Goal: Information Seeking & Learning: Learn about a topic

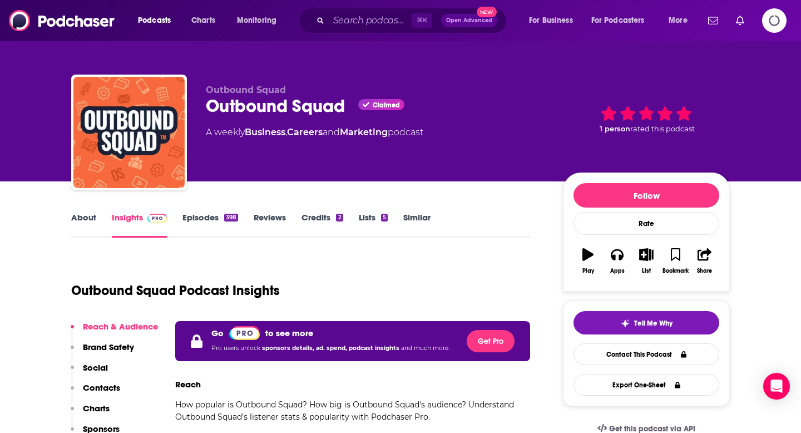
click at [422, 214] on link "Similar" at bounding box center [416, 225] width 27 height 26
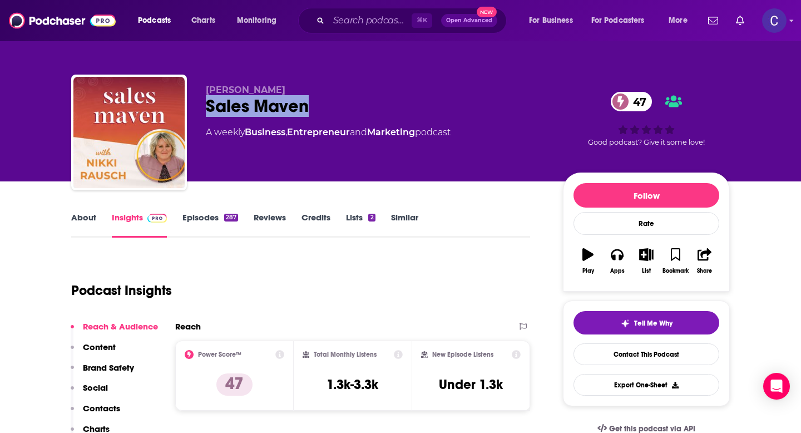
drag, startPoint x: 201, startPoint y: 107, endPoint x: 326, endPoint y: 107, distance: 124.6
click at [326, 107] on div "[PERSON_NAME] Sales Maven 47 A weekly Business , Entrepreneur and Marketing pod…" at bounding box center [400, 135] width 658 height 120
copy h2 "Sales Maven"
click at [207, 216] on link "Episodes 287" at bounding box center [210, 225] width 56 height 26
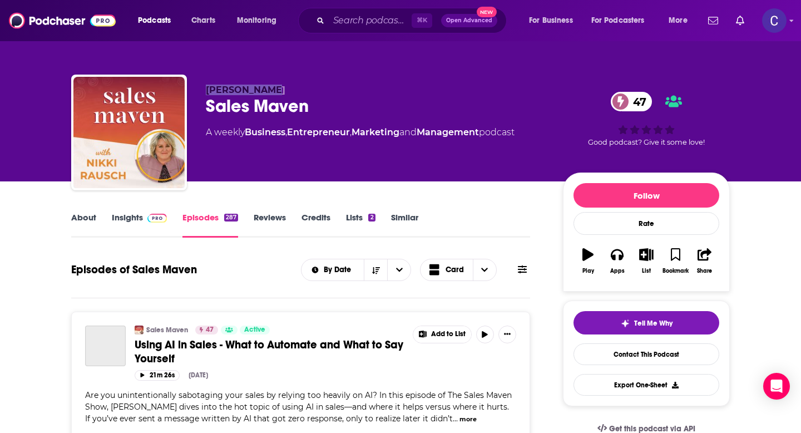
drag, startPoint x: 205, startPoint y: 90, endPoint x: 328, endPoint y: 95, distance: 123.0
click at [328, 95] on div "Nikki Rausch Sales Maven 47 A weekly Business , Entrepreneur , Marketing and Ma…" at bounding box center [400, 135] width 658 height 120
copy span "[PERSON_NAME]"
click at [400, 217] on link "Similar" at bounding box center [404, 225] width 27 height 26
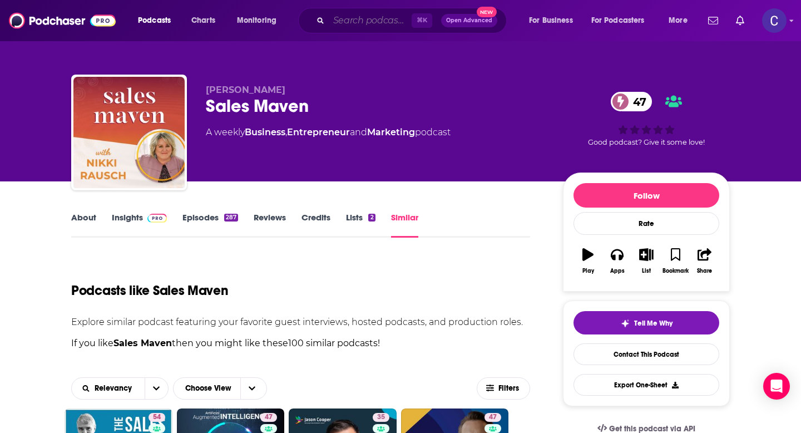
click at [340, 18] on input "Search podcasts, credits, & more..." at bounding box center [370, 21] width 83 height 18
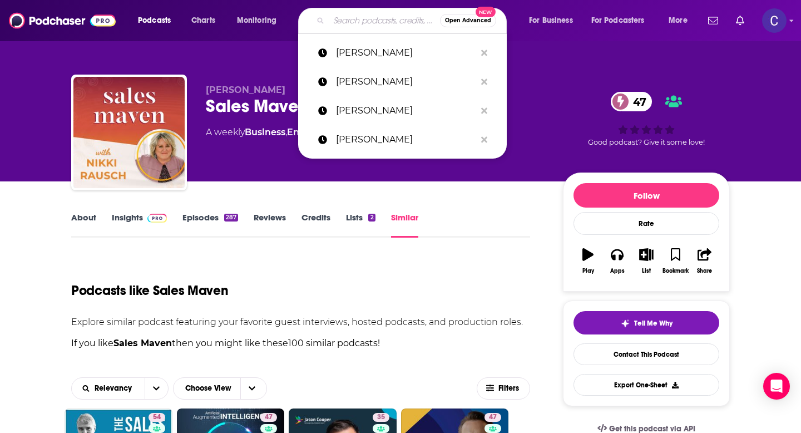
paste input "Nikki Rausch"
type input "Nikki Rausch"
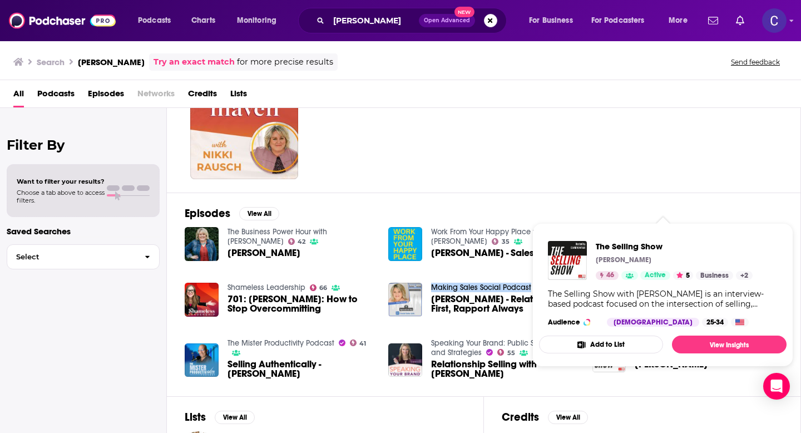
scroll to position [115, 0]
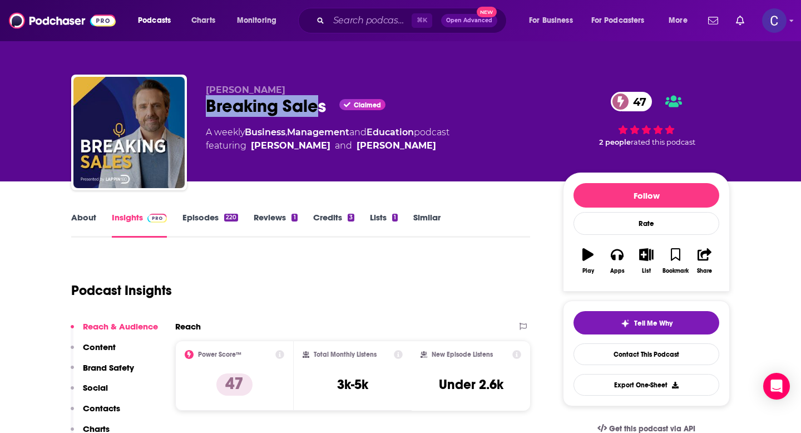
drag, startPoint x: 209, startPoint y: 108, endPoint x: 321, endPoint y: 111, distance: 112.9
click at [321, 111] on div "Breaking Sales Claimed 47" at bounding box center [375, 106] width 339 height 22
copy h2 "Breaking Sale"
drag, startPoint x: 326, startPoint y: 111, endPoint x: 209, endPoint y: 111, distance: 117.3
click at [209, 111] on div "Breaking Sales Claimed 47" at bounding box center [375, 106] width 339 height 22
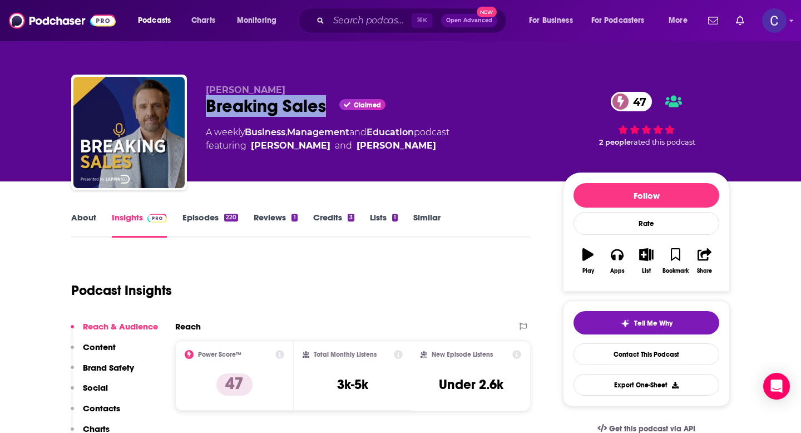
copy h2 "Breaking Sales"
drag, startPoint x: 213, startPoint y: 82, endPoint x: 271, endPoint y: 85, distance: 58.5
click at [271, 85] on div "Dan Lappin Breaking Sales Claimed 47 A weekly Business , Management and Educati…" at bounding box center [400, 135] width 658 height 120
copy span "[PERSON_NAME]"
click at [80, 216] on link "About" at bounding box center [83, 225] width 25 height 26
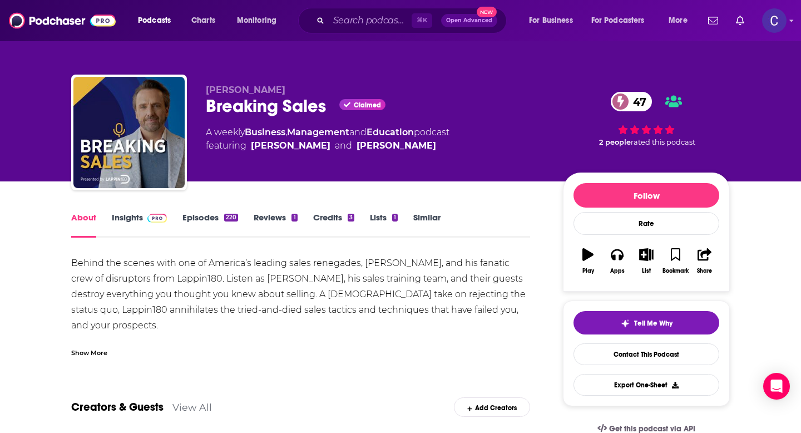
click at [132, 222] on link "Insights" at bounding box center [139, 225] width 55 height 26
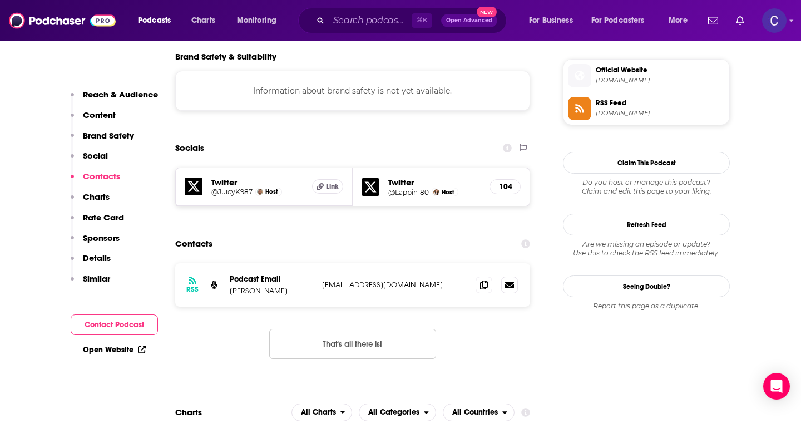
scroll to position [988, 0]
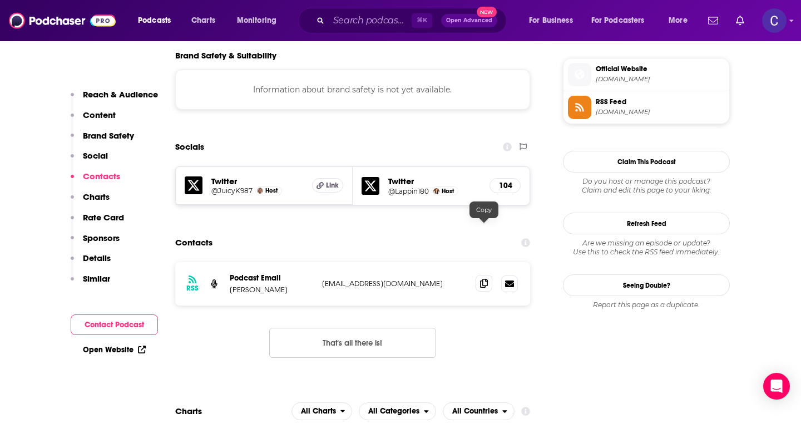
click at [482, 279] on icon at bounding box center [484, 283] width 8 height 9
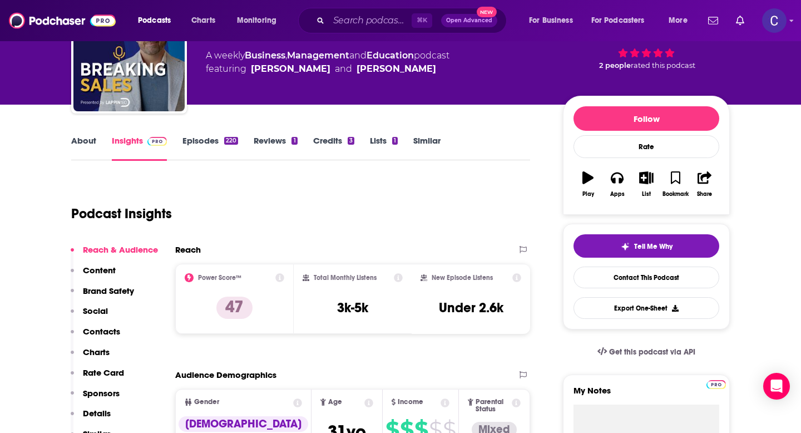
scroll to position [0, 0]
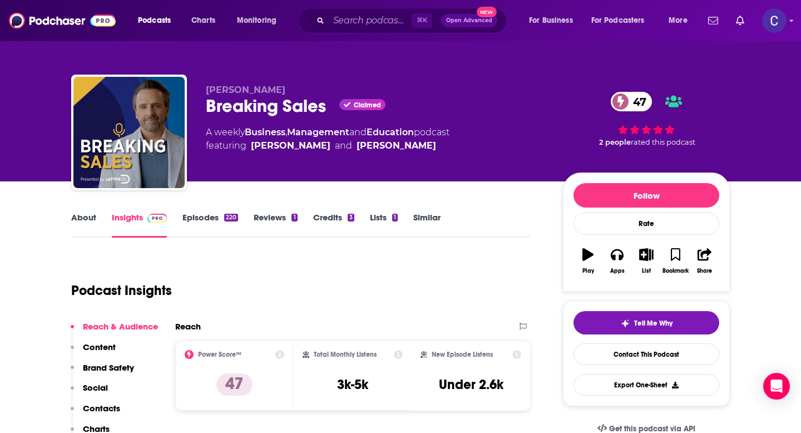
click at [430, 214] on link "Similar" at bounding box center [426, 225] width 27 height 26
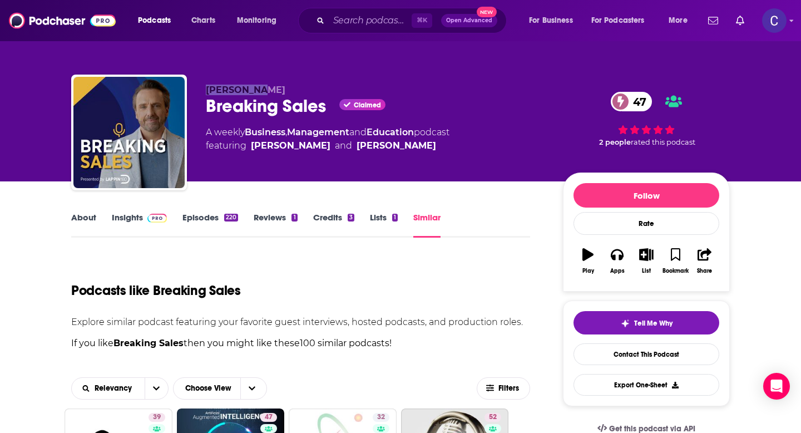
drag, startPoint x: 205, startPoint y: 92, endPoint x: 269, endPoint y: 92, distance: 64.0
click at [269, 92] on div "Dan Lappin Breaking Sales Claimed 47 A weekly Business , Management and Educati…" at bounding box center [400, 135] width 658 height 120
copy span "[PERSON_NAME]"
click at [367, 24] on input "Search podcasts, credits, & more..." at bounding box center [370, 21] width 83 height 18
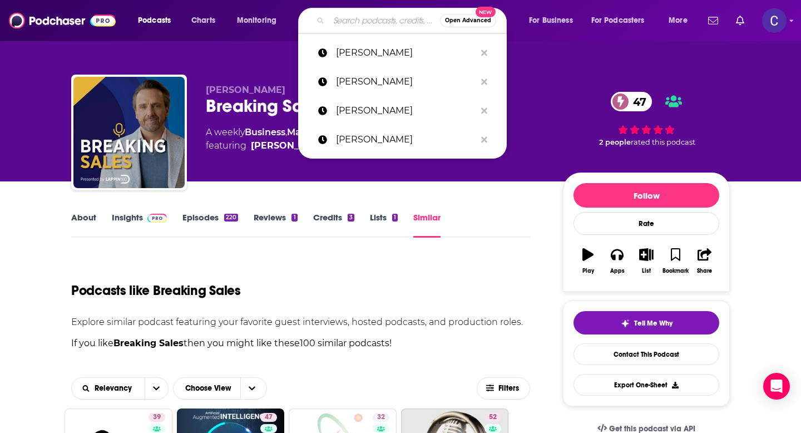
paste input "[PERSON_NAME]"
type input "[PERSON_NAME]"
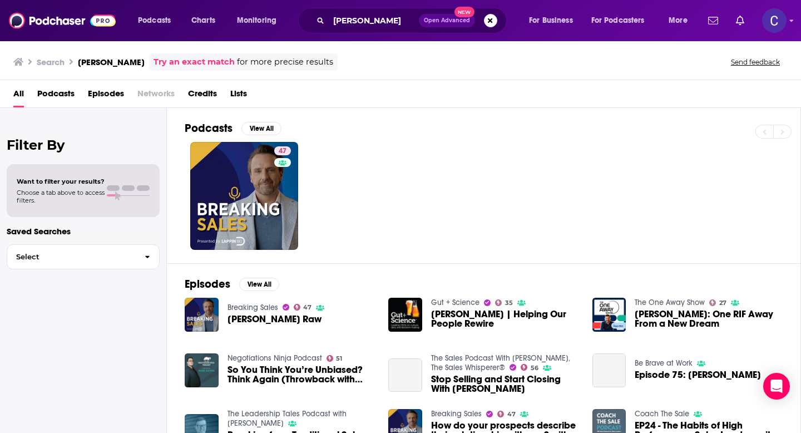
scroll to position [88, 0]
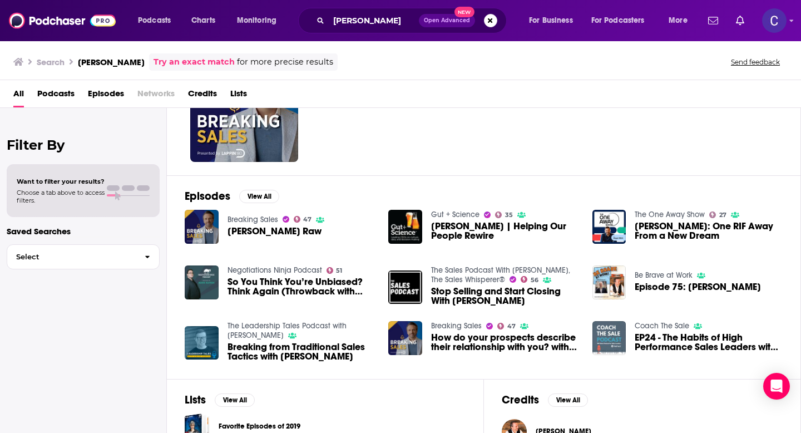
click at [413, 104] on div "All Podcasts Episodes Networks Credits Lists" at bounding box center [402, 96] width 779 height 23
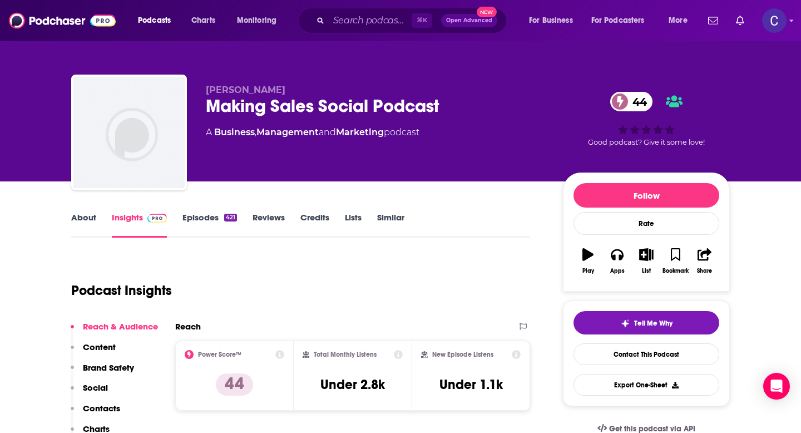
click at [81, 227] on link "About" at bounding box center [83, 225] width 25 height 26
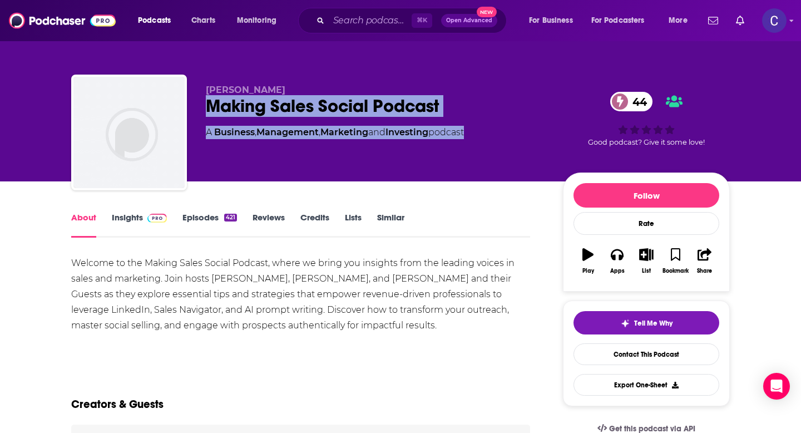
drag, startPoint x: 206, startPoint y: 106, endPoint x: 471, endPoint y: 130, distance: 265.8
click at [471, 130] on div "Brynne Tillman Making Sales Social Podcast 44 A Business , Management , Marketi…" at bounding box center [375, 129] width 339 height 89
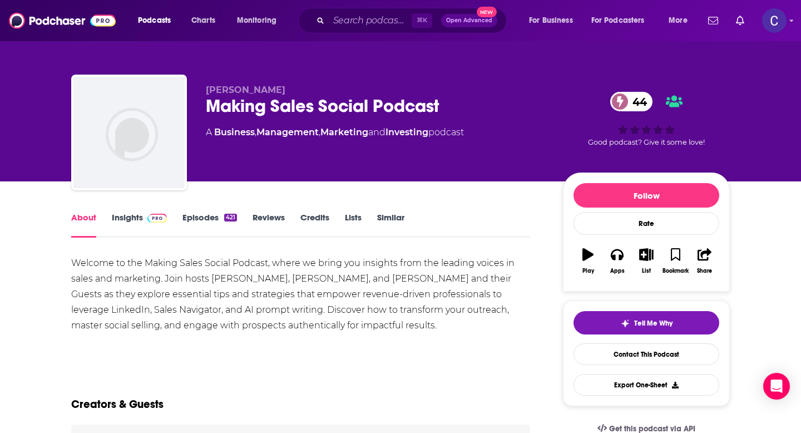
click at [453, 87] on p "[PERSON_NAME]" at bounding box center [375, 90] width 339 height 11
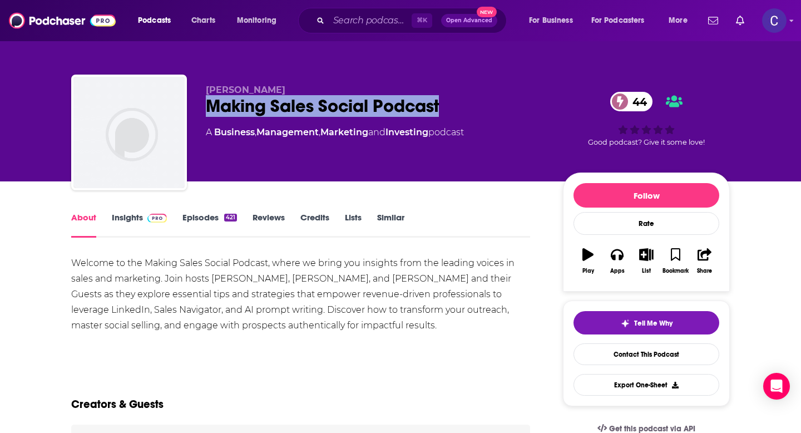
drag, startPoint x: 452, startPoint y: 106, endPoint x: 211, endPoint y: 104, distance: 241.4
click at [211, 104] on div "Making Sales Social Podcast 44" at bounding box center [375, 106] width 339 height 22
copy h1 "Making Sales Social Podcast"
drag, startPoint x: 204, startPoint y: 83, endPoint x: 282, endPoint y: 89, distance: 78.1
click at [282, 90] on div "Brynne Tillman Making Sales Social Podcast 44 A Business , Management , Marketi…" at bounding box center [400, 135] width 658 height 120
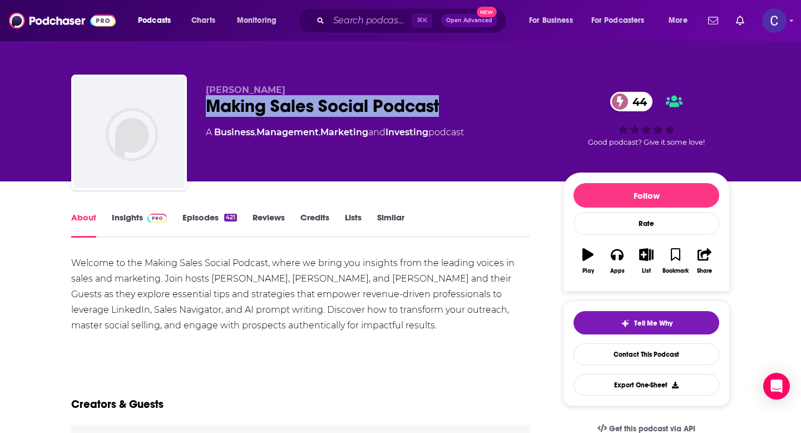
copy span "[PERSON_NAME]"
click at [140, 215] on link "Insights" at bounding box center [139, 225] width 55 height 26
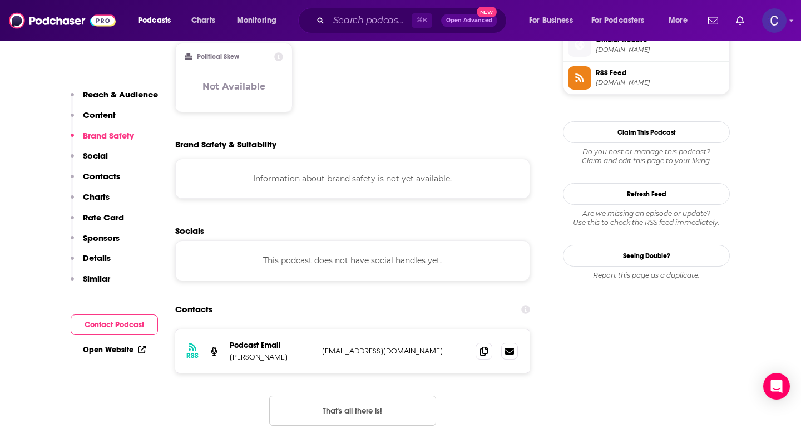
scroll to position [917, 0]
click at [478, 341] on div at bounding box center [497, 349] width 42 height 17
click at [481, 345] on icon at bounding box center [484, 349] width 8 height 9
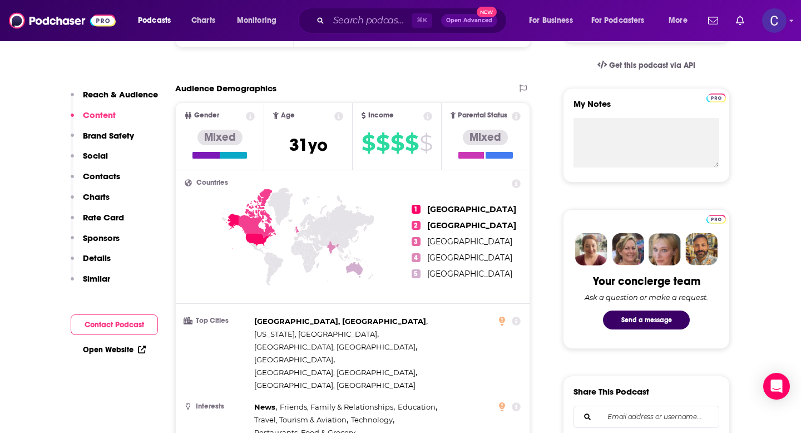
scroll to position [0, 0]
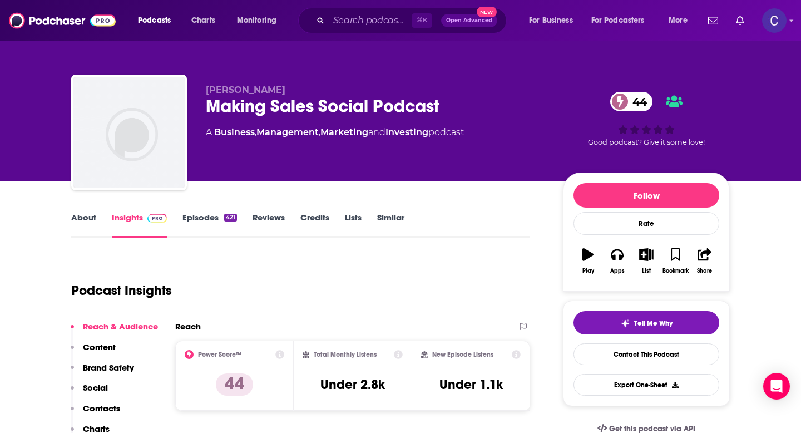
click at [387, 221] on link "Similar" at bounding box center [390, 225] width 27 height 26
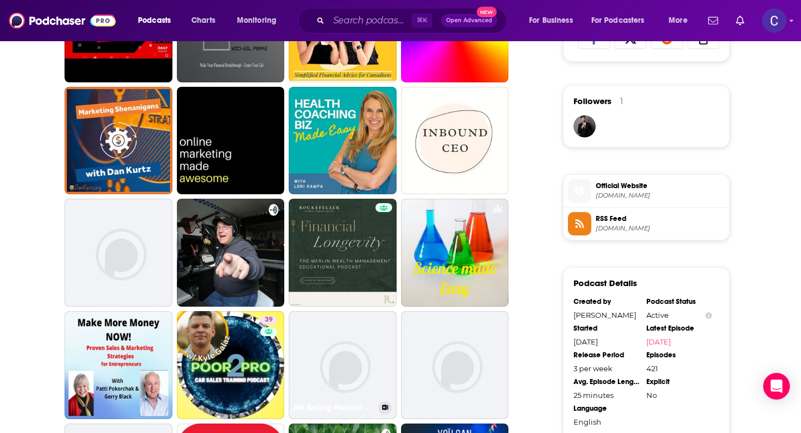
scroll to position [770, 0]
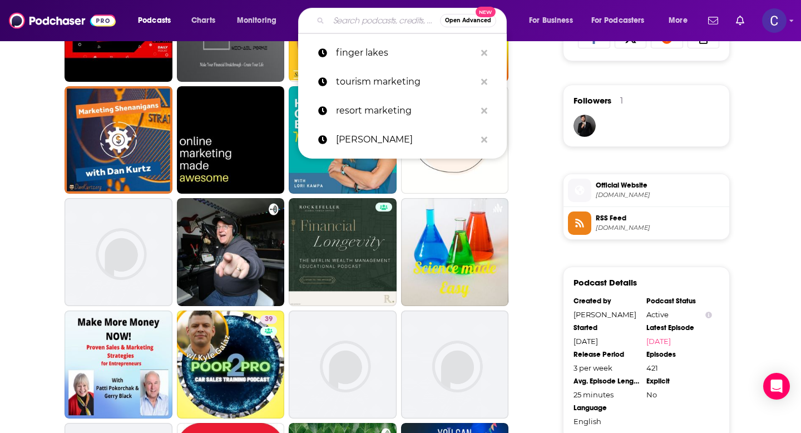
click at [373, 21] on input "Search podcasts, credits, & more..." at bounding box center [384, 21] width 111 height 18
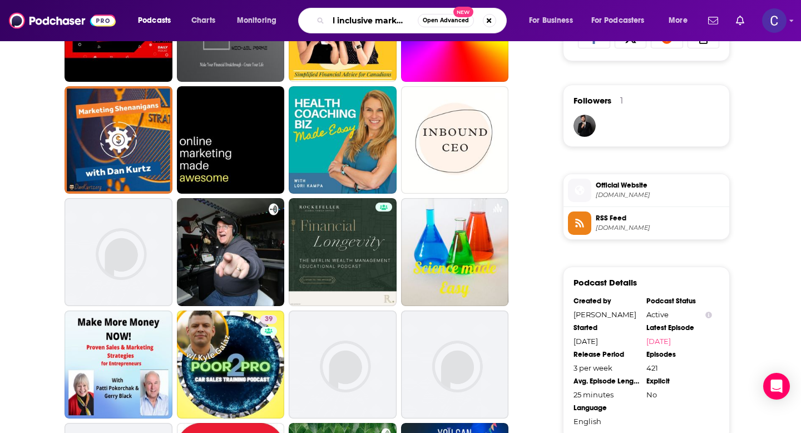
type input "all inclusive marketing"
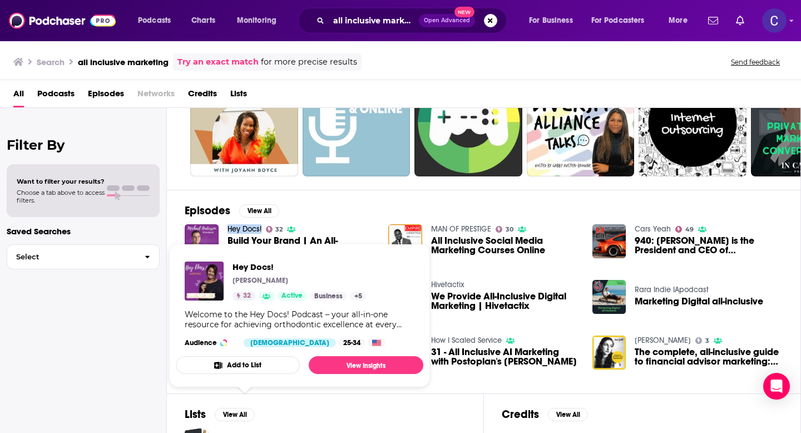
scroll to position [75, 0]
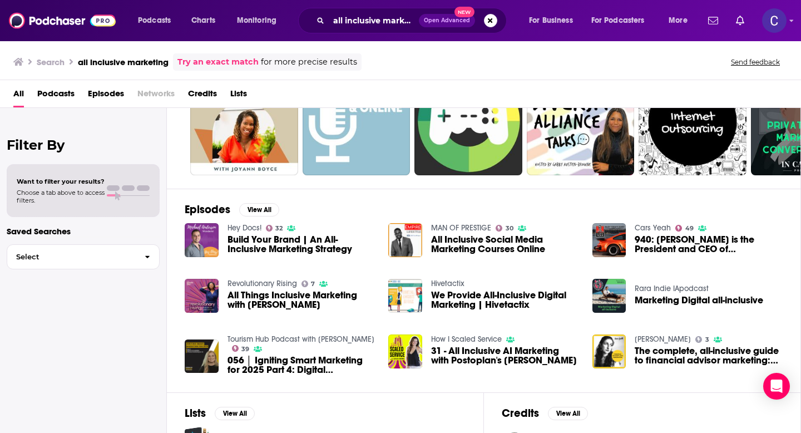
click at [293, 192] on div "Episodes View All Hey Docs! 32 Build Your Brand | An All-Inclusive Marketing St…" at bounding box center [484, 291] width 634 height 204
click at [265, 207] on button "View All" at bounding box center [259, 209] width 40 height 13
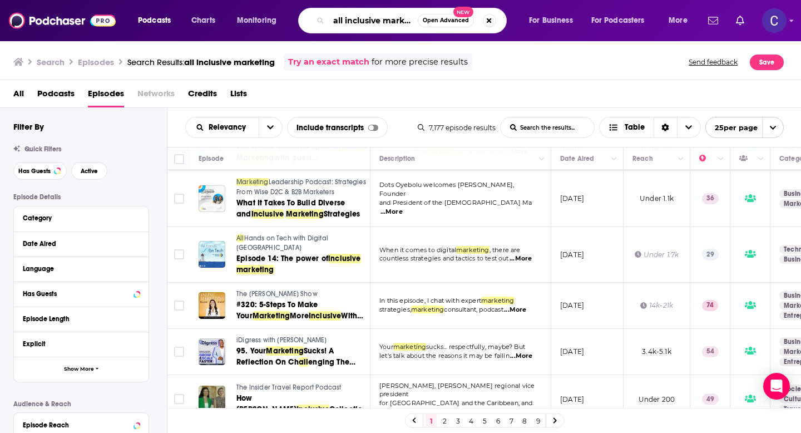
scroll to position [0, 13]
drag, startPoint x: 332, startPoint y: 20, endPoint x: 492, endPoint y: 31, distance: 160.6
click at [492, 31] on div "all inclusive marketing Open Advanced New" at bounding box center [402, 21] width 209 height 26
type input "amy porterfield"
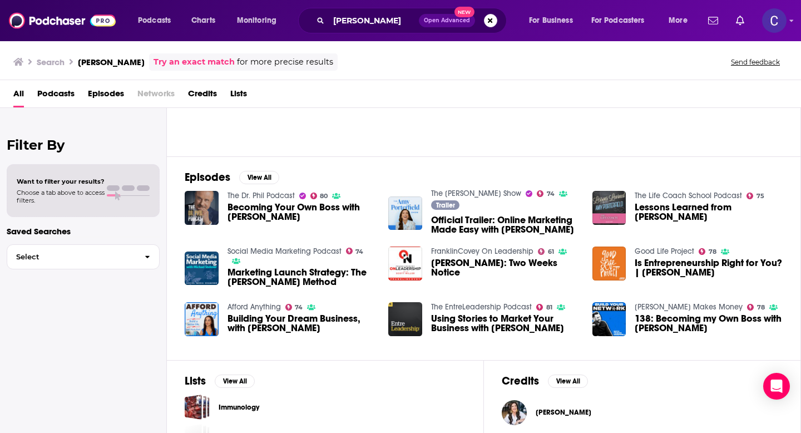
scroll to position [132, 0]
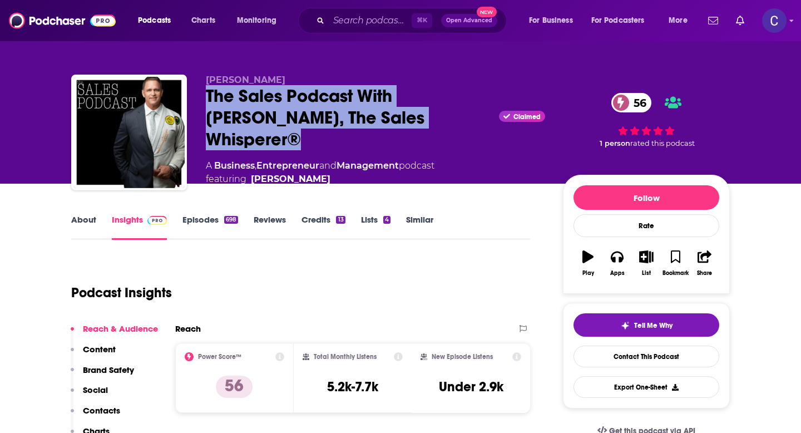
drag, startPoint x: 211, startPoint y: 108, endPoint x: 463, endPoint y: 128, distance: 253.3
click at [463, 128] on div "Wes Schaeffer The Sales Podcast With Wes Schaeffer, The Sales Whisperer® Claime…" at bounding box center [400, 136] width 658 height 122
copy h2 "The Sales Podcast With Wes Schaeffer, The Sales Whisperer®"
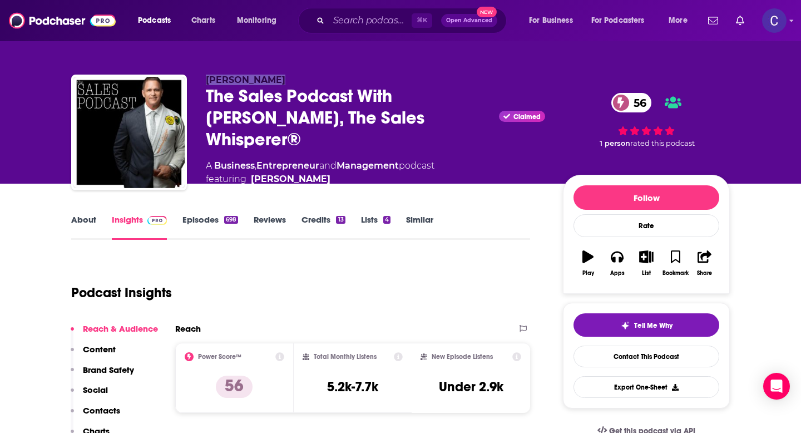
drag, startPoint x: 207, startPoint y: 82, endPoint x: 295, endPoint y: 91, distance: 88.4
click at [295, 91] on div "Wes Schaeffer The Sales Podcast With Wes Schaeffer, The Sales Whisperer® Claime…" at bounding box center [400, 136] width 658 height 122
copy span "Wes Schaeffer"
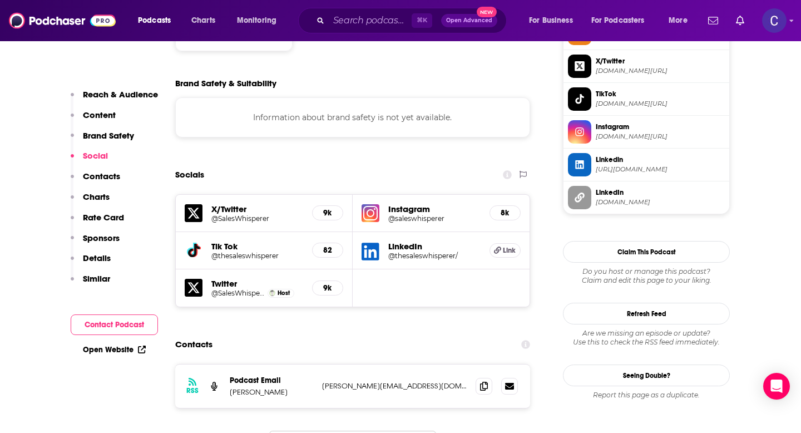
scroll to position [964, 0]
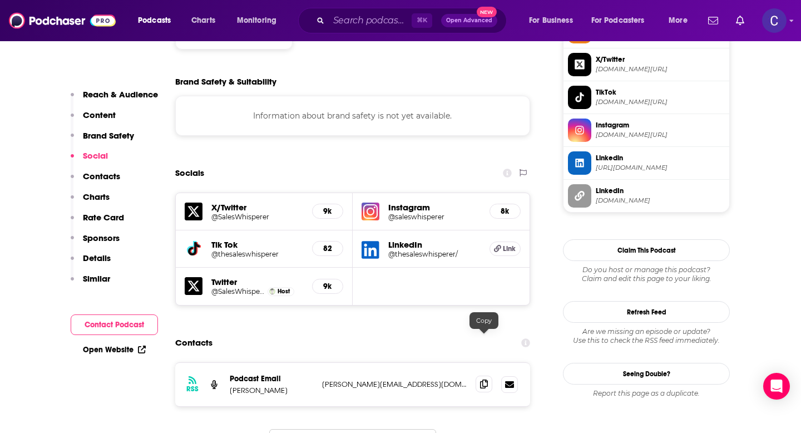
click at [488, 375] on span at bounding box center [484, 383] width 17 height 17
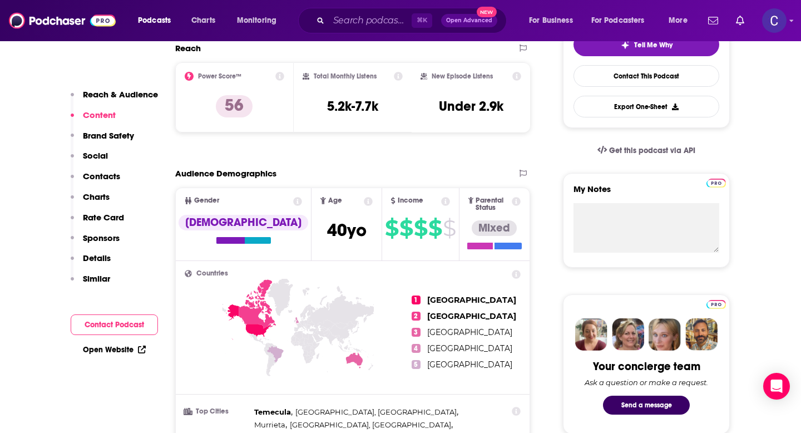
click at [357, 29] on div "⌘ K Open Advanced New" at bounding box center [402, 21] width 209 height 26
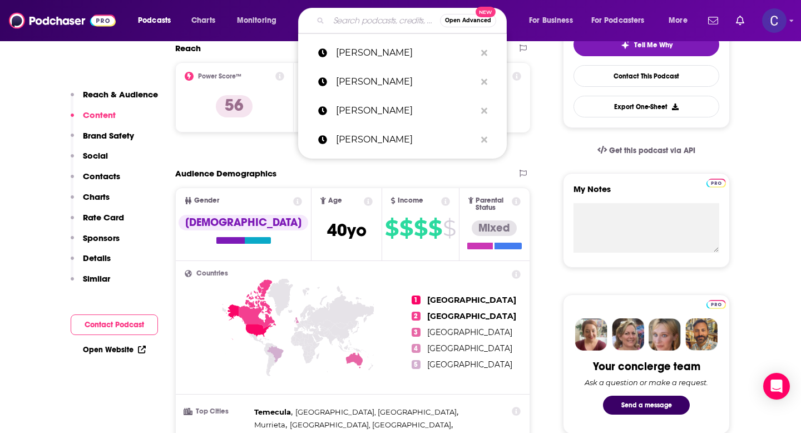
click at [361, 25] on input "Search podcasts, credits, & more..." at bounding box center [384, 21] width 111 height 18
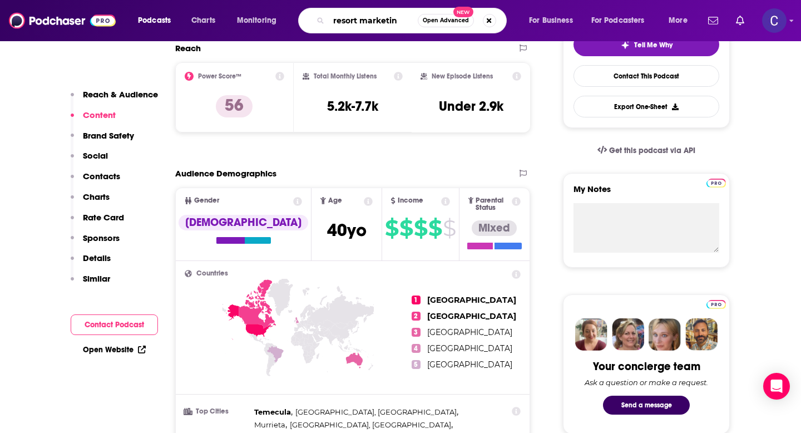
type input "resort marketing"
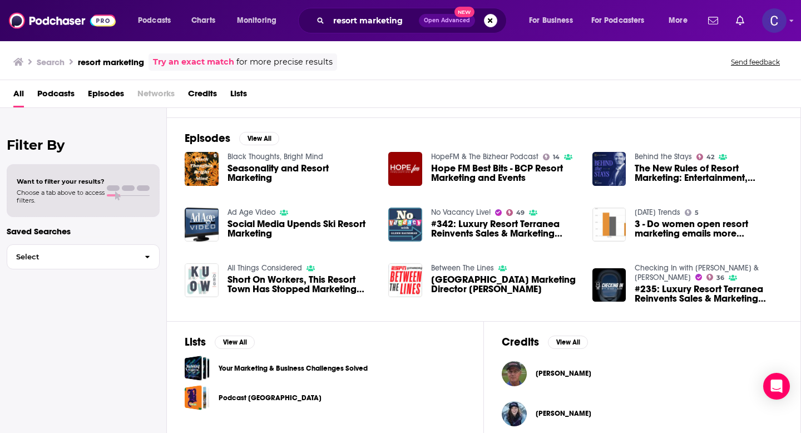
scroll to position [147, 0]
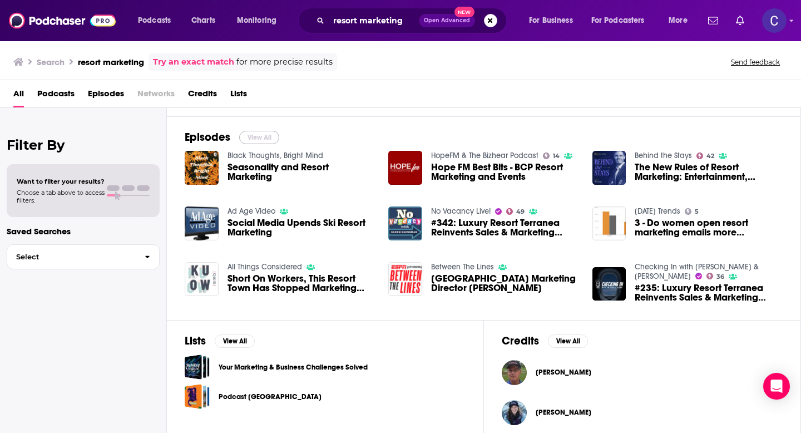
click at [255, 136] on button "View All" at bounding box center [259, 137] width 40 height 13
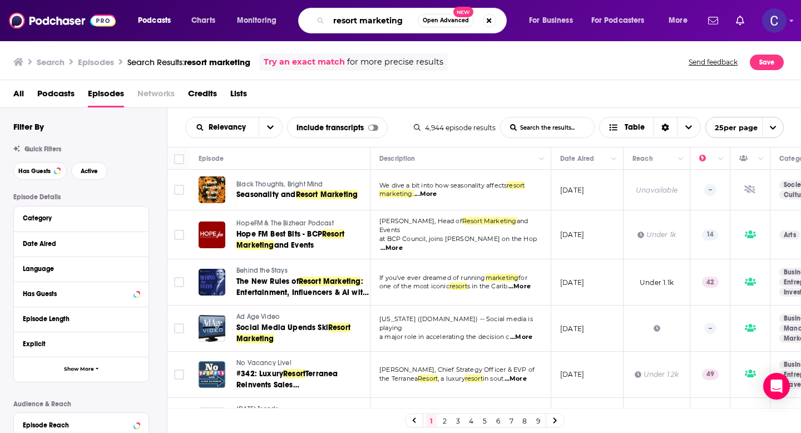
click at [349, 23] on input "resort marketing" at bounding box center [373, 21] width 89 height 18
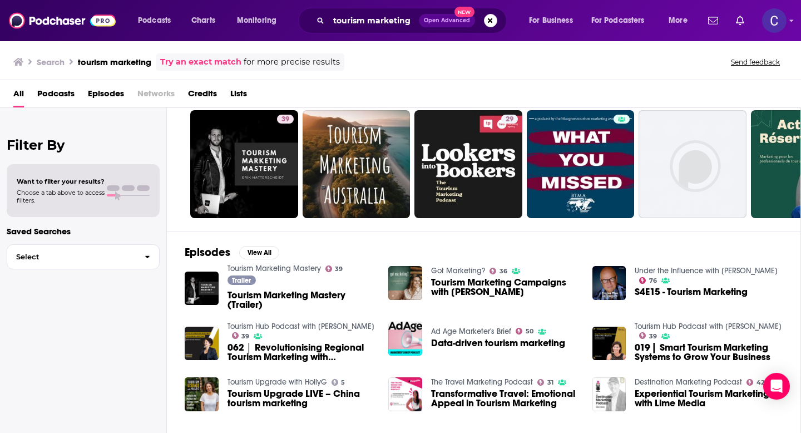
scroll to position [34, 0]
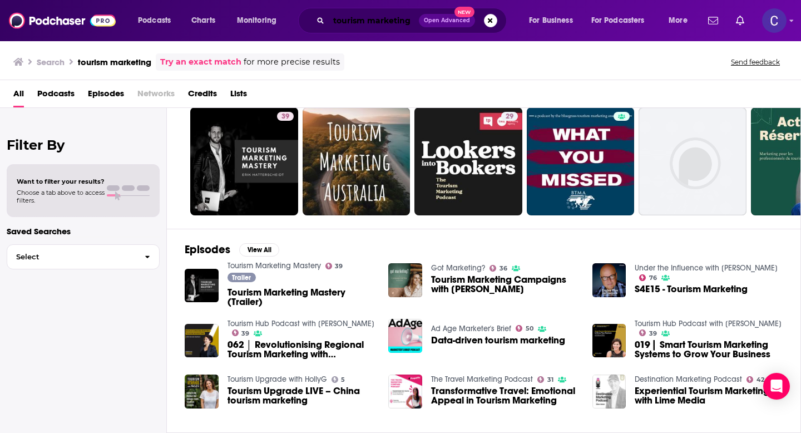
click at [355, 17] on input "tourism marketing" at bounding box center [374, 21] width 90 height 18
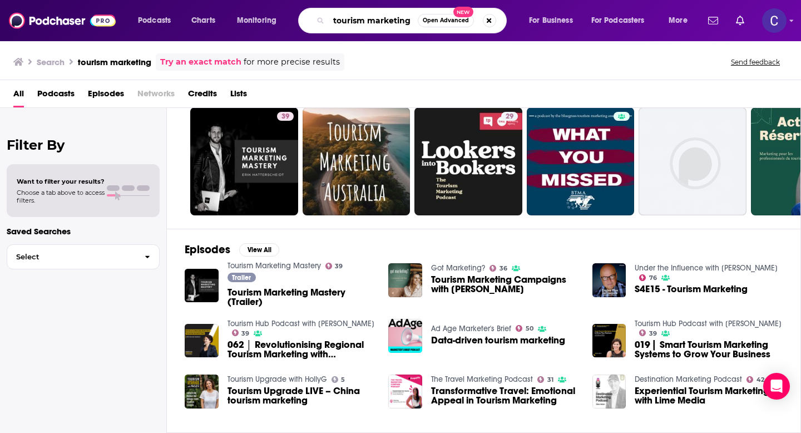
click at [355, 17] on input "tourism marketing" at bounding box center [373, 21] width 89 height 18
click at [389, 18] on input "finger lakes marketing" at bounding box center [373, 21] width 89 height 18
type input "finger lakes"
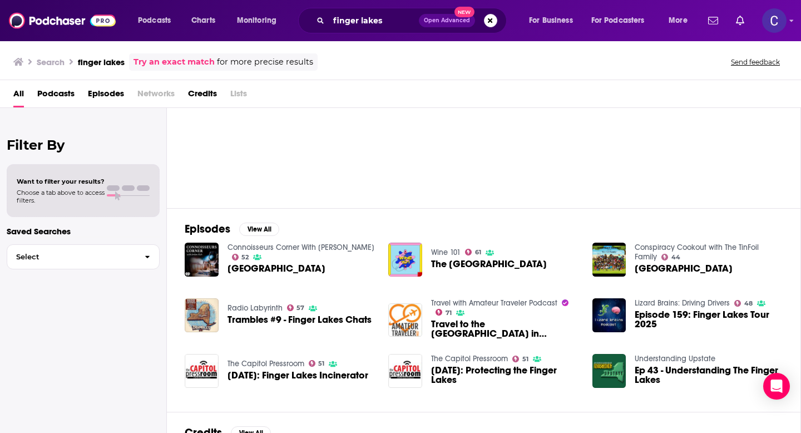
click at [559, 400] on div "Episodes View All Connoisseurs Corner With Jordan Rich 52 Finger Lakes Region W…" at bounding box center [484, 310] width 634 height 204
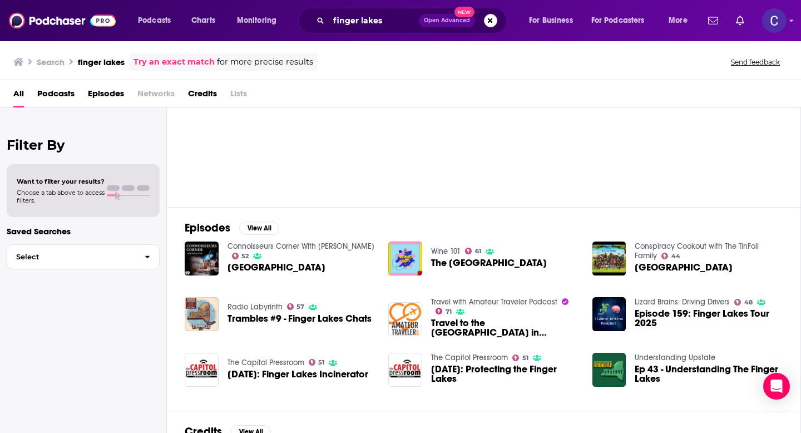
scroll to position [56, 0]
click at [260, 231] on button "View All" at bounding box center [259, 228] width 40 height 13
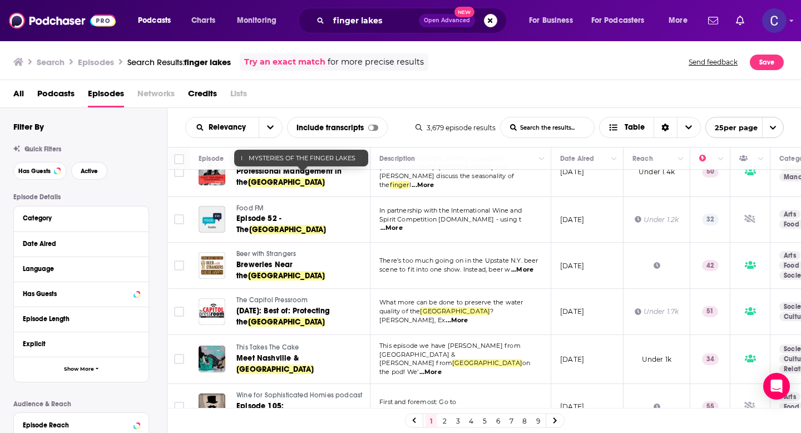
scroll to position [869, 0]
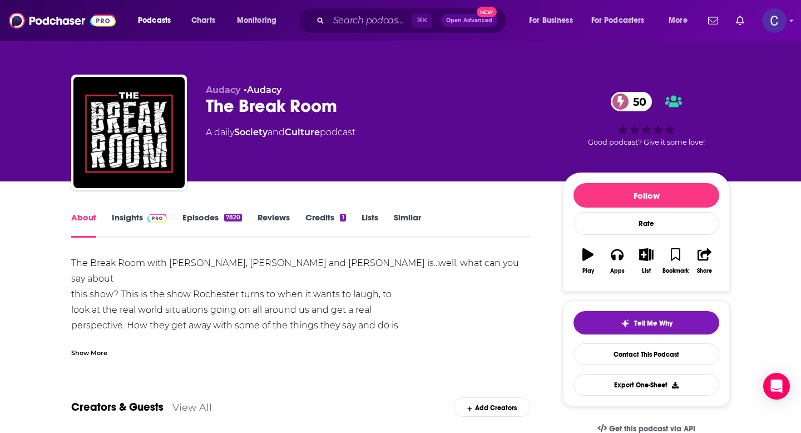
click at [137, 219] on link "Insights" at bounding box center [139, 225] width 55 height 26
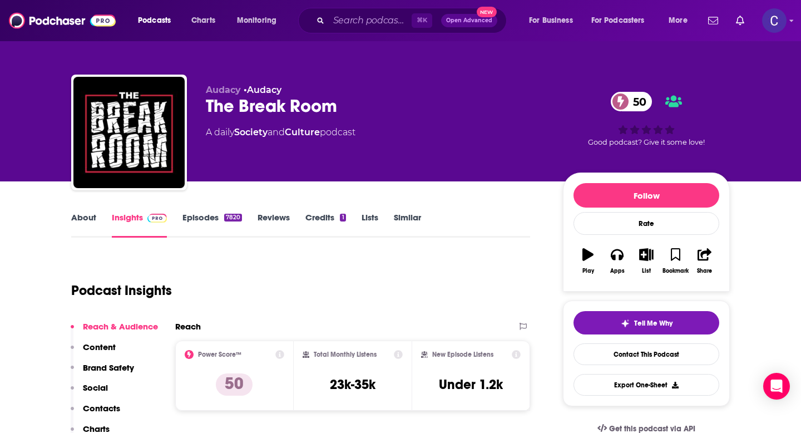
click at [71, 223] on link "About" at bounding box center [83, 225] width 25 height 26
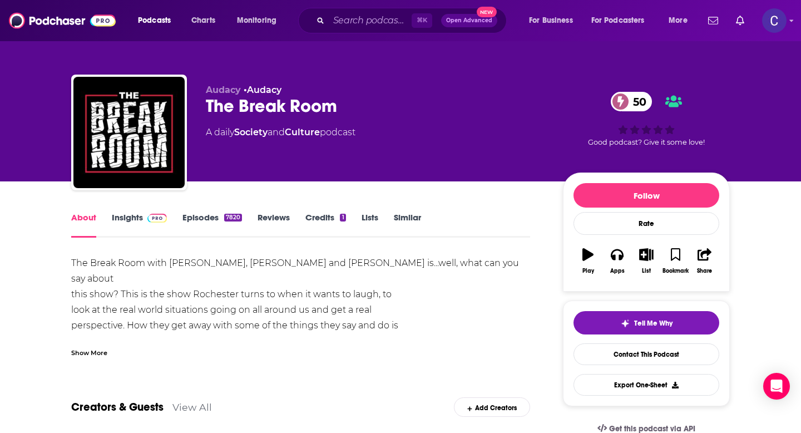
click at [97, 353] on div "Show More" at bounding box center [89, 351] width 36 height 11
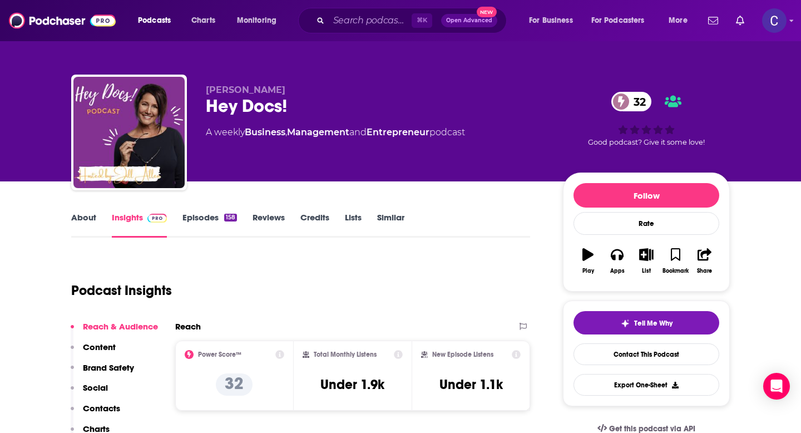
click at [92, 225] on link "About" at bounding box center [83, 225] width 25 height 26
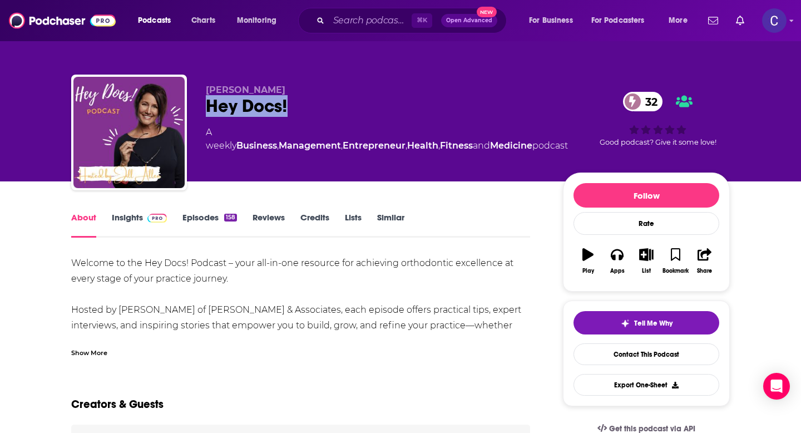
drag, startPoint x: 204, startPoint y: 103, endPoint x: 301, endPoint y: 103, distance: 97.3
click at [301, 103] on div "Jill Allen Hey Docs! 32 A weekly Business , Management , Entrepreneur , Health …" at bounding box center [400, 135] width 658 height 120
copy h1 "Hey Docs!"
drag, startPoint x: 207, startPoint y: 88, endPoint x: 298, endPoint y: 88, distance: 90.7
click at [298, 88] on p "Jill Allen" at bounding box center [387, 90] width 362 height 11
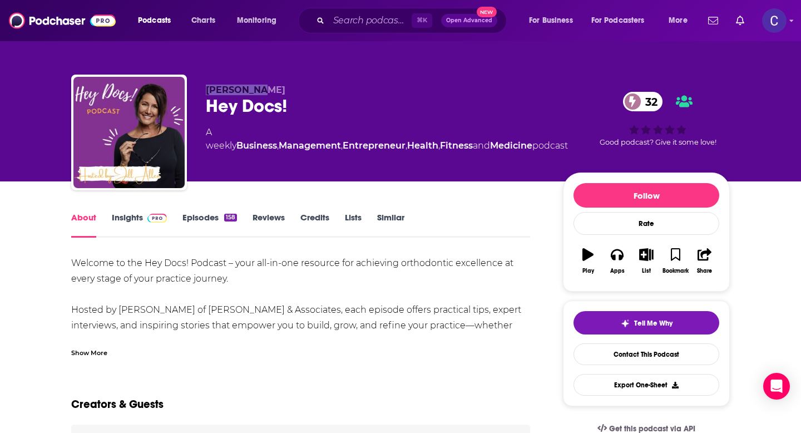
copy span "Jill Allen"
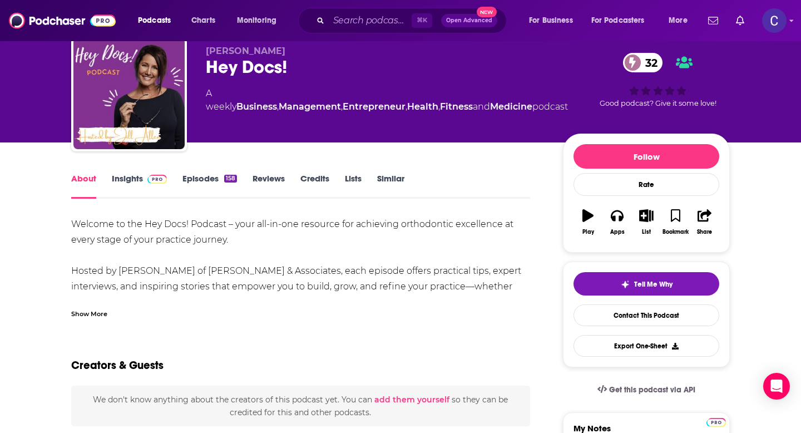
click at [132, 175] on link "Insights" at bounding box center [139, 186] width 55 height 26
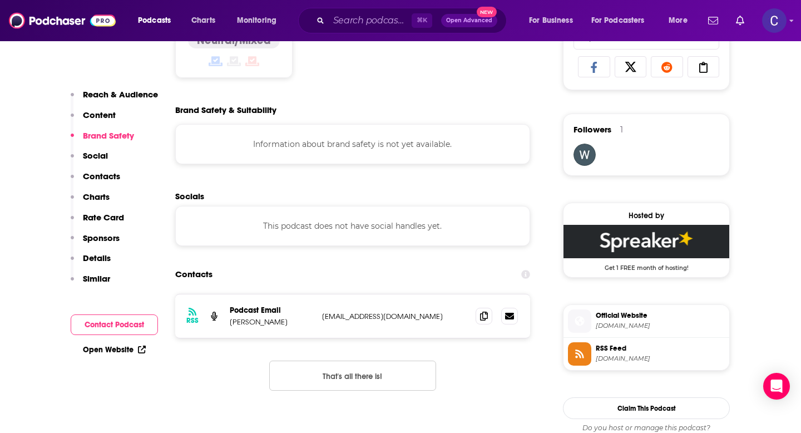
scroll to position [774, 0]
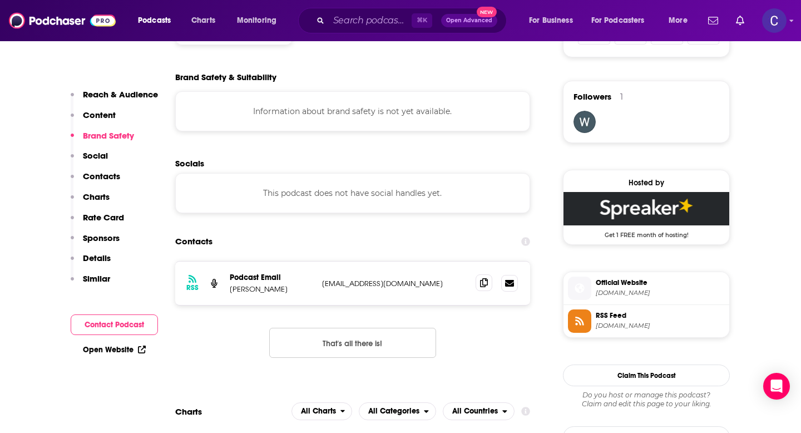
click at [484, 291] on span at bounding box center [484, 282] width 17 height 17
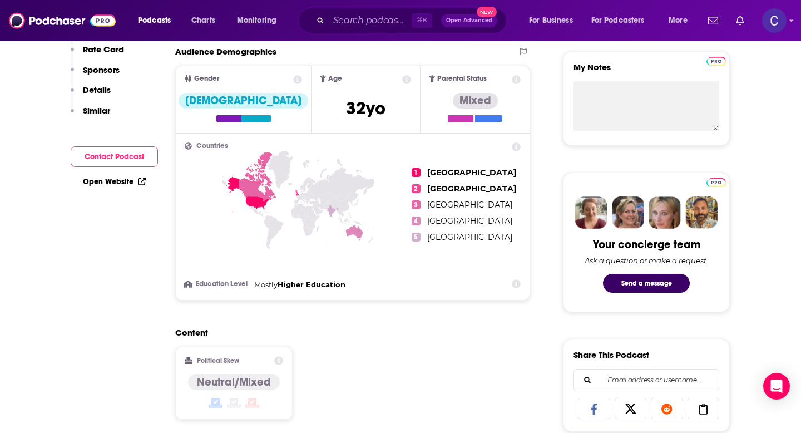
scroll to position [0, 0]
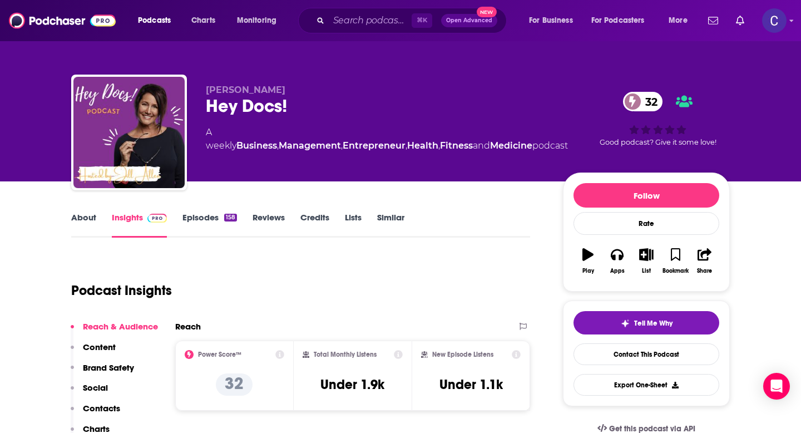
click at [400, 215] on link "Similar" at bounding box center [390, 225] width 27 height 26
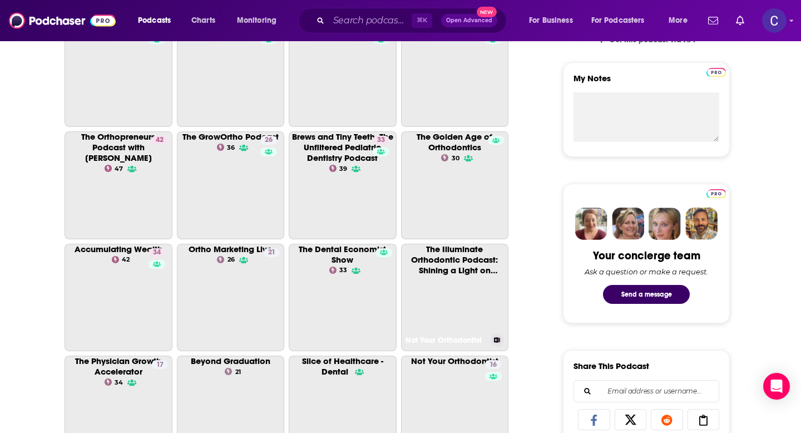
scroll to position [388, 0]
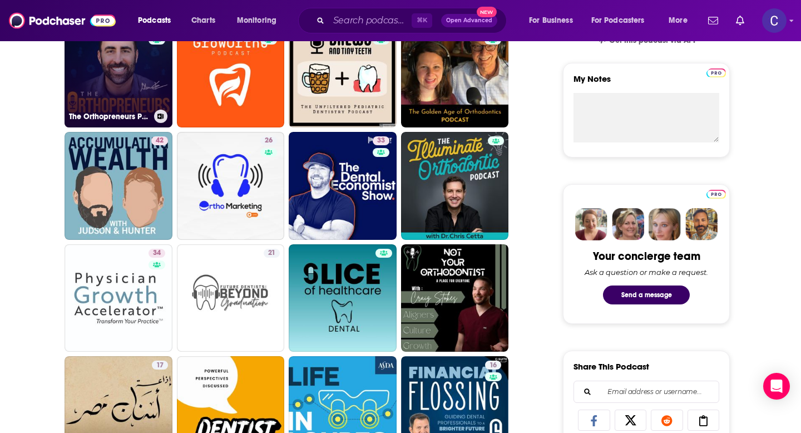
click at [122, 67] on link "47 The Orthopreneurs Podcast with Dr. Glenn Krieger" at bounding box center [119, 74] width 108 height 108
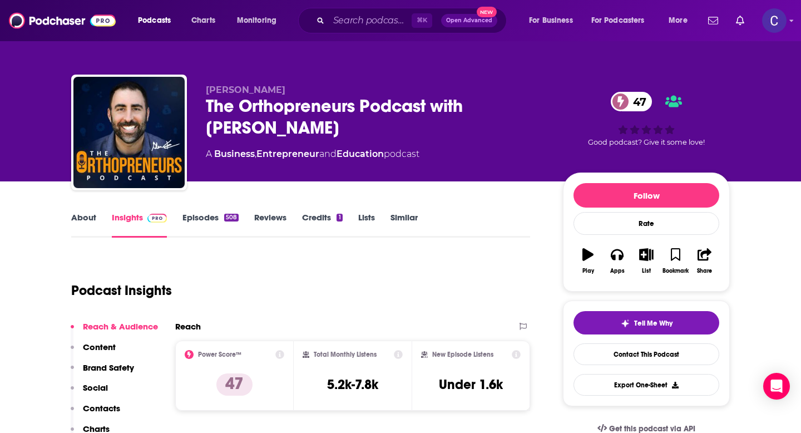
drag, startPoint x: 207, startPoint y: 90, endPoint x: 308, endPoint y: 90, distance: 100.7
click at [308, 90] on p "Dr. Glenn Krieger" at bounding box center [375, 90] width 339 height 11
copy span "Dr. Glenn Krieger"
drag, startPoint x: 208, startPoint y: 100, endPoint x: 325, endPoint y: 122, distance: 119.4
click at [325, 122] on div "The Orthopreneurs Podcast with Dr. Glenn Krieger 47" at bounding box center [375, 116] width 339 height 43
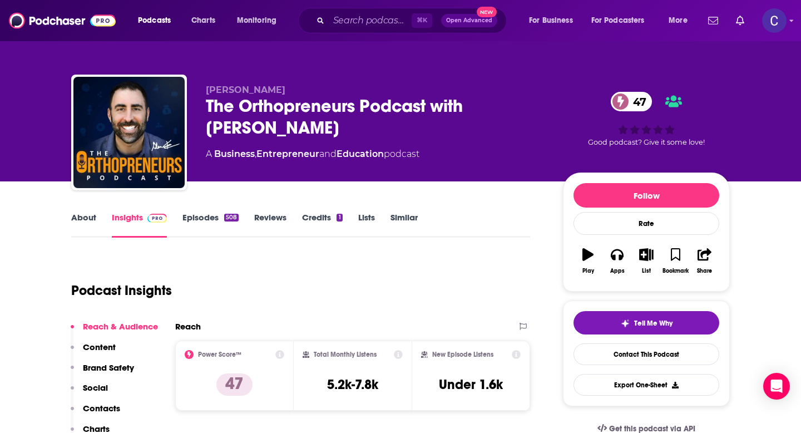
copy h2 "The Orthopreneurs Podcast with Dr. Glenn Krieger"
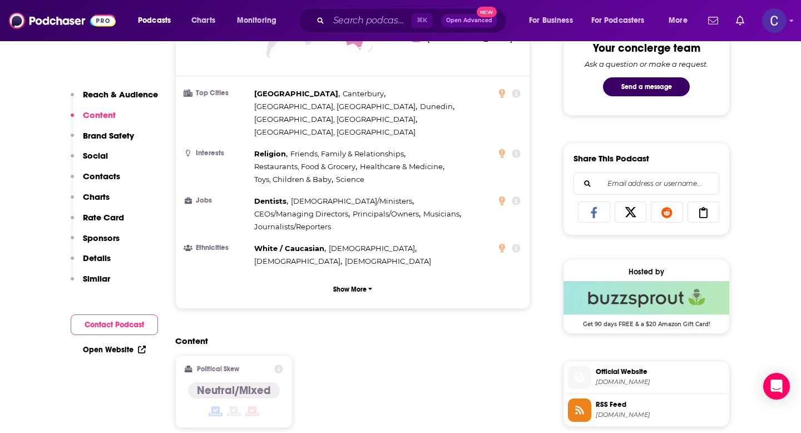
scroll to position [870, 0]
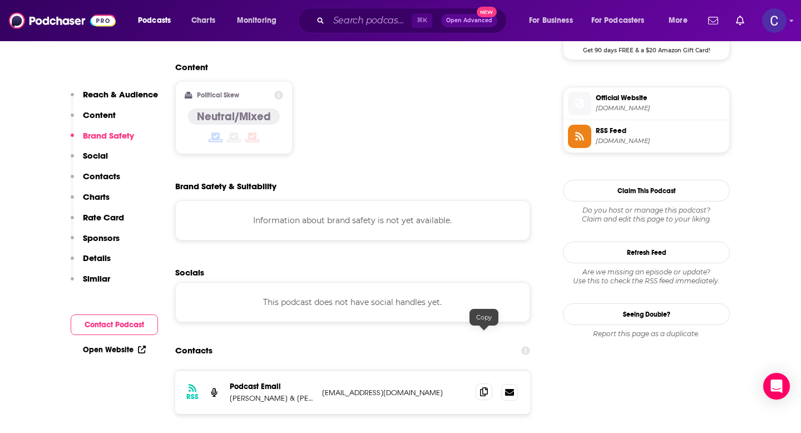
click at [479, 383] on span at bounding box center [484, 391] width 17 height 17
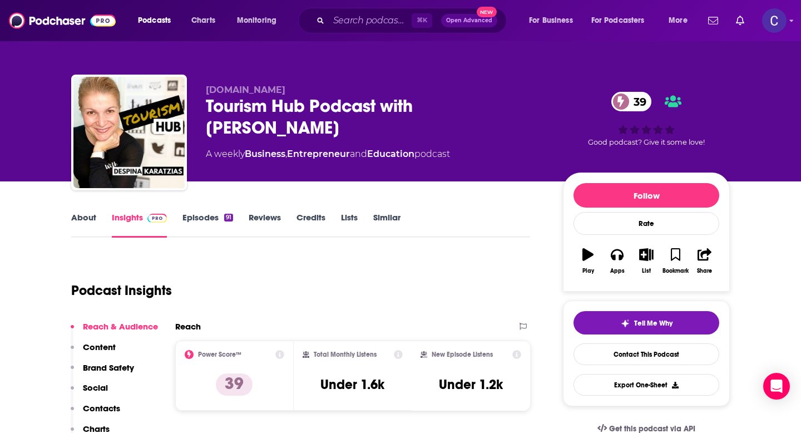
drag, startPoint x: 202, startPoint y: 110, endPoint x: 294, endPoint y: 128, distance: 93.7
click at [294, 128] on div "InstituteOfExcellence.com Tourism Hub Podcast with Despina Karatzias 39 A weekl…" at bounding box center [400, 135] width 658 height 120
copy h2 "Tourism Hub Podcast with Despina Karatzias"
click at [88, 215] on link "About" at bounding box center [83, 225] width 25 height 26
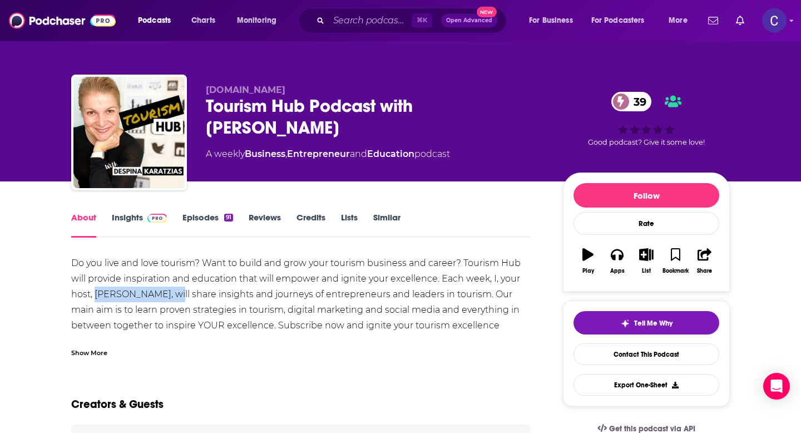
drag, startPoint x: 96, startPoint y: 293, endPoint x: 172, endPoint y: 290, distance: 76.2
click at [172, 290] on div "Do you live and love tourism? Want to build and grow your tourism business and …" at bounding box center [300, 317] width 459 height 125
copy div "Despina Karatzias"
click at [143, 219] on span at bounding box center [155, 217] width 24 height 11
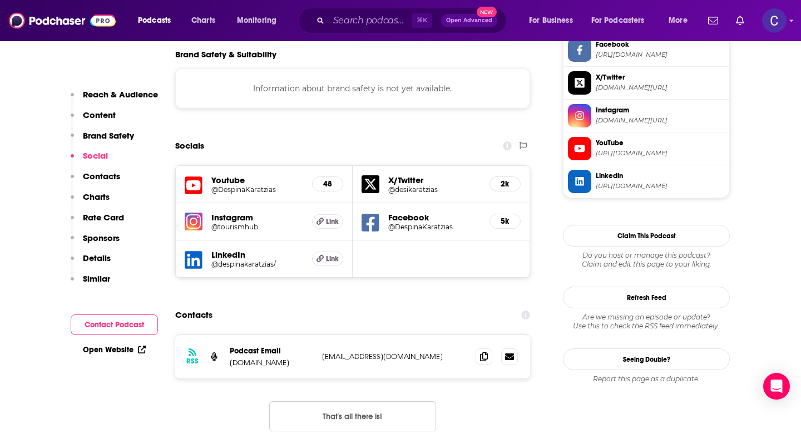
scroll to position [1011, 0]
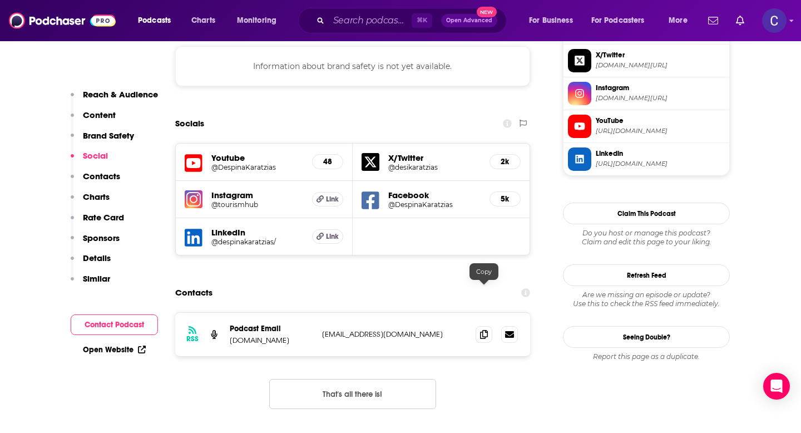
click at [473, 313] on div "RSS Podcast Email InstituteOfExcellence.com despina@instituteofexcellence.com d…" at bounding box center [352, 334] width 355 height 43
click at [483, 329] on icon at bounding box center [484, 333] width 8 height 9
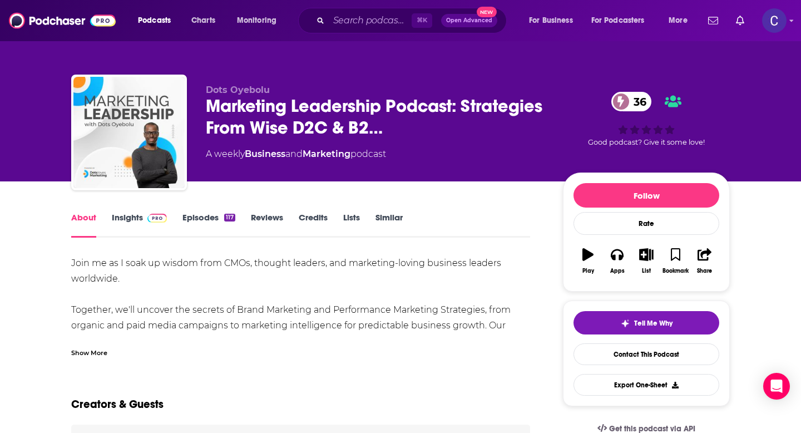
click at [384, 217] on link "Similar" at bounding box center [388, 225] width 27 height 26
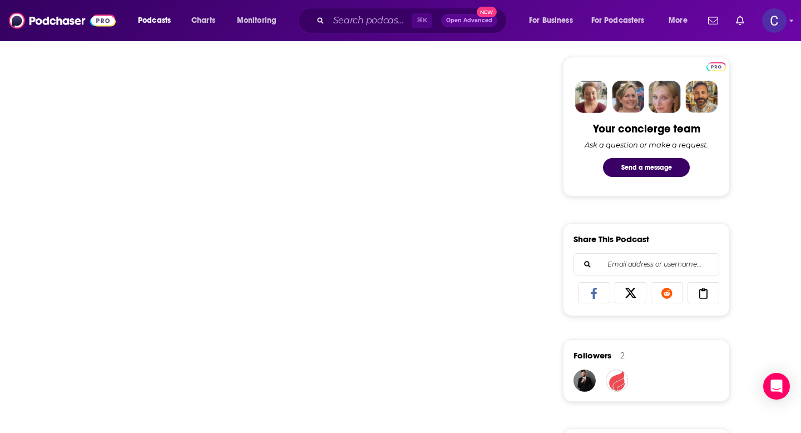
scroll to position [518, 0]
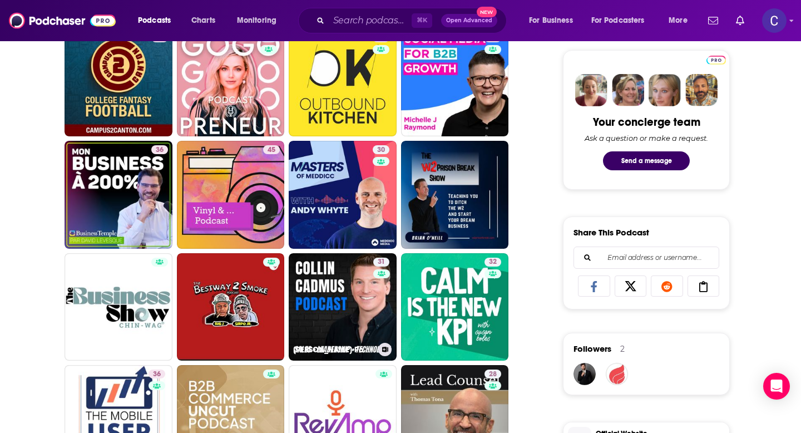
scroll to position [524, 0]
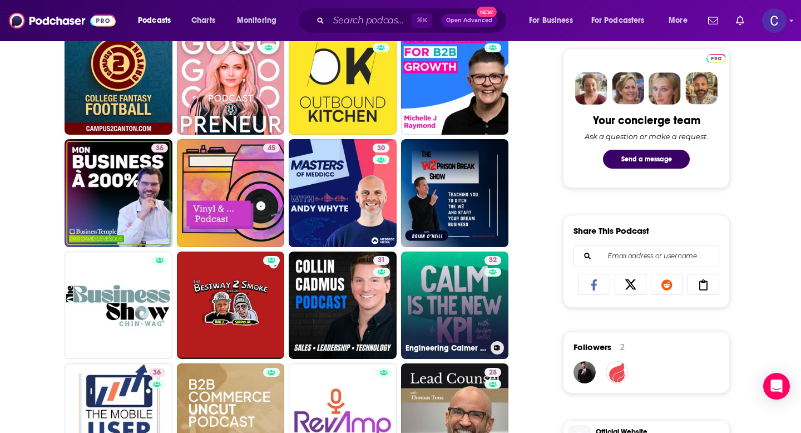
click at [425, 320] on link "32 Engineering Calmer Agencies & Consulting Firms: Calm is the New KPI" at bounding box center [455, 305] width 108 height 108
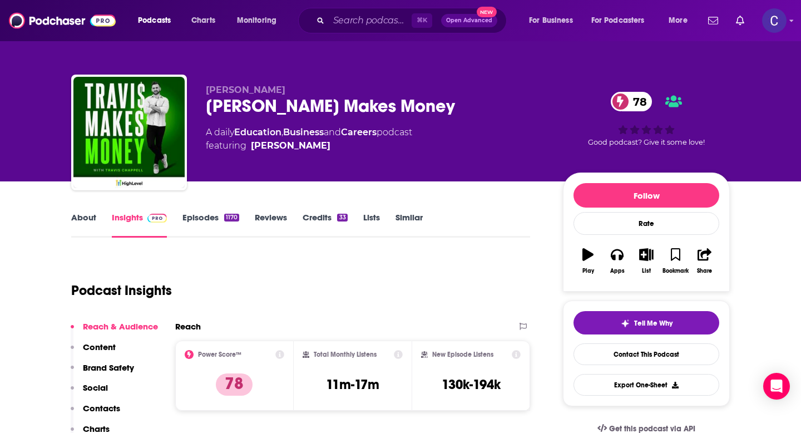
click at [90, 222] on link "About" at bounding box center [83, 225] width 25 height 26
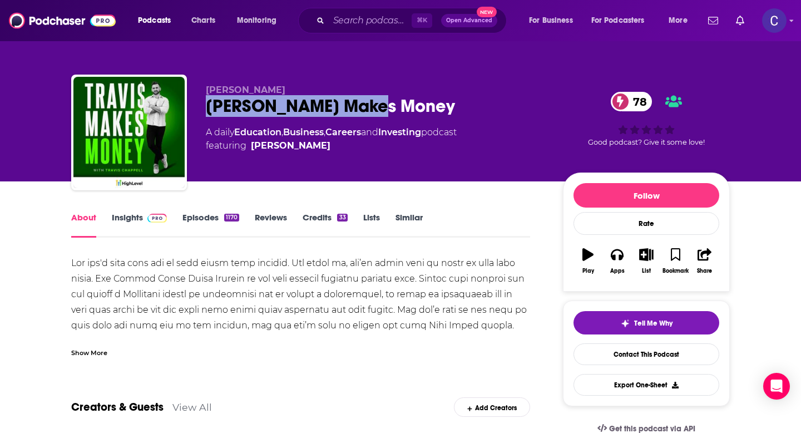
copy h1 "[PERSON_NAME] Makes Money"
drag, startPoint x: 206, startPoint y: 116, endPoint x: 468, endPoint y: 117, distance: 262.5
click at [468, 117] on div "[PERSON_NAME] [PERSON_NAME] Makes Money 78 A daily Education , Business , Caree…" at bounding box center [375, 129] width 339 height 89
drag, startPoint x: 200, startPoint y: 89, endPoint x: 370, endPoint y: 89, distance: 170.2
click at [370, 89] on div "[PERSON_NAME] [PERSON_NAME] Makes Money 78 A daily Education , Business , Caree…" at bounding box center [400, 135] width 658 height 120
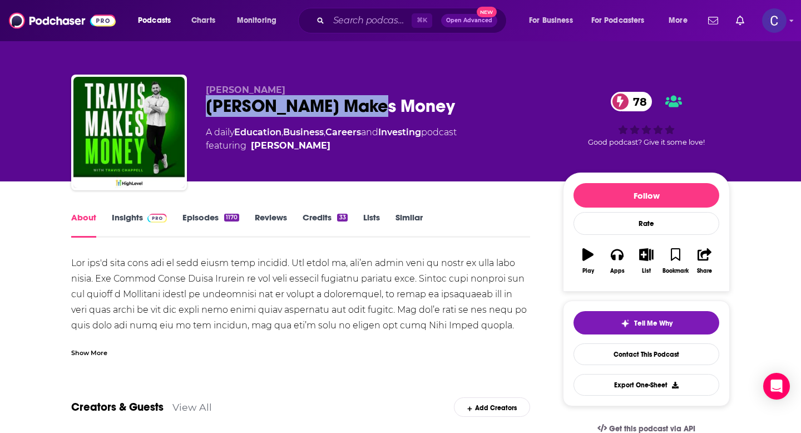
copy span "[PERSON_NAME]"
click at [116, 217] on link "Insights" at bounding box center [139, 225] width 55 height 26
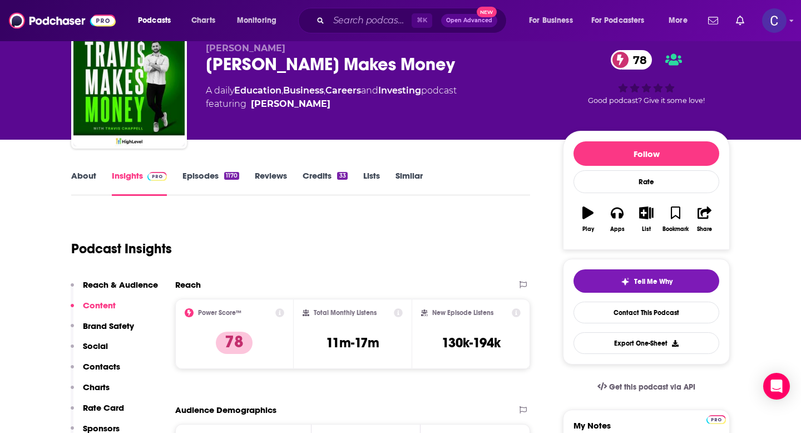
scroll to position [46, 0]
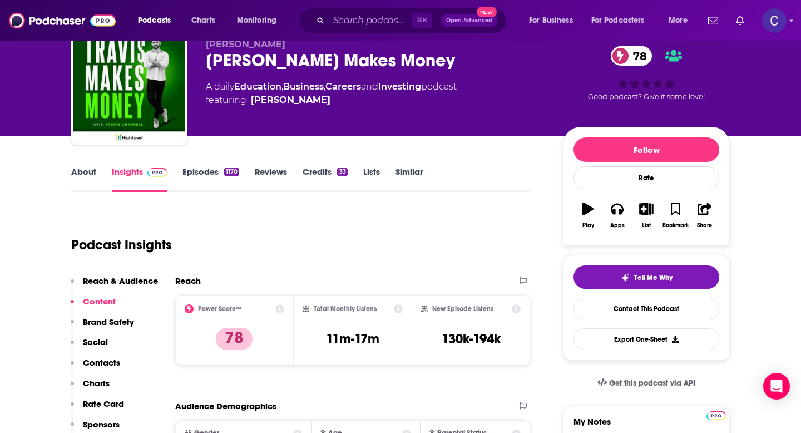
click at [414, 169] on link "Similar" at bounding box center [408, 179] width 27 height 26
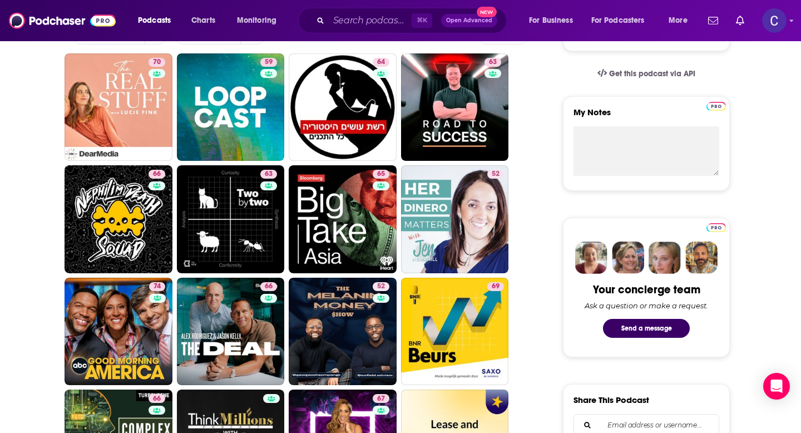
scroll to position [362, 0]
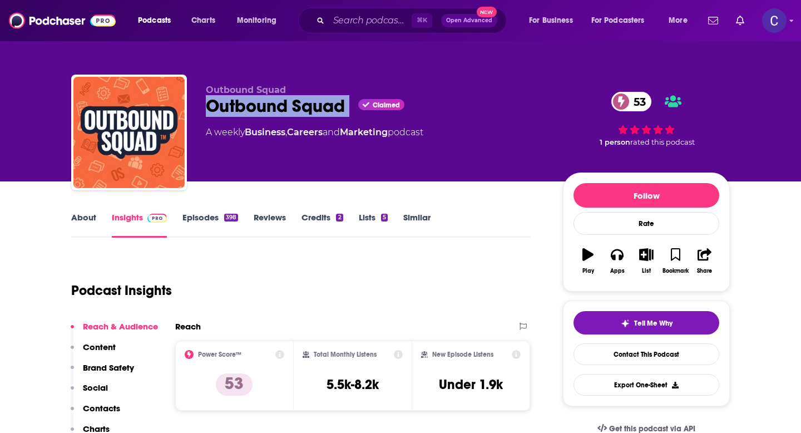
drag, startPoint x: 208, startPoint y: 107, endPoint x: 356, endPoint y: 107, distance: 148.5
click at [356, 107] on div "Outbound Squad Claimed 53" at bounding box center [375, 106] width 339 height 22
copy div "Outbound Squad"
click at [82, 224] on link "About" at bounding box center [83, 225] width 25 height 26
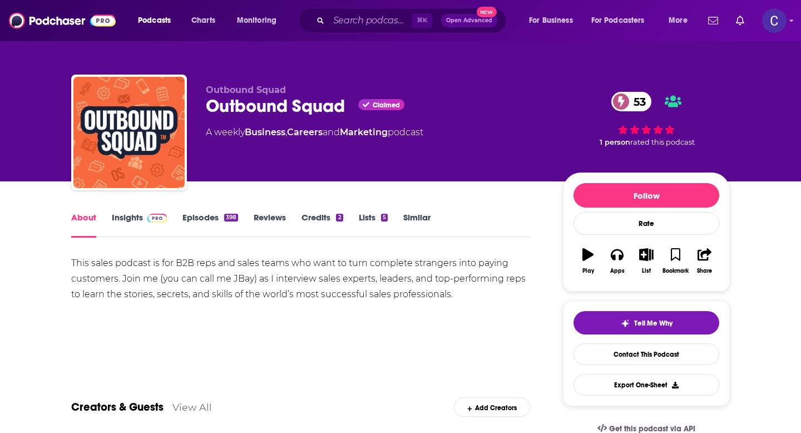
click at [410, 221] on link "Similar" at bounding box center [416, 225] width 27 height 26
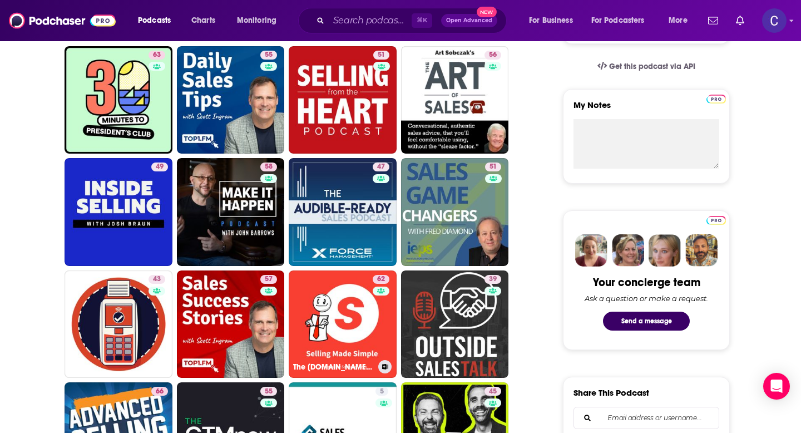
scroll to position [365, 0]
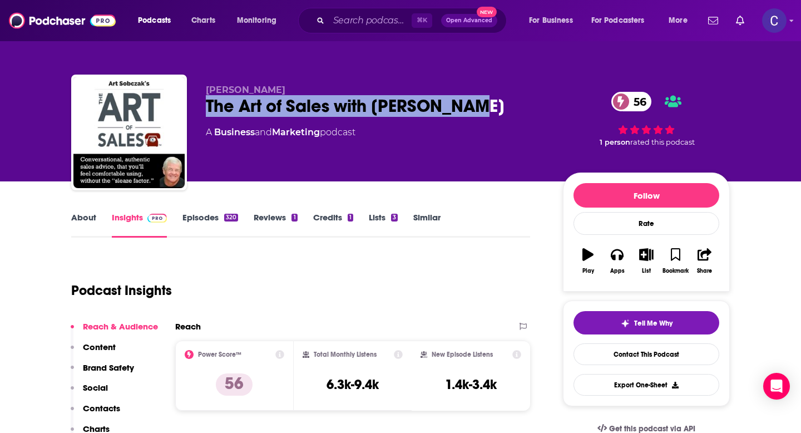
drag, startPoint x: 202, startPoint y: 110, endPoint x: 492, endPoint y: 109, distance: 289.8
click at [492, 109] on div "[PERSON_NAME] The Art of Sales with [PERSON_NAME] 56 A Business and Marketing p…" at bounding box center [400, 135] width 658 height 120
copy h2 "The Art of Sales with [PERSON_NAME]"
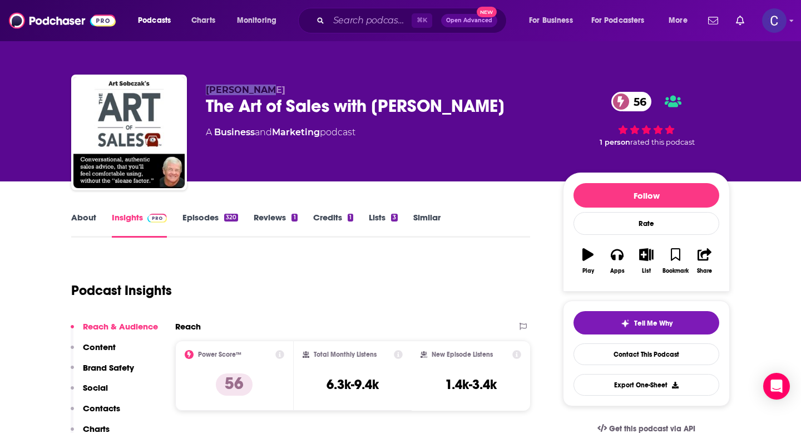
drag, startPoint x: 206, startPoint y: 95, endPoint x: 299, endPoint y: 95, distance: 92.3
click at [299, 95] on p "Art Sobczak" at bounding box center [375, 90] width 339 height 11
copy span "Art Sobczak"
click at [432, 222] on link "Similar" at bounding box center [426, 225] width 27 height 26
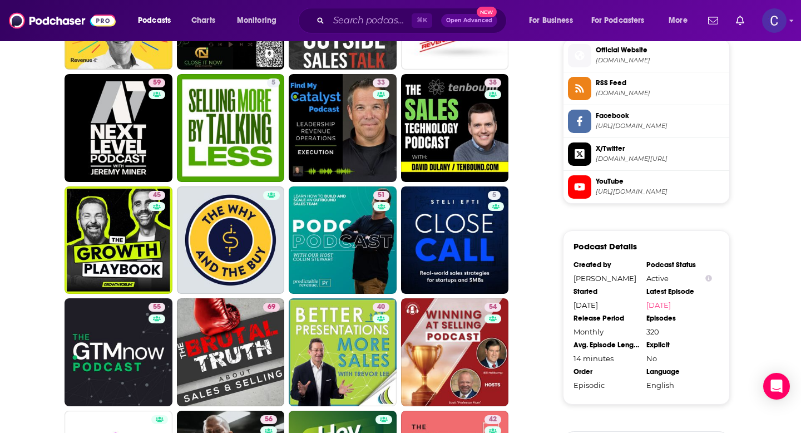
scroll to position [1062, 0]
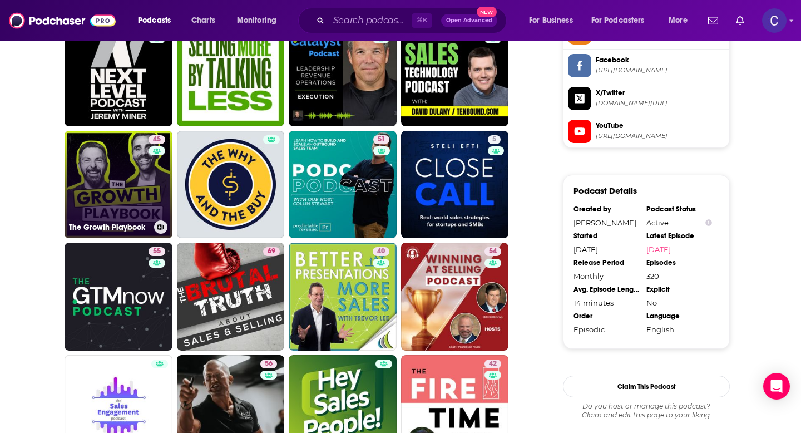
click at [147, 196] on link "45 The Growth Playbook" at bounding box center [119, 185] width 108 height 108
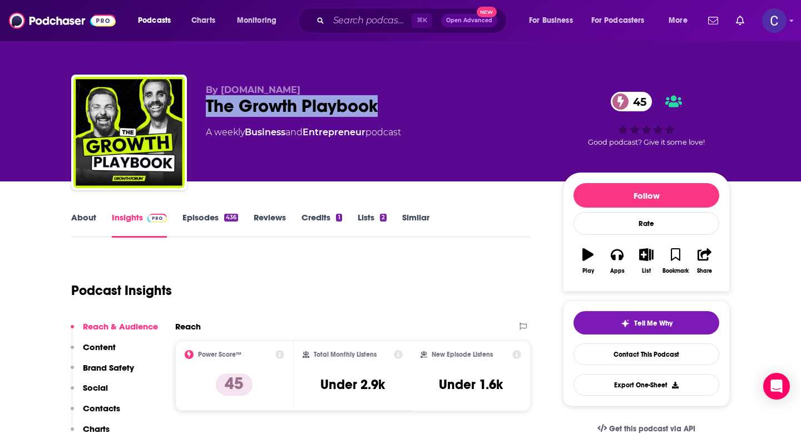
drag, startPoint x: 204, startPoint y: 110, endPoint x: 432, endPoint y: 110, distance: 227.5
click at [432, 110] on div "By GrowthForum.io The Growth Playbook 45 A weekly Business and Entrepreneur pod…" at bounding box center [400, 135] width 658 height 120
click at [81, 215] on link "About" at bounding box center [83, 225] width 25 height 26
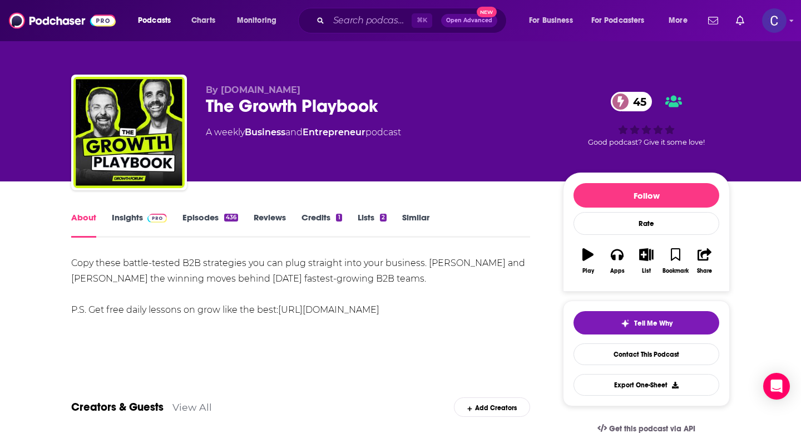
drag, startPoint x: 424, startPoint y: 265, endPoint x: 491, endPoint y: 265, distance: 67.3
click at [491, 265] on div "Copy these battle-tested B2B strategies you can plug straight into your busines…" at bounding box center [300, 286] width 459 height 62
drag, startPoint x: 427, startPoint y: 261, endPoint x: 494, endPoint y: 261, distance: 67.3
click at [494, 261] on div "Copy these battle-tested B2B strategies you can plug straight into your busines…" at bounding box center [300, 286] width 459 height 62
copy div "Luigi and David"
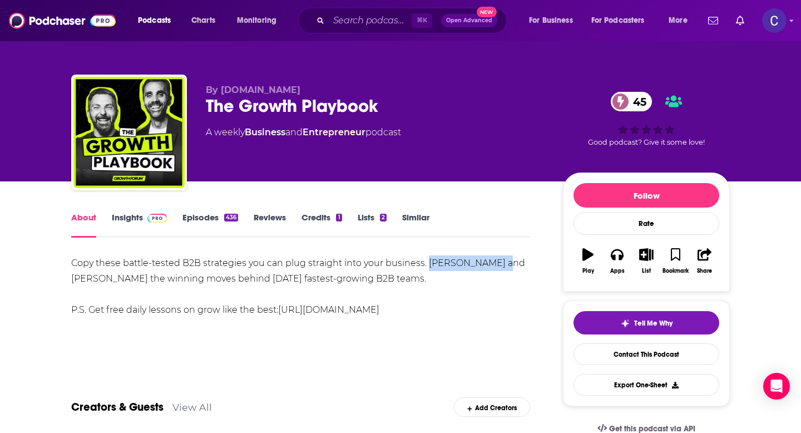
click at [132, 214] on link "Insights" at bounding box center [139, 225] width 55 height 26
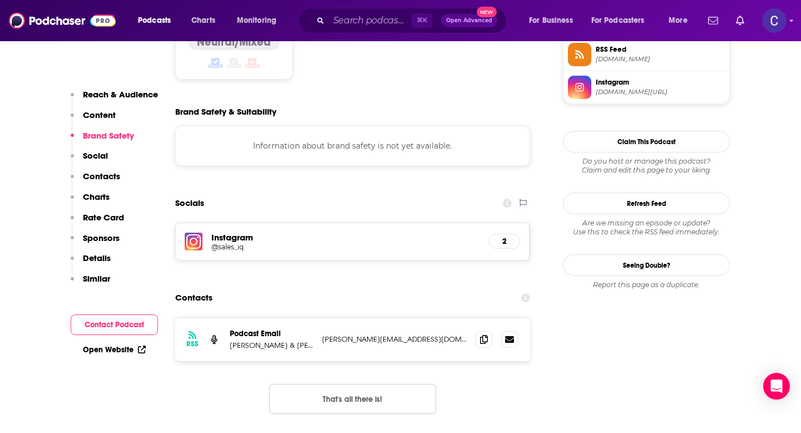
scroll to position [942, 0]
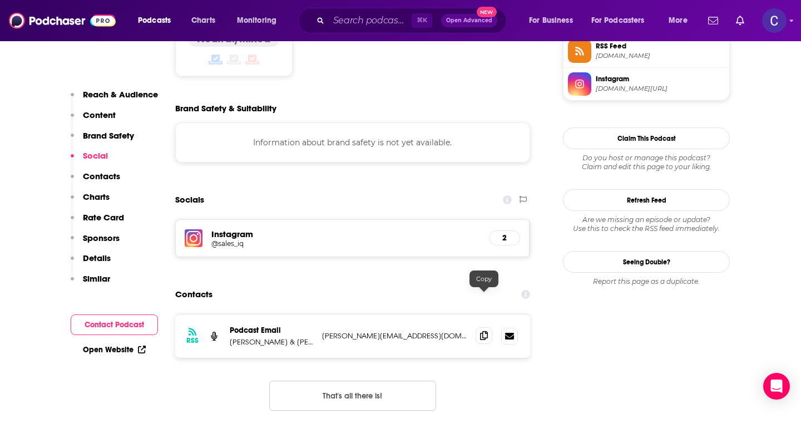
click at [479, 327] on span at bounding box center [484, 335] width 17 height 17
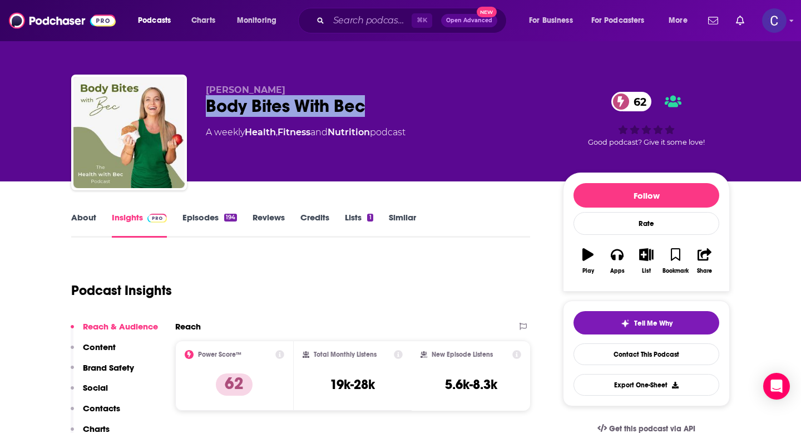
drag, startPoint x: 202, startPoint y: 102, endPoint x: 361, endPoint y: 110, distance: 159.2
click at [361, 110] on div "[PERSON_NAME] Body Bites With Bec 62 A weekly Health , Fitness and Nutrition po…" at bounding box center [400, 135] width 658 height 120
copy h2 "Body Bites With Bec"
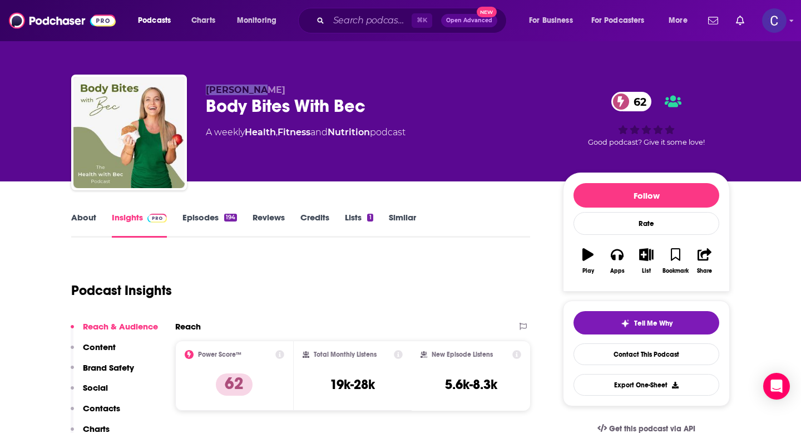
drag, startPoint x: 199, startPoint y: 92, endPoint x: 319, endPoint y: 92, distance: 120.1
click at [319, 92] on div "[PERSON_NAME] Body Bites With Bec 62 A weekly Health , Fitness and Nutrition po…" at bounding box center [400, 135] width 658 height 120
copy span "[PERSON_NAME]"
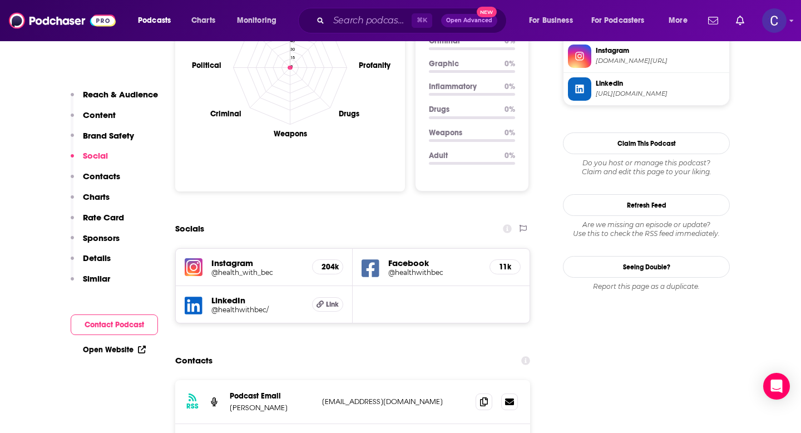
scroll to position [1164, 0]
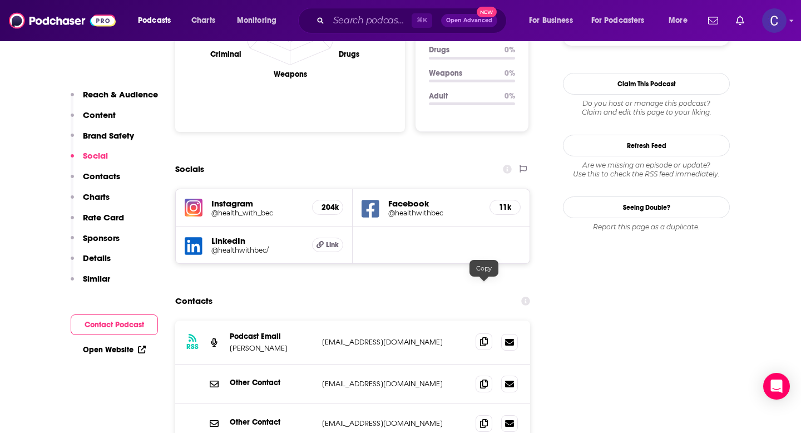
click at [490, 333] on span at bounding box center [484, 341] width 17 height 17
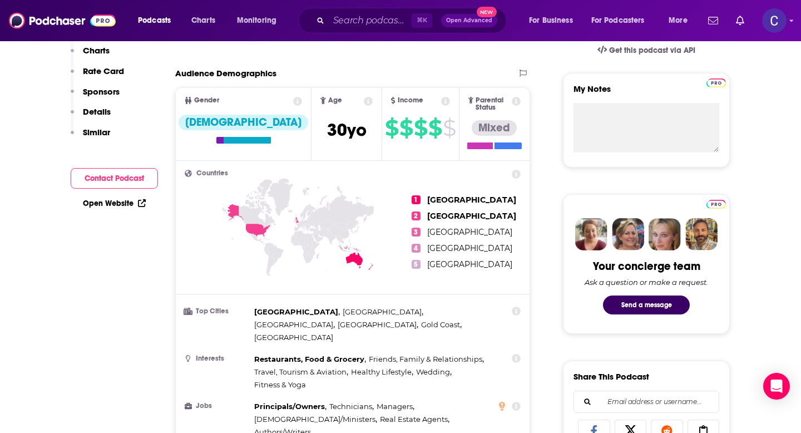
scroll to position [0, 0]
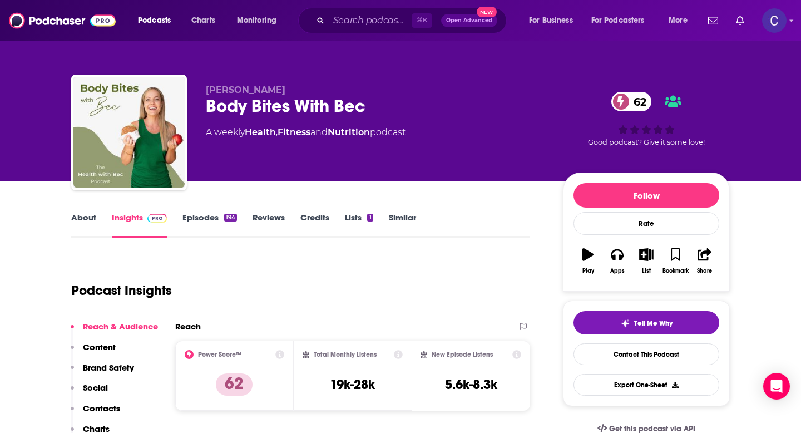
click at [400, 218] on link "Similar" at bounding box center [402, 225] width 27 height 26
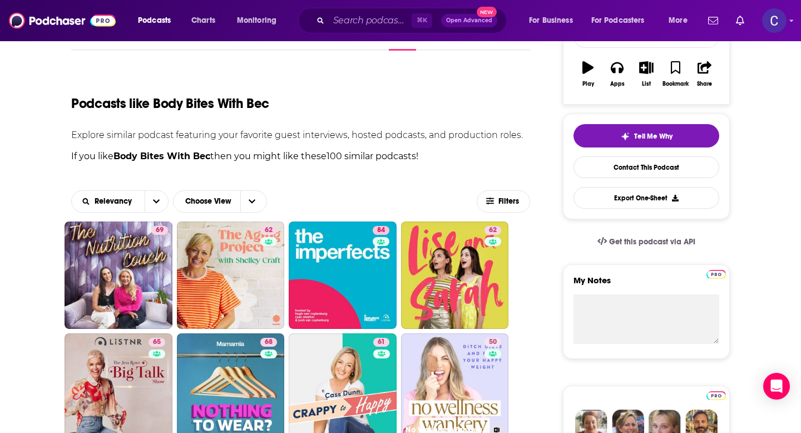
scroll to position [243, 0]
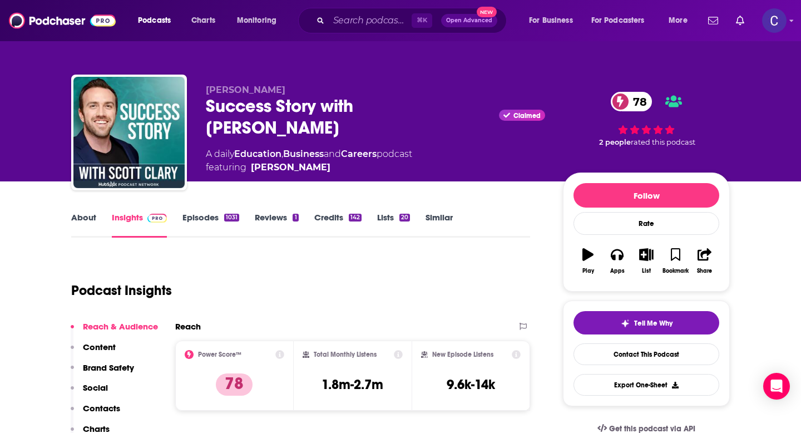
drag, startPoint x: 206, startPoint y: 106, endPoint x: 466, endPoint y: 106, distance: 259.7
click at [466, 106] on div "Success Story with [PERSON_NAME] Claimed 78" at bounding box center [375, 116] width 339 height 43
copy h2 "Success Story with [PERSON_NAME]"
drag, startPoint x: 206, startPoint y: 90, endPoint x: 285, endPoint y: 90, distance: 78.4
click at [285, 90] on p "[PERSON_NAME]" at bounding box center [375, 90] width 339 height 11
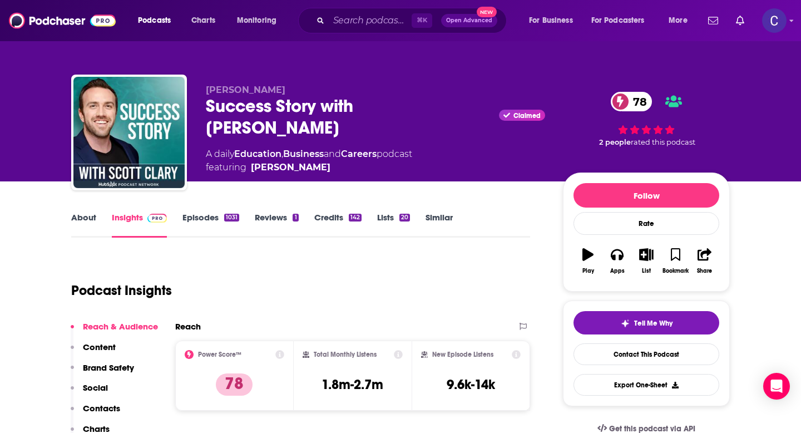
copy span "Scott D. Clary"
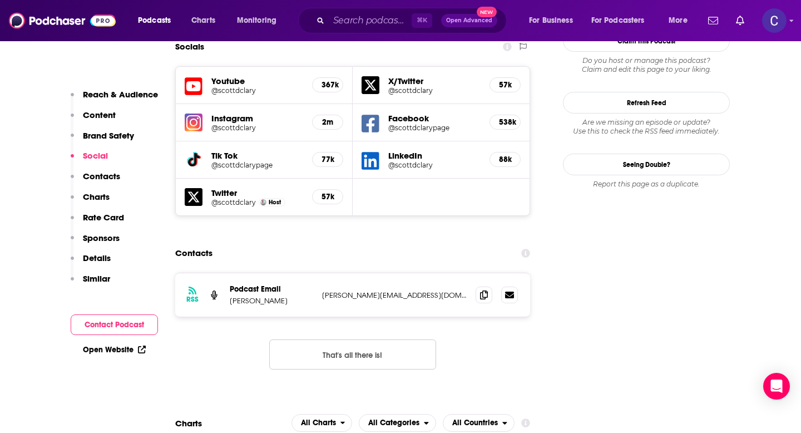
scroll to position [1283, 0]
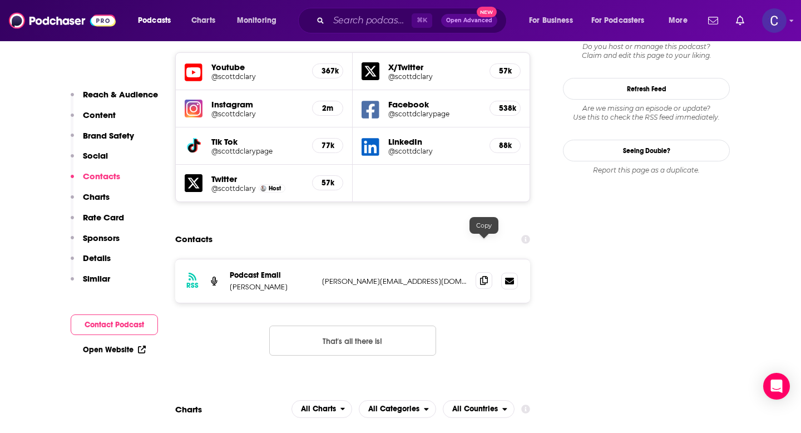
click at [481, 276] on icon at bounding box center [484, 280] width 8 height 9
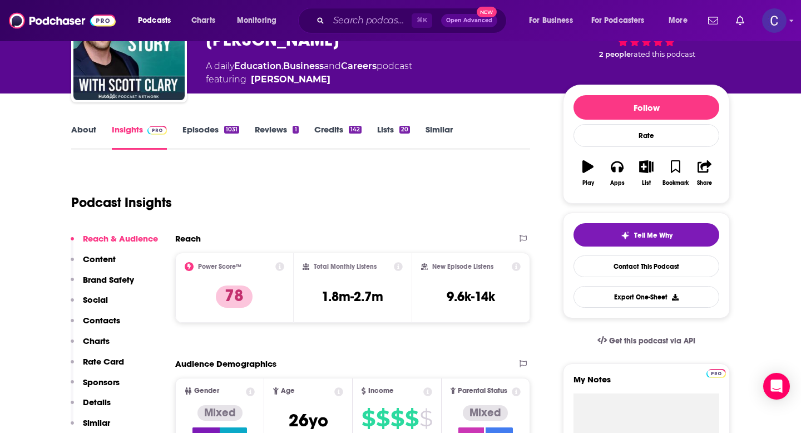
scroll to position [0, 0]
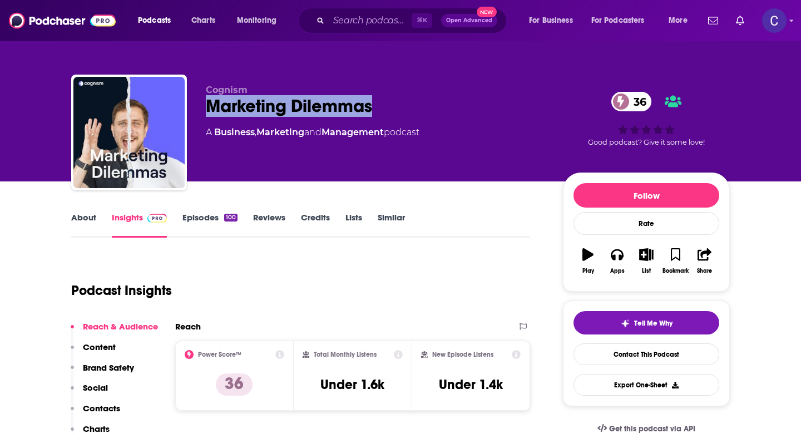
drag, startPoint x: 202, startPoint y: 97, endPoint x: 379, endPoint y: 102, distance: 177.5
click at [379, 102] on div "Cognism Marketing Dilemmas 36 A Business , Marketing and Management podcast 36 …" at bounding box center [400, 135] width 658 height 120
copy h2 "Marketing Dilemmas"
click at [88, 227] on link "About" at bounding box center [83, 225] width 25 height 26
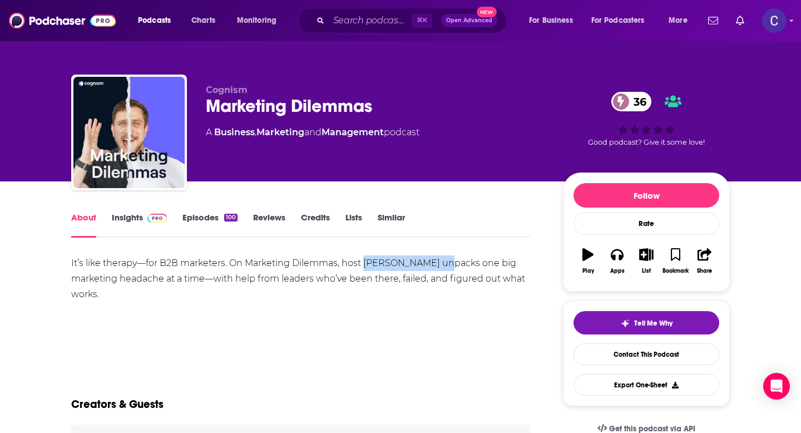
drag, startPoint x: 365, startPoint y: 265, endPoint x: 446, endPoint y: 265, distance: 80.6
click at [446, 265] on div "It’s like therapy—for B2B marketers. On Marketing Dilemmas, host Liam Bartholom…" at bounding box center [300, 278] width 459 height 47
copy div "Liam Bartholomew"
click at [130, 217] on link "Insights" at bounding box center [139, 225] width 55 height 26
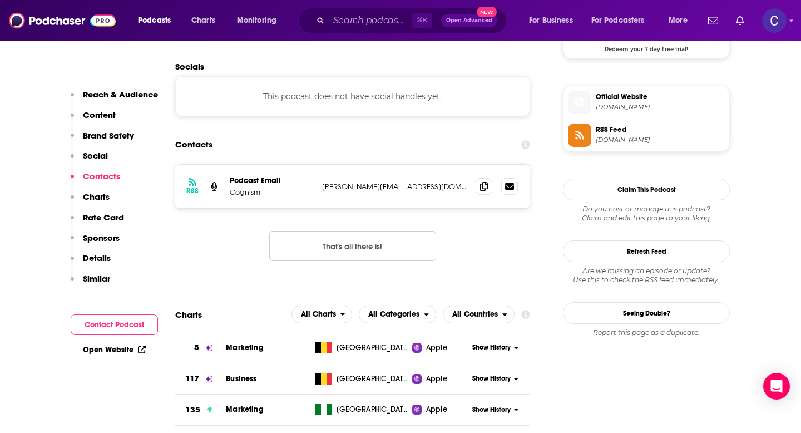
scroll to position [871, 0]
click at [486, 187] on icon at bounding box center [484, 185] width 8 height 9
click at [369, 25] on input "Search podcasts, credits, & more..." at bounding box center [370, 21] width 83 height 18
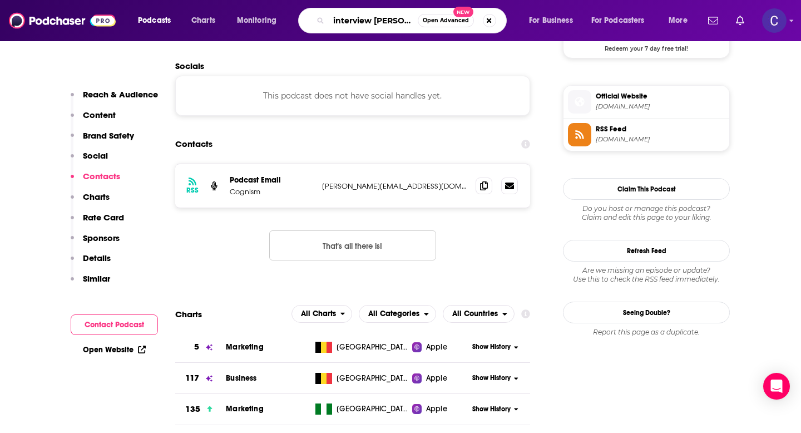
type input "interview boss"
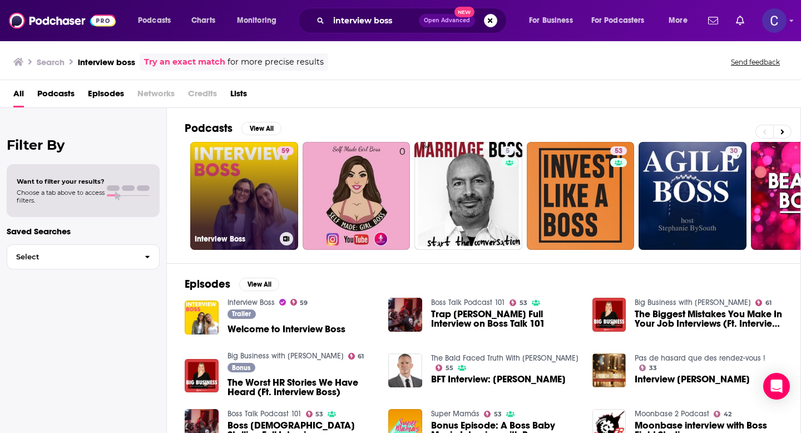
click at [236, 181] on link "59 Interview Boss" at bounding box center [244, 196] width 108 height 108
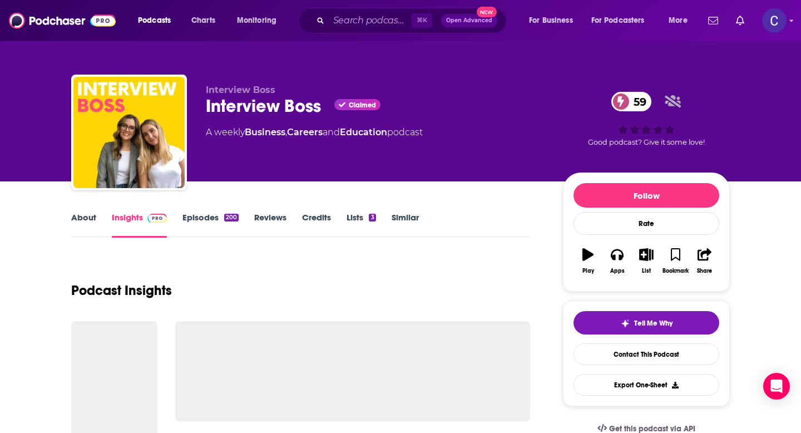
click at [213, 225] on link "Episodes 200" at bounding box center [210, 225] width 56 height 26
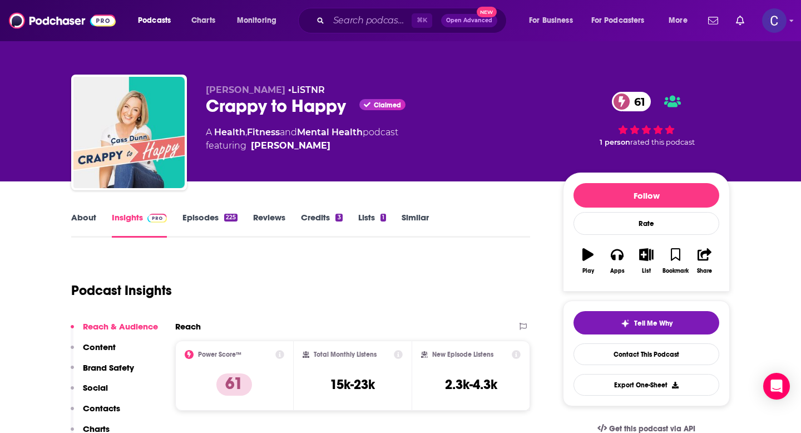
click at [86, 217] on link "About" at bounding box center [83, 225] width 25 height 26
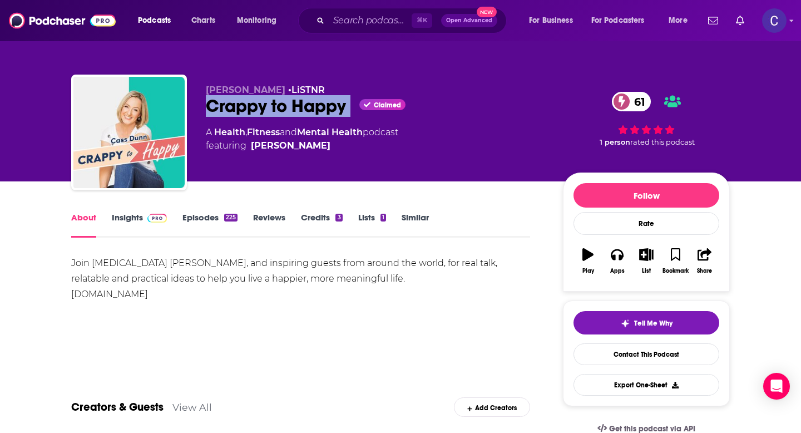
drag, startPoint x: 205, startPoint y: 105, endPoint x: 361, endPoint y: 105, distance: 156.8
click at [361, 105] on div "[PERSON_NAME] • LiSTNR Crappy to Happy Claimed 61 A Health , Fitness and Mental…" at bounding box center [400, 135] width 658 height 120
copy div "Crappy to Happy"
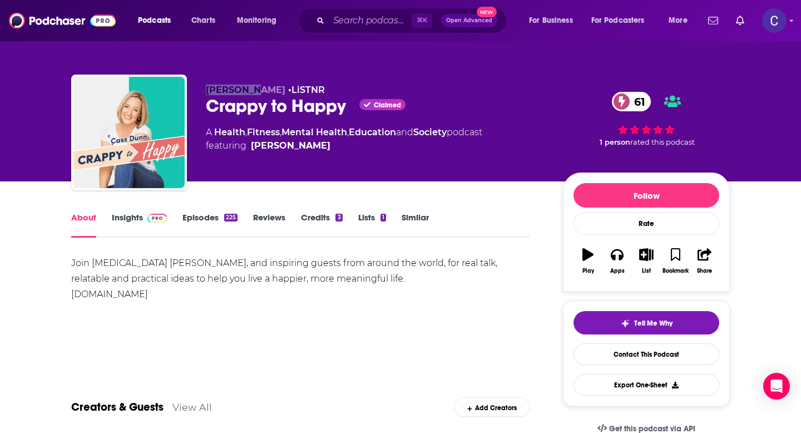
drag, startPoint x: 207, startPoint y: 88, endPoint x: 254, endPoint y: 88, distance: 46.7
click at [254, 88] on span "Cass Dunn" at bounding box center [246, 90] width 80 height 11
copy span "Cass Dunn"
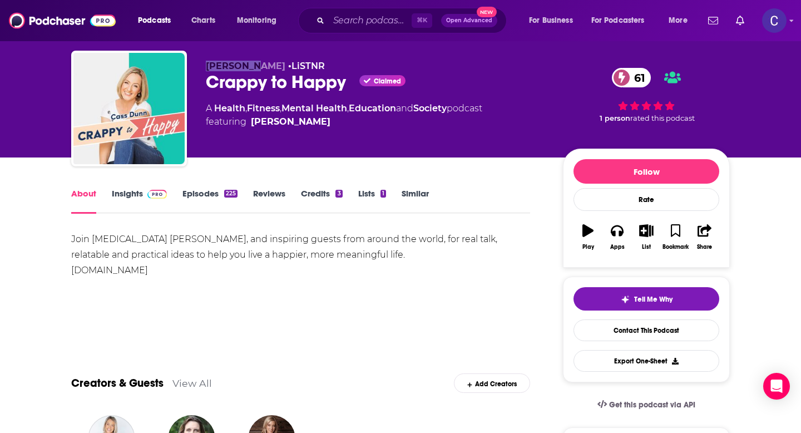
click at [134, 198] on link "Insights" at bounding box center [139, 201] width 55 height 26
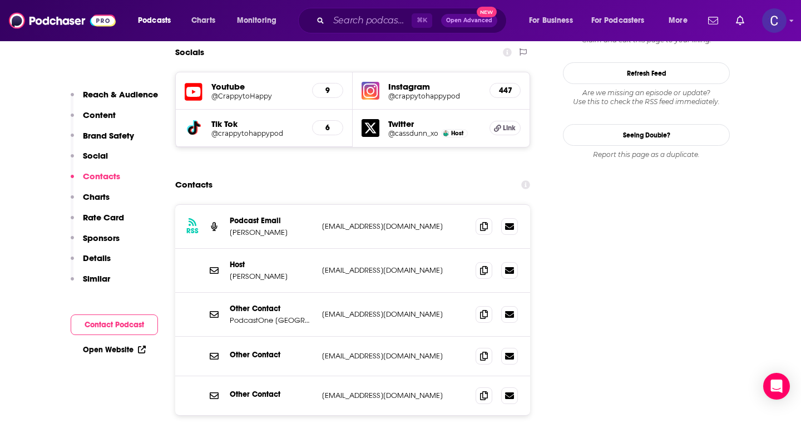
scroll to position [1282, 0]
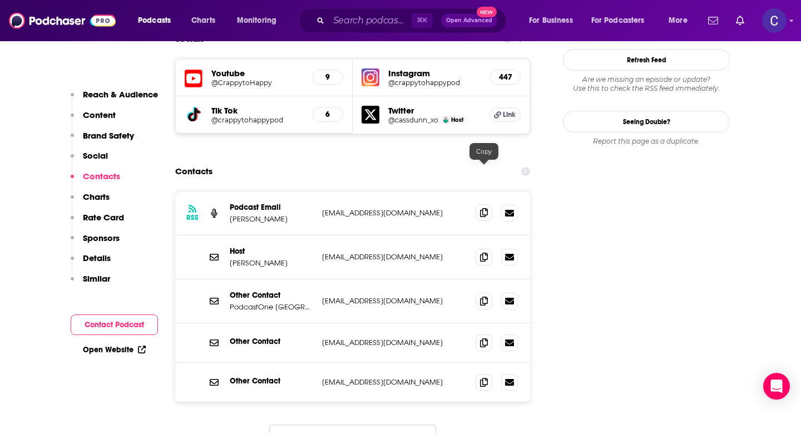
click at [484, 208] on icon at bounding box center [484, 212] width 8 height 9
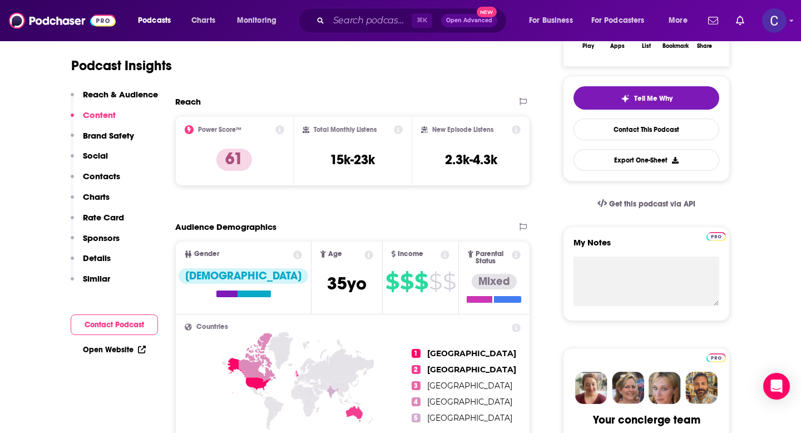
scroll to position [0, 0]
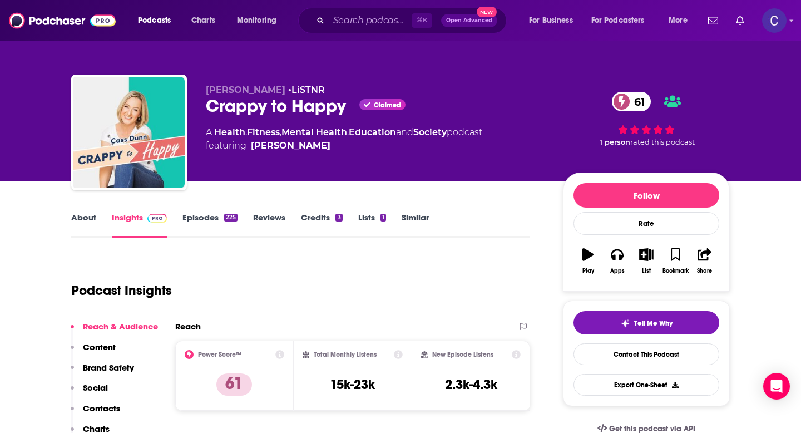
click at [410, 222] on link "Similar" at bounding box center [415, 225] width 27 height 26
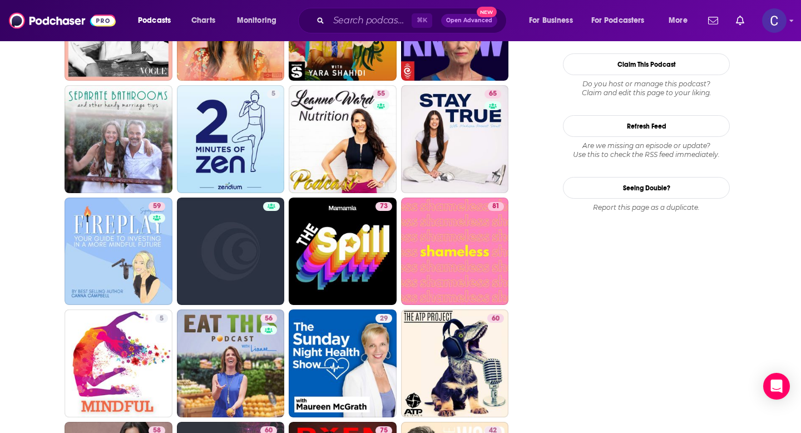
scroll to position [1444, 0]
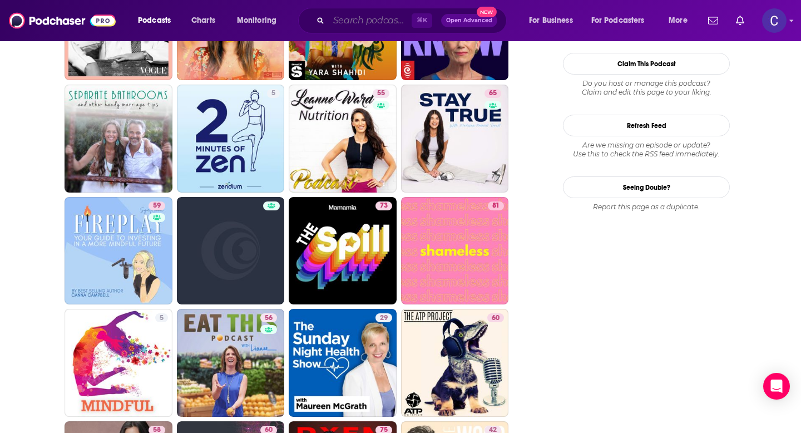
click at [377, 14] on input "Search podcasts, credits, & more..." at bounding box center [370, 21] width 83 height 18
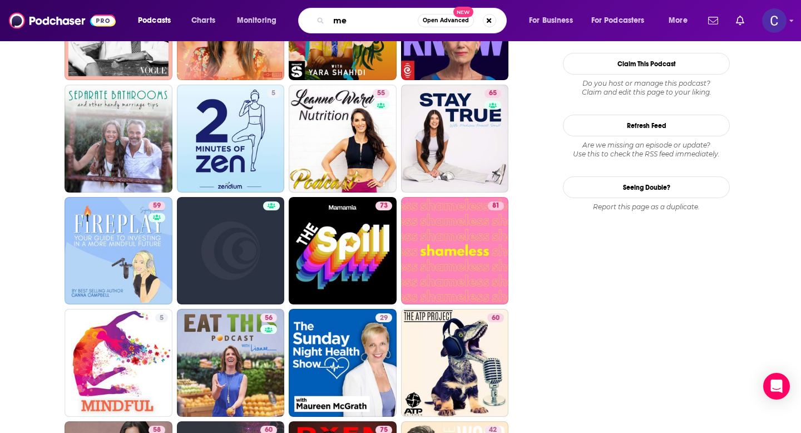
type input "m"
type input "trauma recovery"
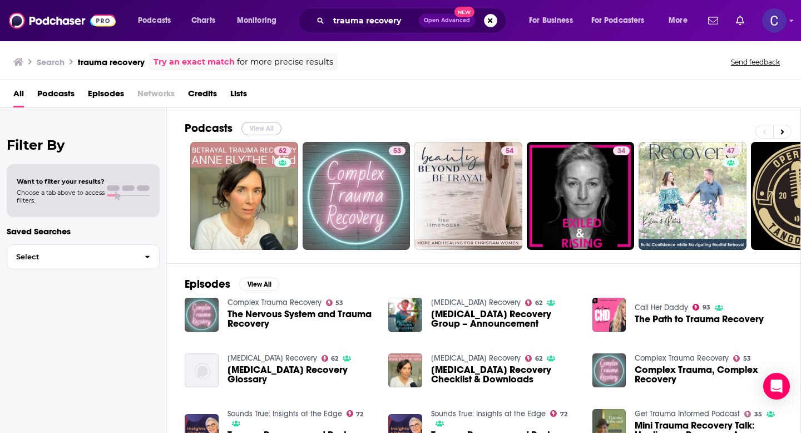
click at [252, 128] on button "View All" at bounding box center [261, 128] width 40 height 13
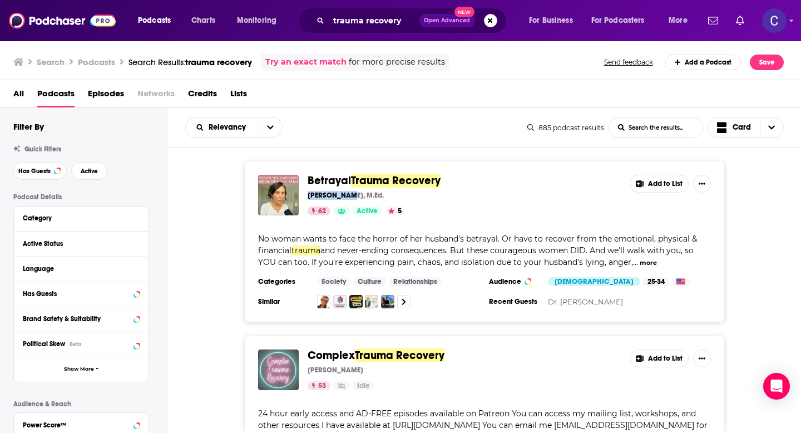
drag, startPoint x: 307, startPoint y: 196, endPoint x: 346, endPoint y: 196, distance: 38.9
click at [346, 196] on div "Betrayal Trauma Recovery Anne Blythe, M.Ed. 62 Active 5 Add to List" at bounding box center [484, 195] width 453 height 41
copy p "Anne Blythe"
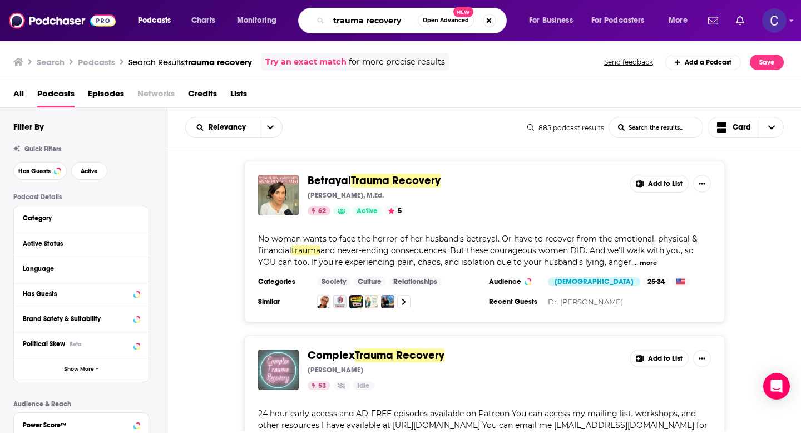
drag, startPoint x: 400, startPoint y: 23, endPoint x: 245, endPoint y: 23, distance: 155.2
click at [245, 23] on div "Podcasts Charts Monitoring trauma recovery Open Advanced New For Business For P…" at bounding box center [414, 21] width 568 height 26
paste input "Anne Blythe"
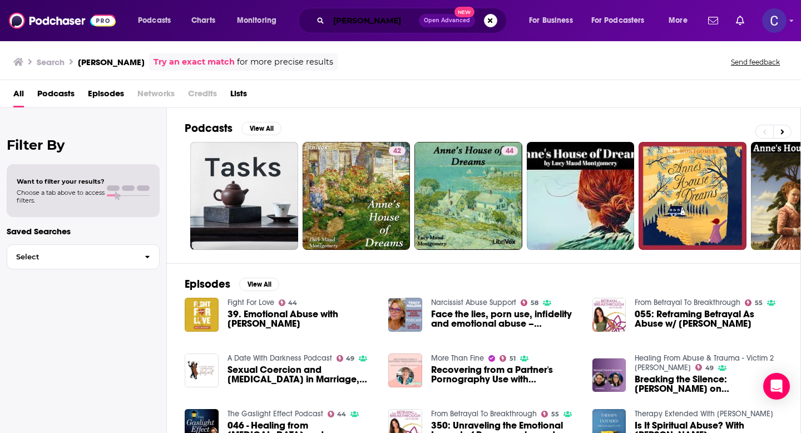
click at [395, 21] on input "Anne Blythe" at bounding box center [374, 21] width 90 height 18
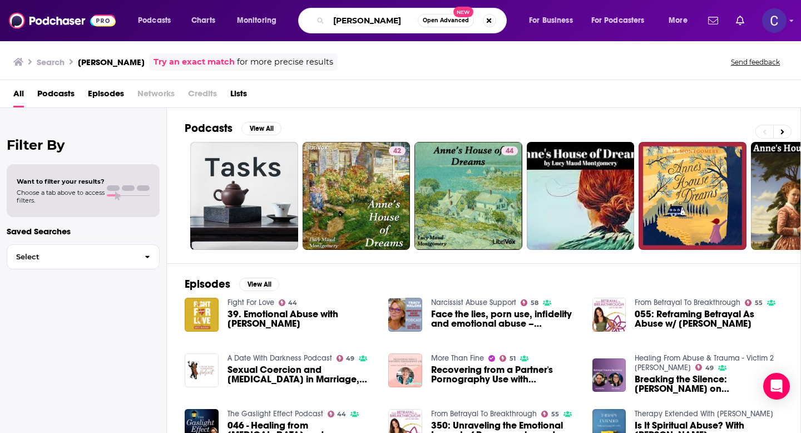
drag, startPoint x: 387, startPoint y: 19, endPoint x: 310, endPoint y: 19, distance: 76.2
click at [310, 19] on div "Anne Blythe Open Advanced New" at bounding box center [402, 21] width 209 height 26
paste input "The IMAGE Wellness Project"
type input "The IMAGE Wellness Project"
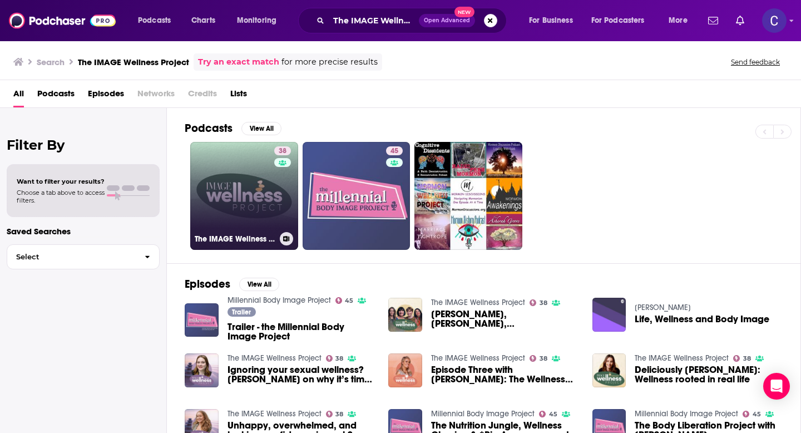
click at [221, 195] on link "38 The IMAGE Wellness Project" at bounding box center [244, 196] width 108 height 108
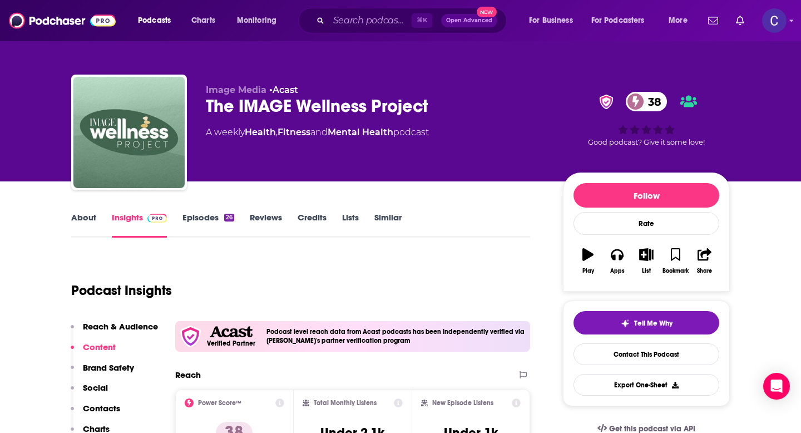
click at [214, 215] on link "Episodes 26" at bounding box center [208, 225] width 52 height 26
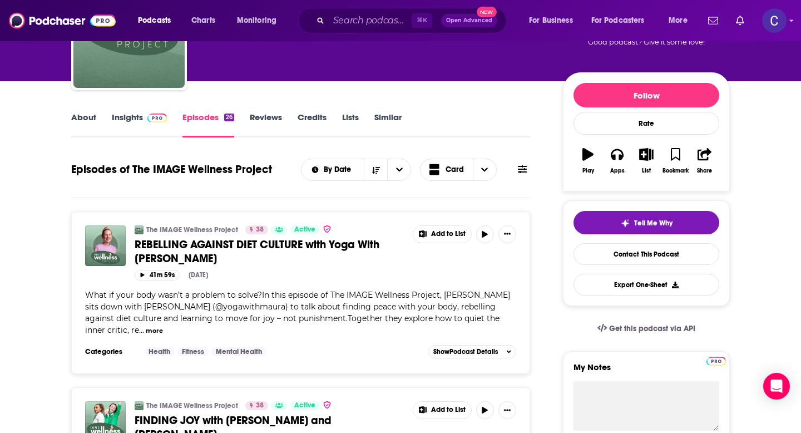
scroll to position [102, 0]
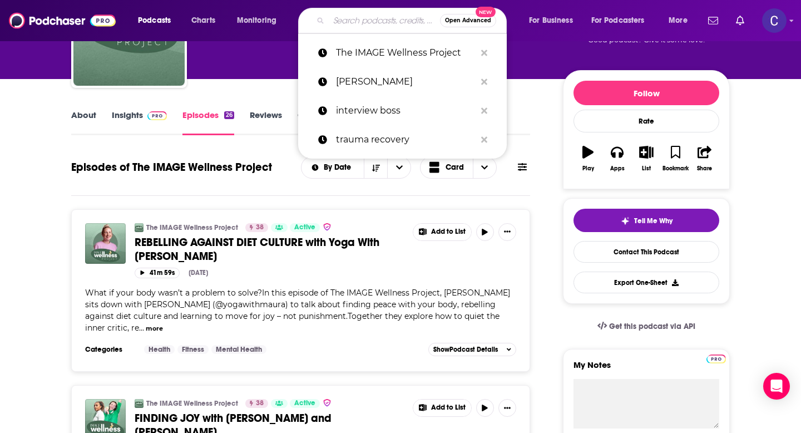
click at [373, 19] on input "Search podcasts, credits, & more..." at bounding box center [384, 21] width 111 height 18
paste input "Tracy Otsuka"
type input "Tracy Otsuka"
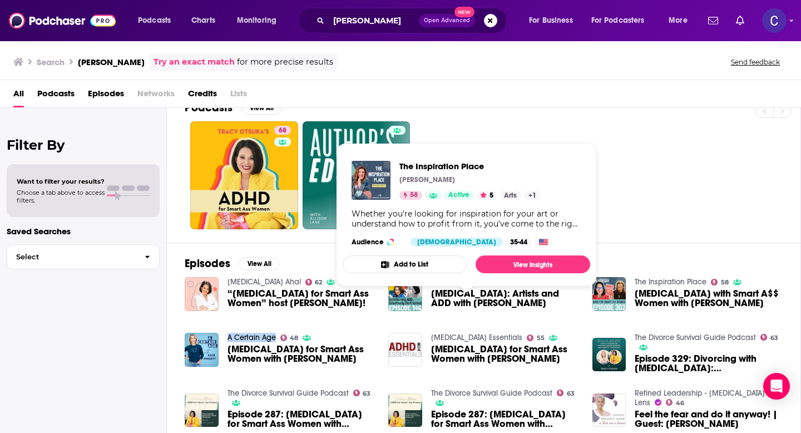
scroll to position [1, 0]
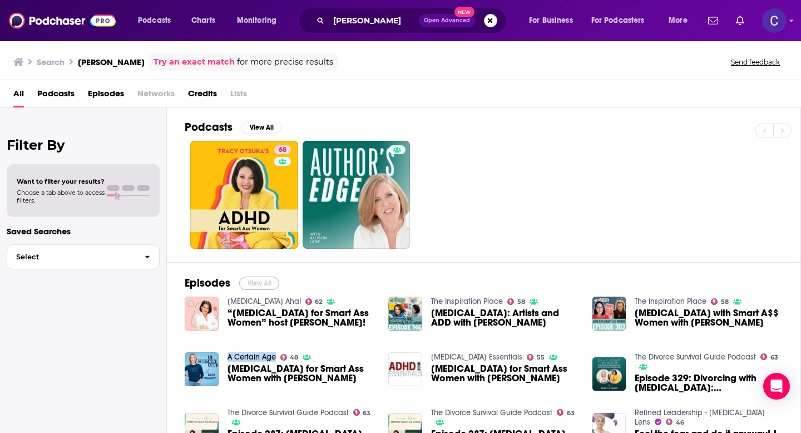
click at [262, 280] on button "View All" at bounding box center [259, 282] width 40 height 13
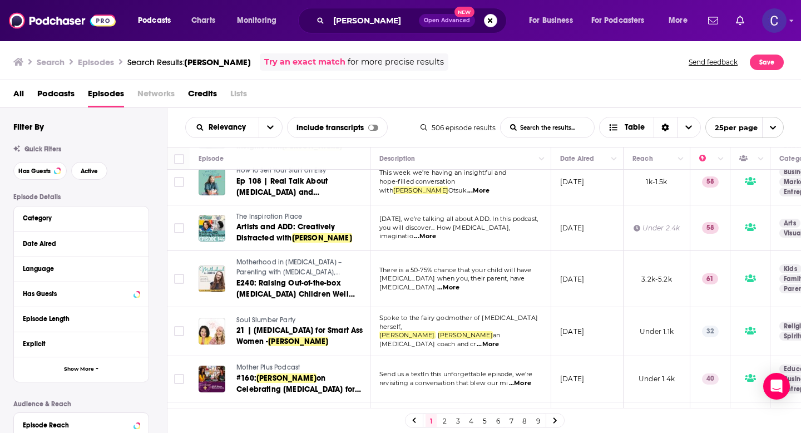
scroll to position [919, 0]
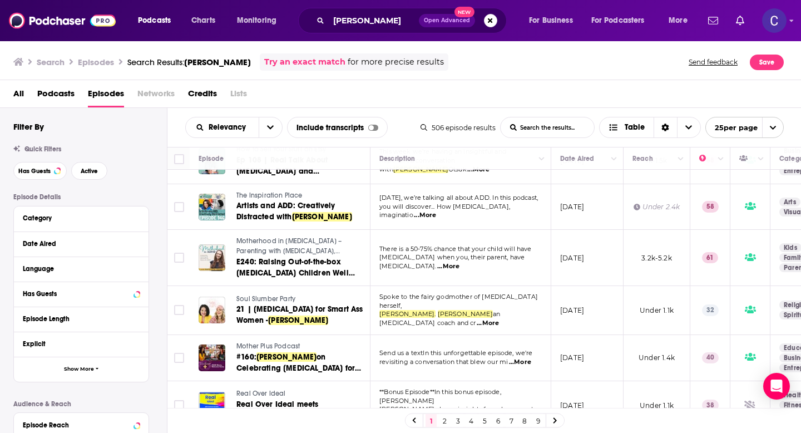
click at [442, 420] on link "2" at bounding box center [444, 420] width 11 height 13
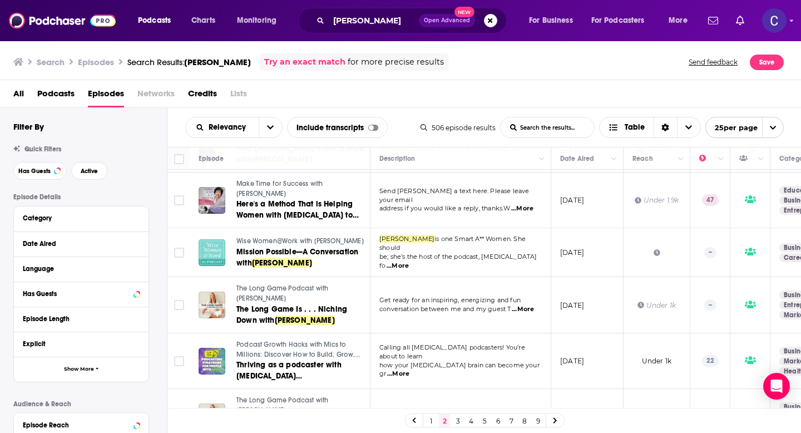
scroll to position [997, 0]
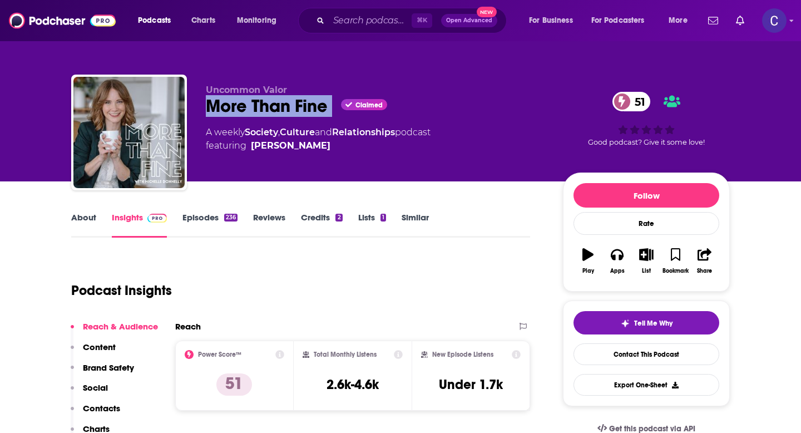
drag, startPoint x: 203, startPoint y: 108, endPoint x: 342, endPoint y: 110, distance: 139.0
click at [342, 110] on div "Uncommon Valor More Than Fine Claimed 51 A weekly Society , Culture and Relatio…" at bounding box center [400, 135] width 658 height 120
click at [79, 217] on link "About" at bounding box center [83, 225] width 25 height 26
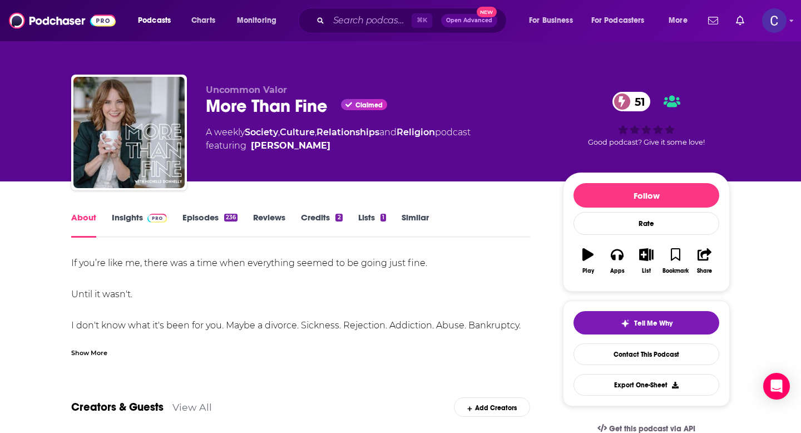
click at [87, 353] on div "Show More" at bounding box center [89, 351] width 36 height 11
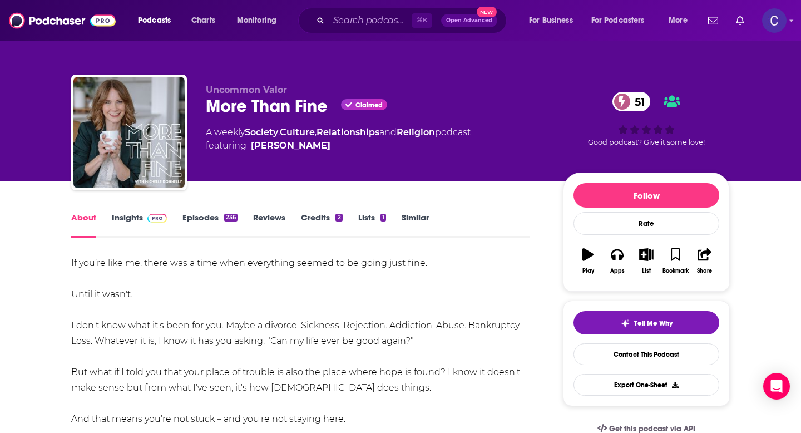
drag, startPoint x: 361, startPoint y: 148, endPoint x: 334, endPoint y: 146, distance: 27.3
click at [334, 146] on span "featuring Michelle Donnelly" at bounding box center [338, 145] width 265 height 13
drag, startPoint x: 367, startPoint y: 143, endPoint x: 334, endPoint y: 145, distance: 33.4
click at [334, 145] on span "featuring Michelle Donnelly" at bounding box center [338, 145] width 265 height 13
copy span "Michelle Donnelly"
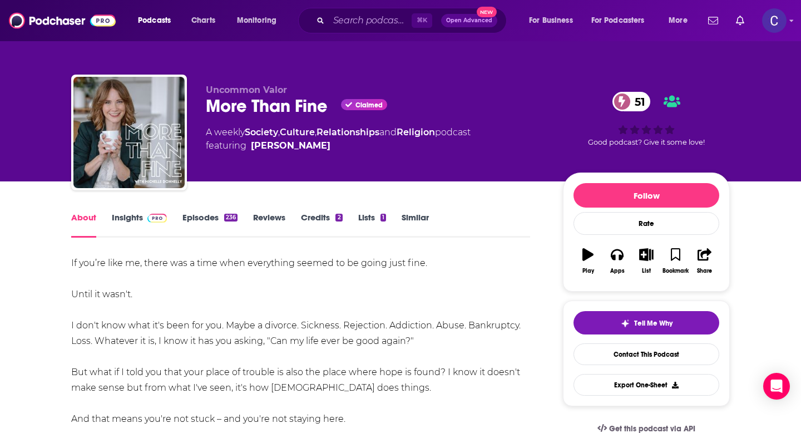
click at [135, 214] on link "Insights" at bounding box center [139, 225] width 55 height 26
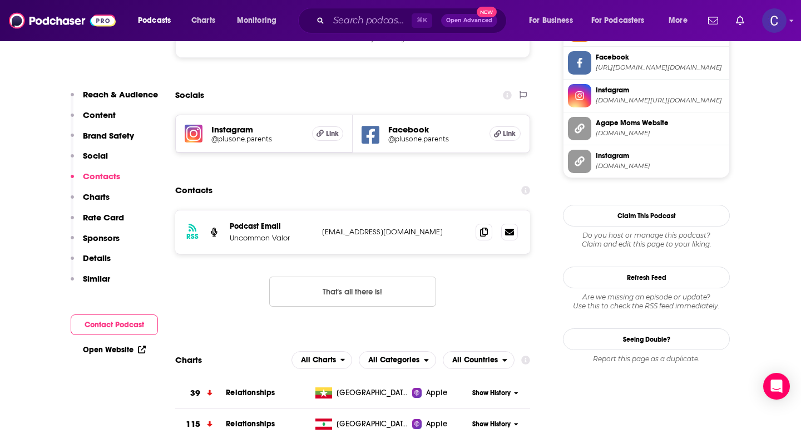
scroll to position [1066, 0]
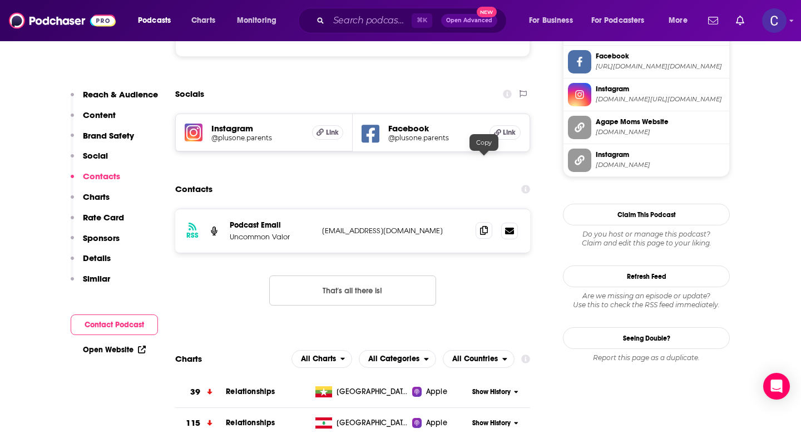
click at [481, 226] on icon at bounding box center [484, 230] width 8 height 9
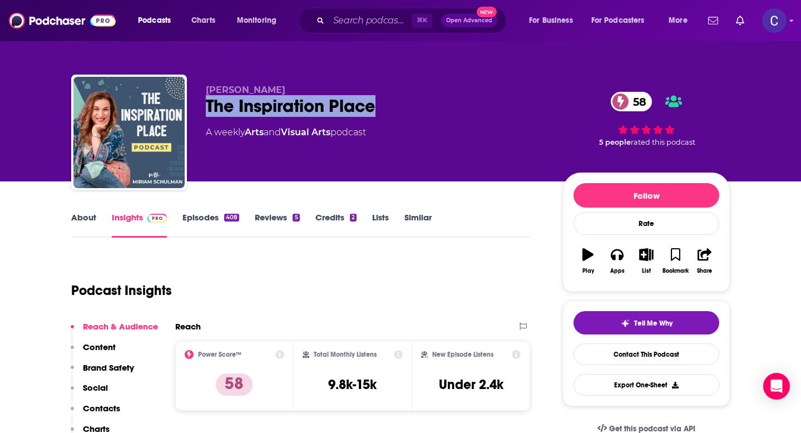
drag, startPoint x: 209, startPoint y: 103, endPoint x: 379, endPoint y: 110, distance: 170.3
click at [379, 110] on div "The Inspiration Place 58" at bounding box center [375, 106] width 339 height 22
copy h2 "The Inspiration Place"
click at [94, 222] on link "About" at bounding box center [83, 225] width 25 height 26
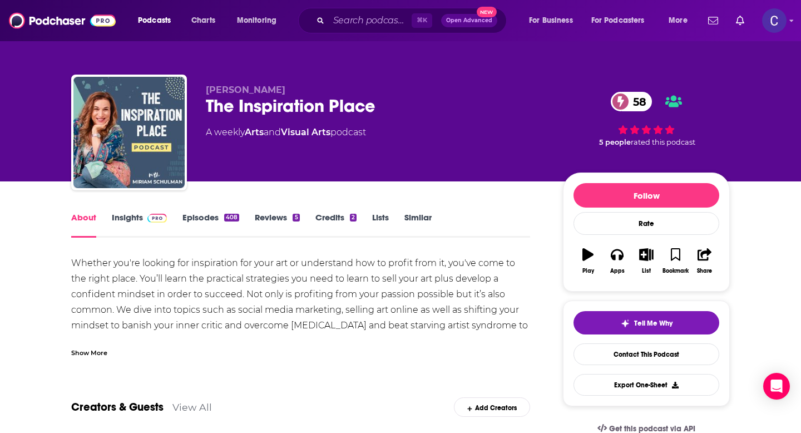
click at [202, 215] on link "Episodes 408" at bounding box center [210, 225] width 57 height 26
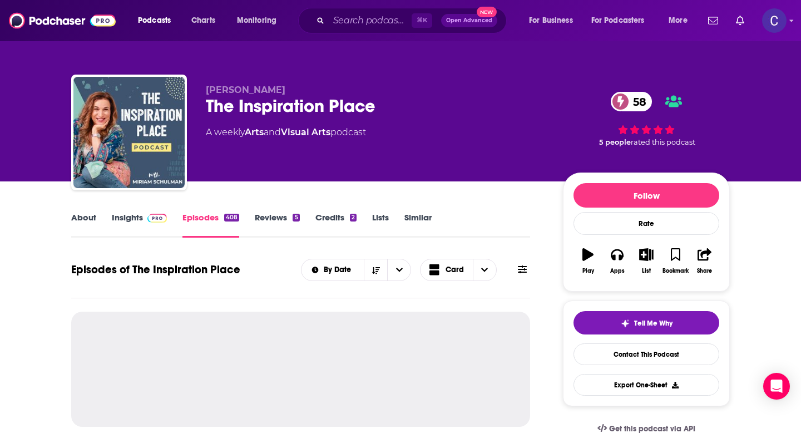
click at [424, 219] on link "Similar" at bounding box center [417, 225] width 27 height 26
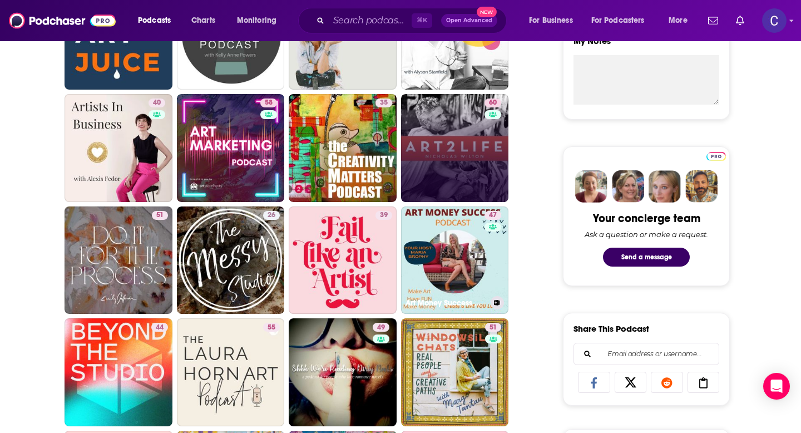
scroll to position [493, 0]
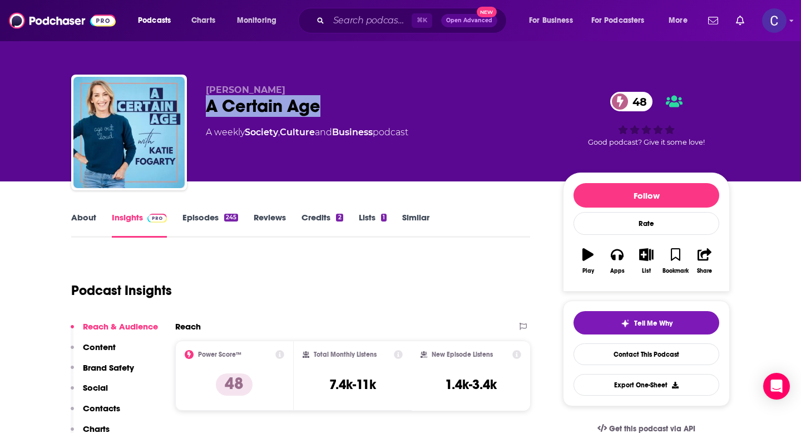
drag, startPoint x: 205, startPoint y: 113, endPoint x: 324, endPoint y: 113, distance: 118.5
click at [324, 113] on div "A Certain Age 48" at bounding box center [375, 106] width 339 height 22
copy h2 "A Certain Age"
drag, startPoint x: 206, startPoint y: 87, endPoint x: 346, endPoint y: 87, distance: 139.6
click at [346, 87] on p "Katie Fogarty" at bounding box center [375, 90] width 339 height 11
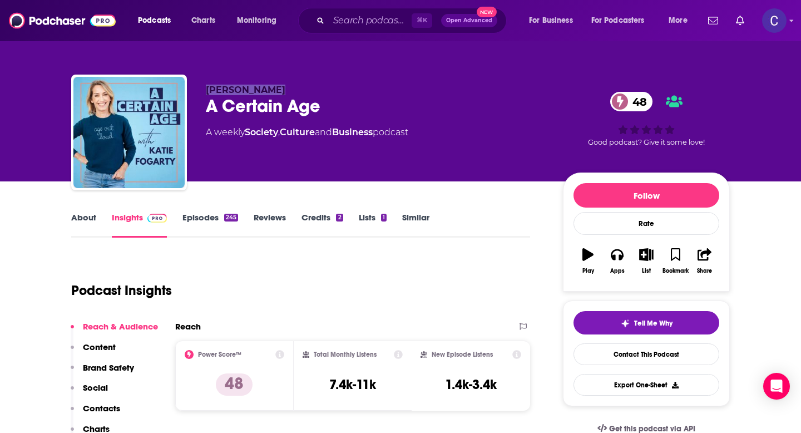
copy span "Katie Fogarty"
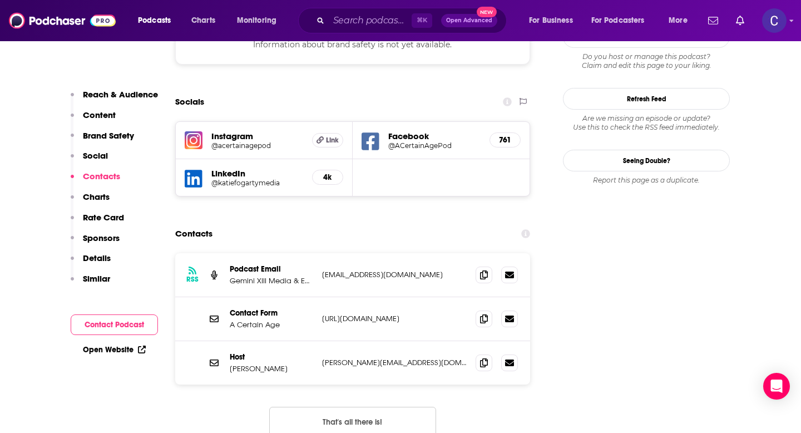
scroll to position [1021, 0]
click at [482, 357] on icon at bounding box center [484, 361] width 8 height 9
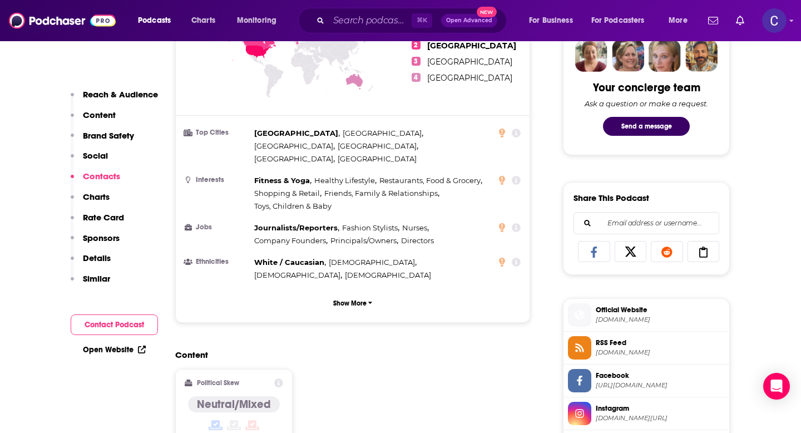
scroll to position [0, 0]
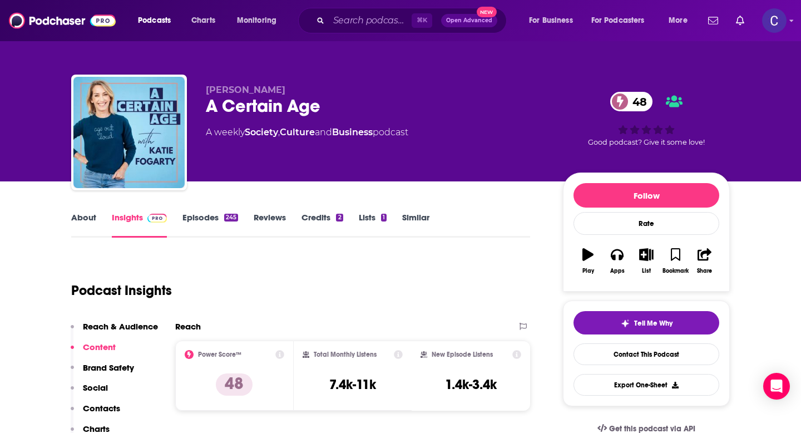
click at [407, 214] on link "Similar" at bounding box center [415, 225] width 27 height 26
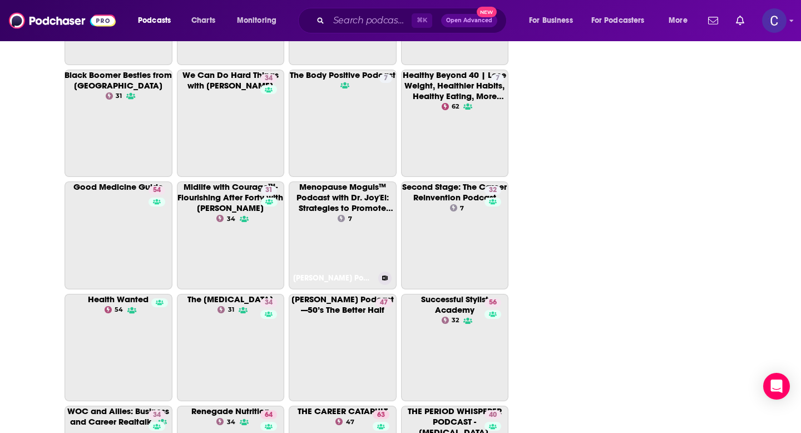
scroll to position [2148, 0]
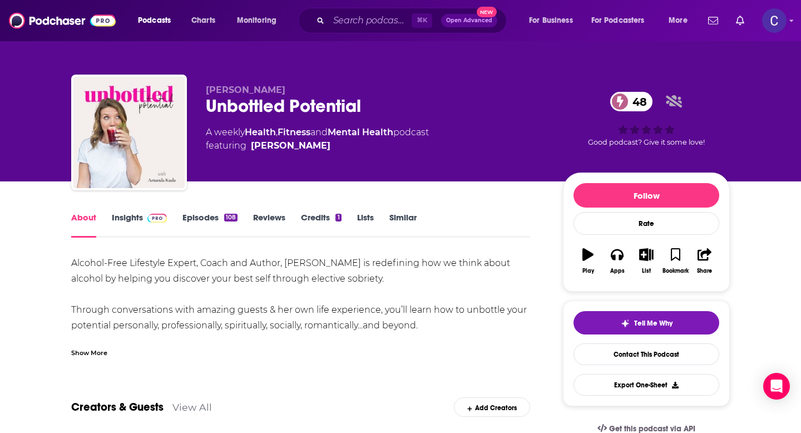
click at [98, 347] on div "Show More" at bounding box center [89, 351] width 36 height 11
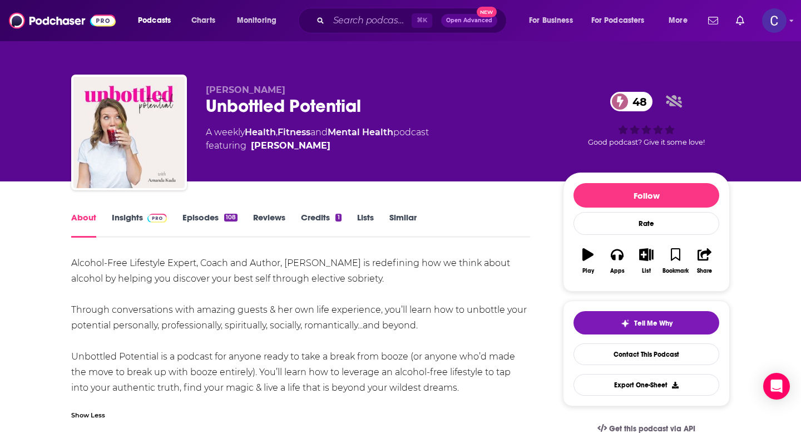
click at [404, 227] on link "Similar" at bounding box center [402, 225] width 27 height 26
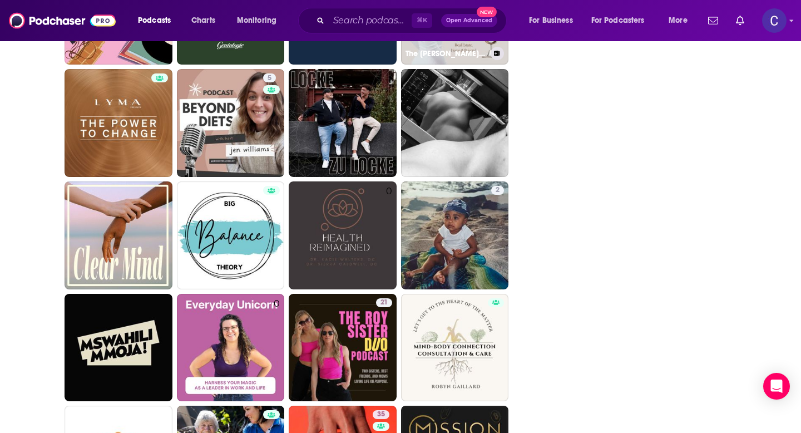
scroll to position [1909, 0]
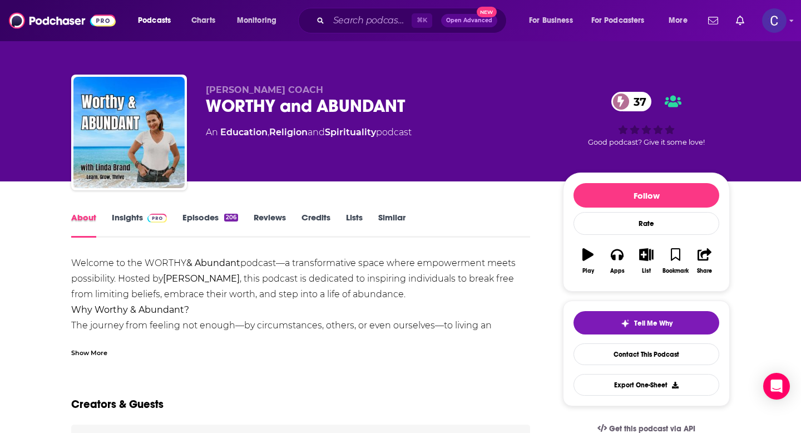
click at [96, 224] on div "About" at bounding box center [91, 225] width 41 height 26
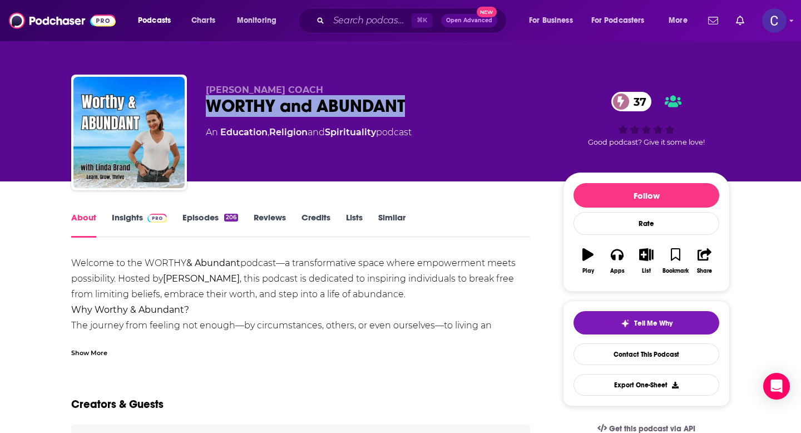
drag, startPoint x: 418, startPoint y: 108, endPoint x: 203, endPoint y: 107, distance: 214.7
click at [203, 107] on div "LINDA BRAND COACH WORTHY and ABUNDANT 37 An Education , Religion and Spirituali…" at bounding box center [400, 135] width 658 height 120
copy h1 "WORTHY and ABUNDANT"
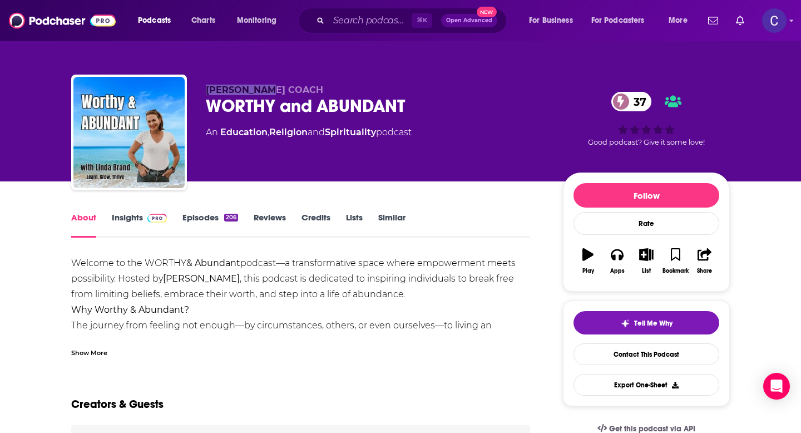
drag, startPoint x: 206, startPoint y: 76, endPoint x: 273, endPoint y: 92, distance: 68.3
click at [273, 92] on div "LINDA BRAND COACH WORTHY and ABUNDANT 37 An Education , Religion and Spirituali…" at bounding box center [400, 135] width 658 height 120
copy span "LINDA BRAND"
click at [121, 222] on link "Insights" at bounding box center [139, 225] width 55 height 26
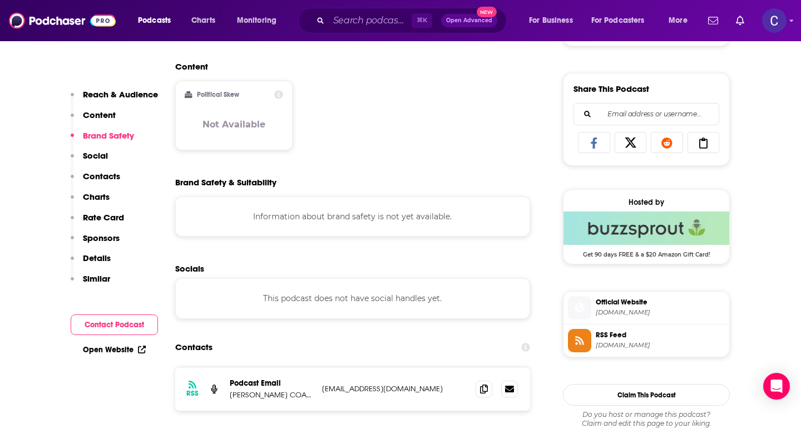
scroll to position [677, 0]
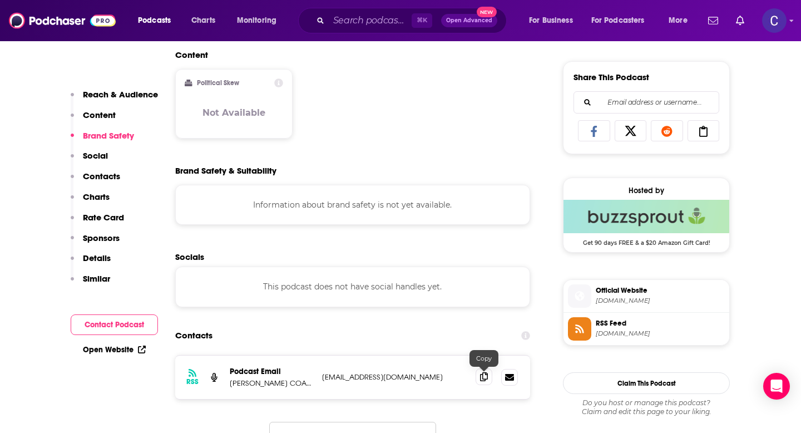
click at [479, 378] on span at bounding box center [484, 376] width 17 height 17
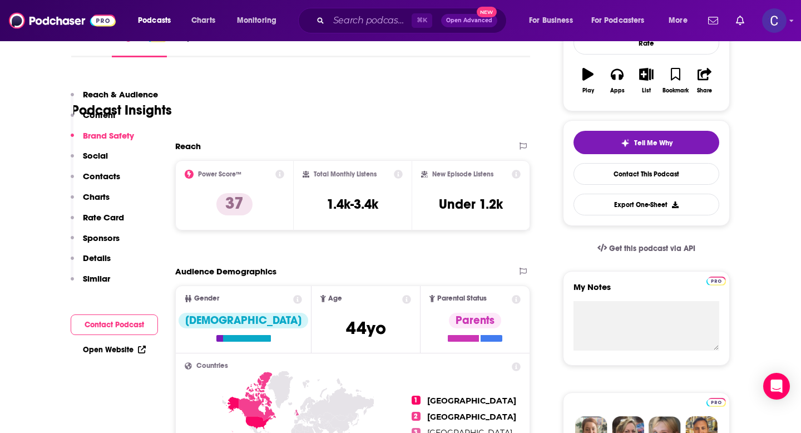
scroll to position [0, 0]
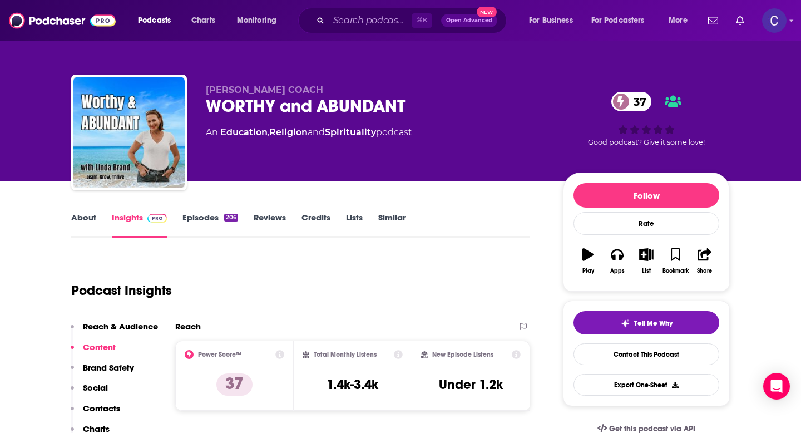
click at [397, 225] on link "Similar" at bounding box center [391, 225] width 27 height 26
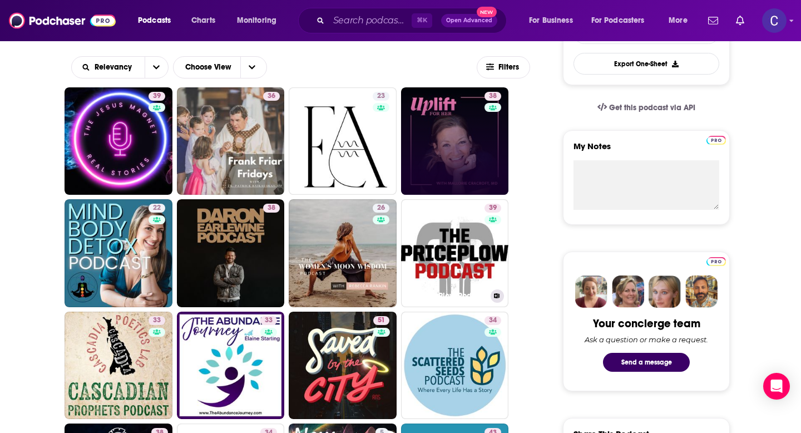
scroll to position [341, 0]
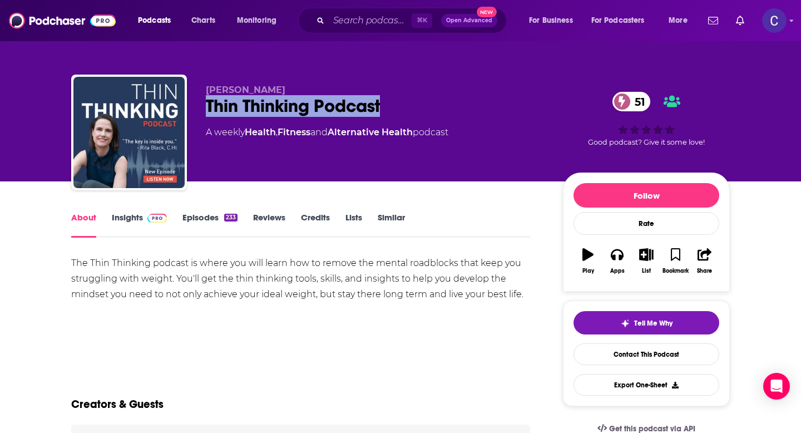
drag, startPoint x: 205, startPoint y: 107, endPoint x: 405, endPoint y: 107, distance: 200.2
click at [405, 107] on div "[PERSON_NAME] Thin Thinking Podcast 51 A weekly Health , Fitness and Alternativ…" at bounding box center [400, 135] width 658 height 120
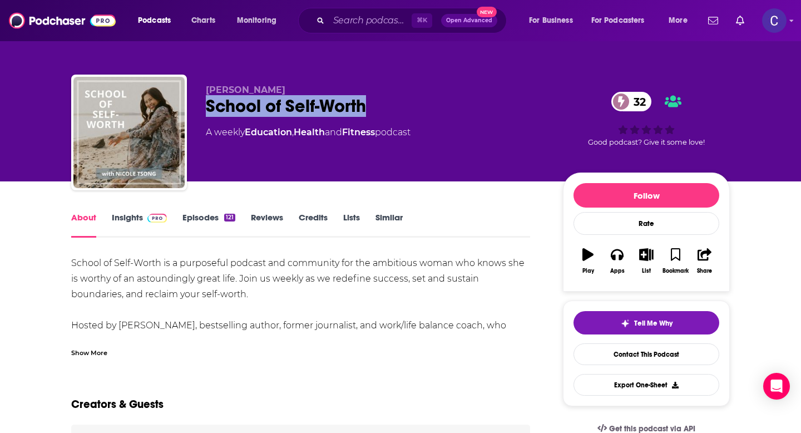
drag, startPoint x: 204, startPoint y: 105, endPoint x: 398, endPoint y: 105, distance: 194.1
click at [398, 105] on div "[PERSON_NAME] School of Self-Worth 32 A weekly Education , Health and Fitness p…" at bounding box center [400, 135] width 658 height 120
copy h1 "School of Self-Worth"
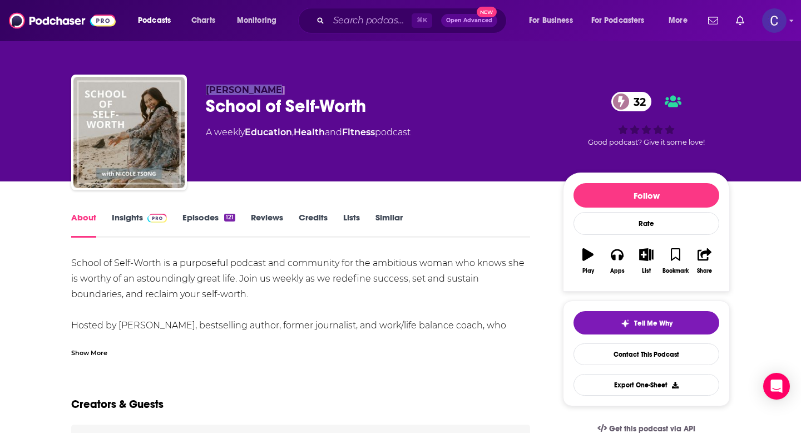
drag, startPoint x: 204, startPoint y: 88, endPoint x: 302, endPoint y: 88, distance: 98.4
click at [302, 88] on div "[PERSON_NAME] School of Self-Worth 32 A weekly Education , Health and Fitness p…" at bounding box center [400, 135] width 658 height 120
copy span "[PERSON_NAME]"
click at [131, 210] on div "About Insights Episodes 121 Reviews Credits Lists Similar" at bounding box center [300, 223] width 459 height 27
click at [130, 214] on link "Insights" at bounding box center [139, 225] width 55 height 26
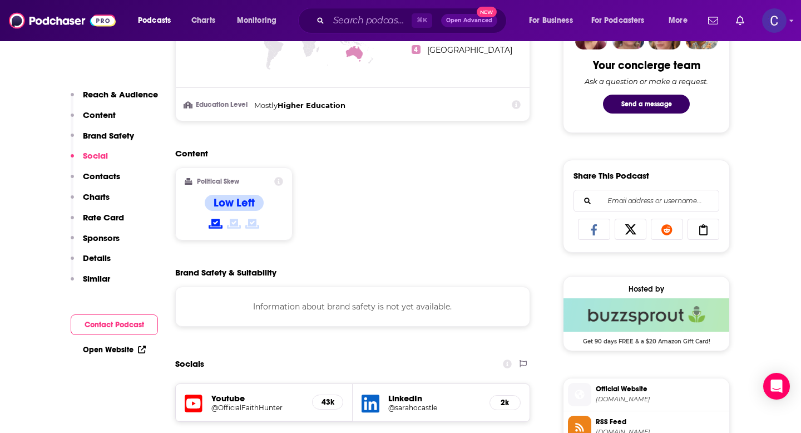
scroll to position [808, 0]
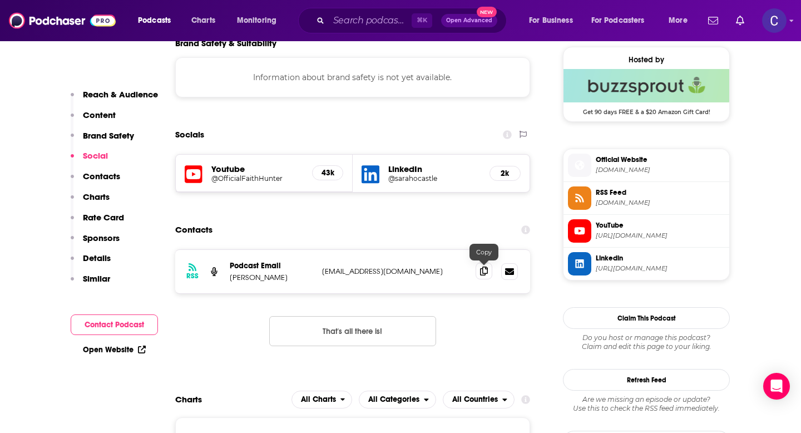
click at [487, 268] on icon at bounding box center [484, 270] width 8 height 9
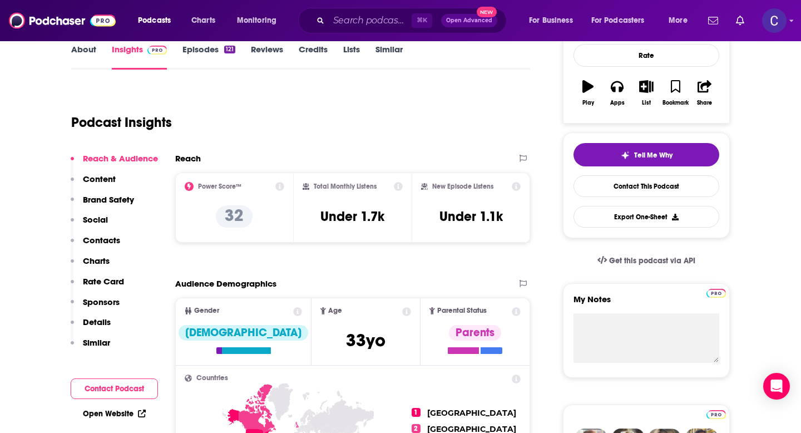
scroll to position [0, 0]
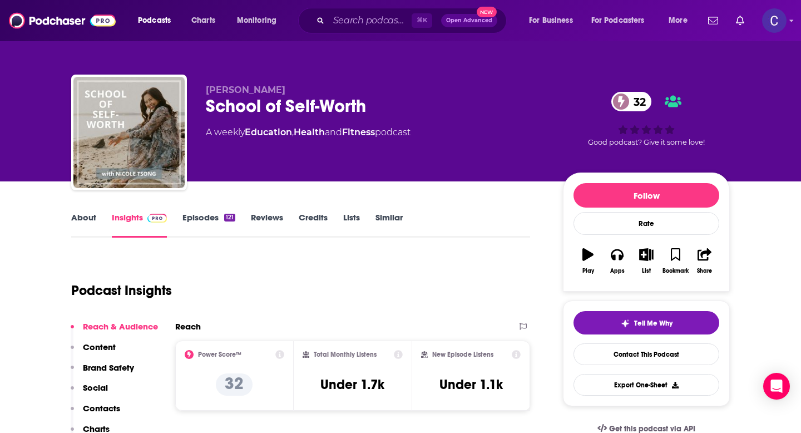
click at [387, 219] on link "Similar" at bounding box center [388, 225] width 27 height 26
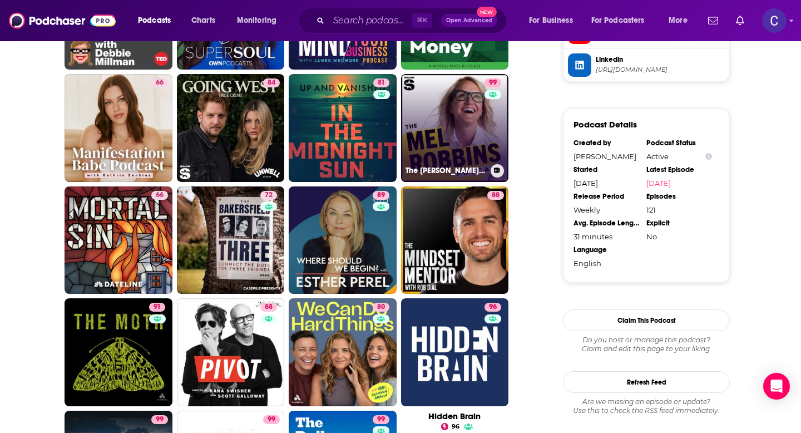
scroll to position [1006, 0]
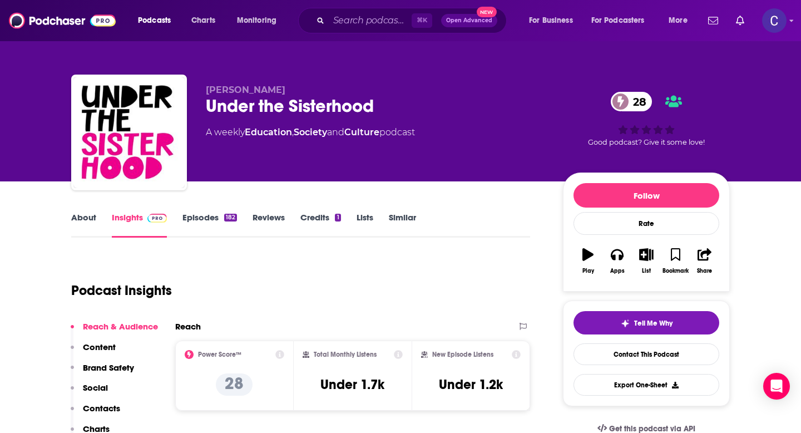
click at [83, 231] on link "About" at bounding box center [83, 225] width 25 height 26
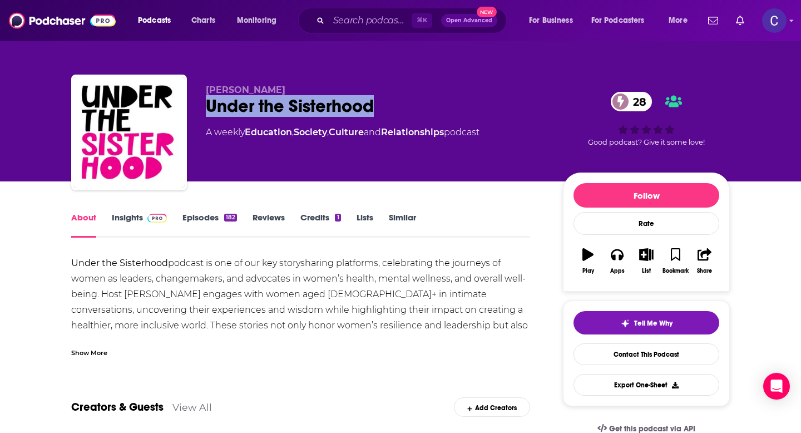
drag, startPoint x: 210, startPoint y: 107, endPoint x: 382, endPoint y: 110, distance: 172.4
click at [382, 110] on div "Under the Sisterhood 28" at bounding box center [375, 106] width 339 height 22
copy h1 "Under the Sisterhood"
drag, startPoint x: 204, startPoint y: 86, endPoint x: 309, endPoint y: 88, distance: 104.6
click at [309, 88] on div "[PERSON_NAME] Under the Sisterhood 28 A weekly Education , Society , Culture an…" at bounding box center [400, 135] width 658 height 120
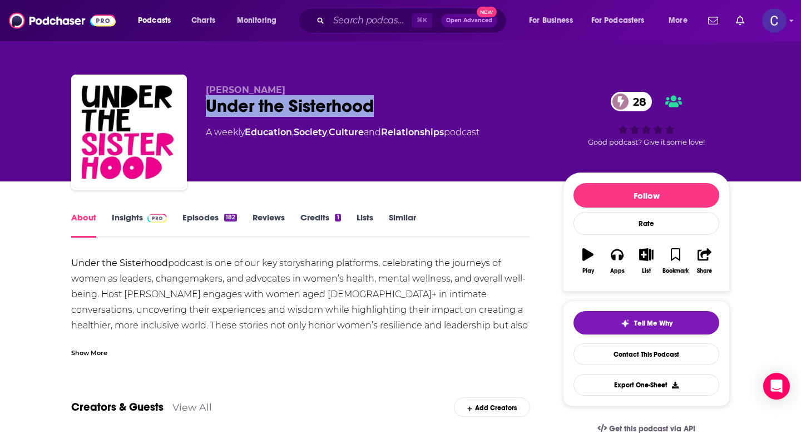
copy span "[PERSON_NAME]"
drag, startPoint x: 124, startPoint y: 222, endPoint x: 557, endPoint y: 2, distance: 485.5
click at [124, 222] on link "Insights" at bounding box center [139, 225] width 55 height 26
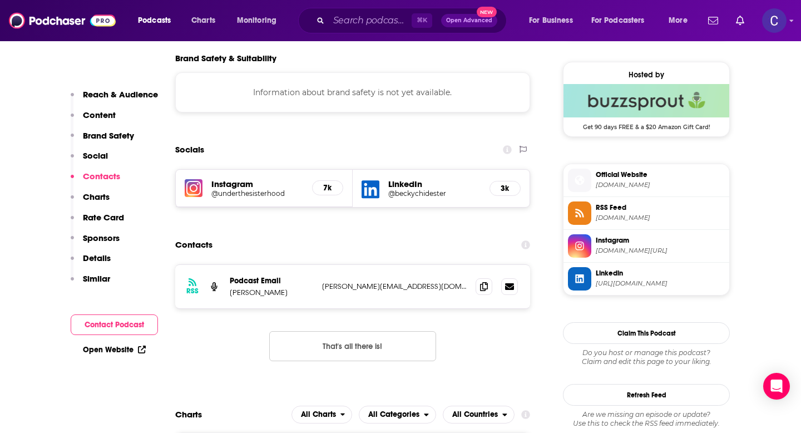
scroll to position [836, 0]
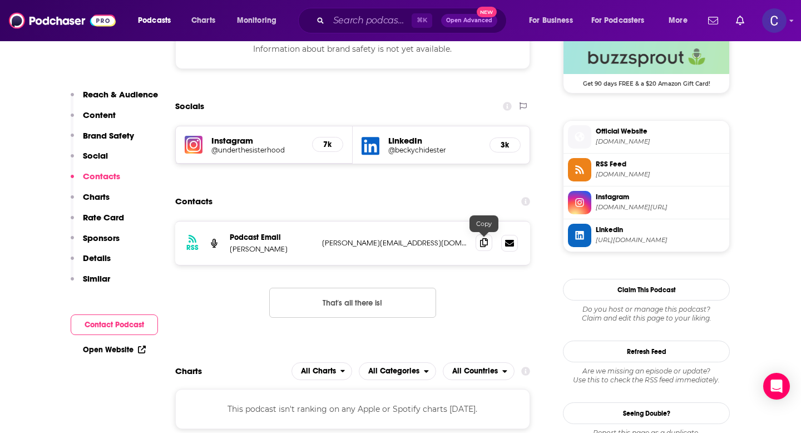
click at [486, 239] on icon at bounding box center [484, 242] width 8 height 9
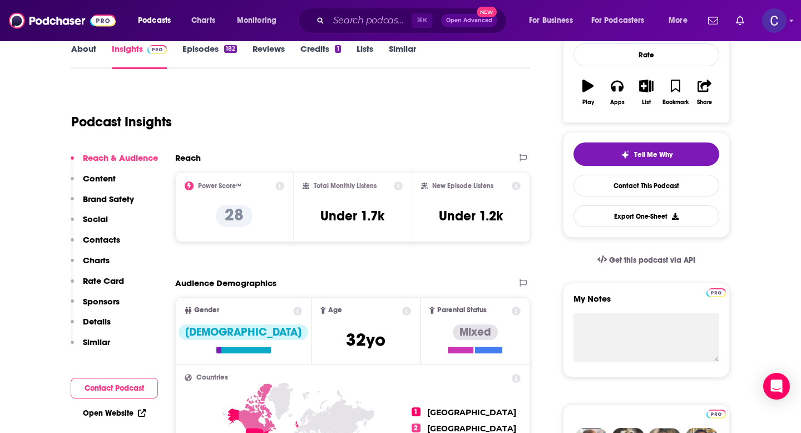
scroll to position [0, 0]
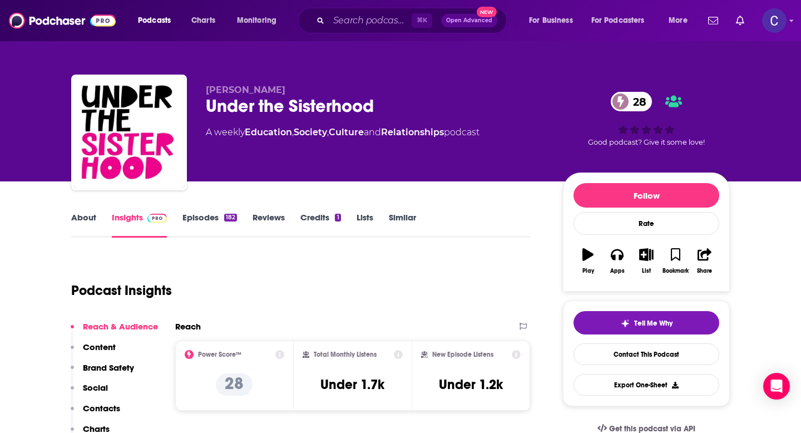
click at [402, 212] on link "Similar" at bounding box center [402, 225] width 27 height 26
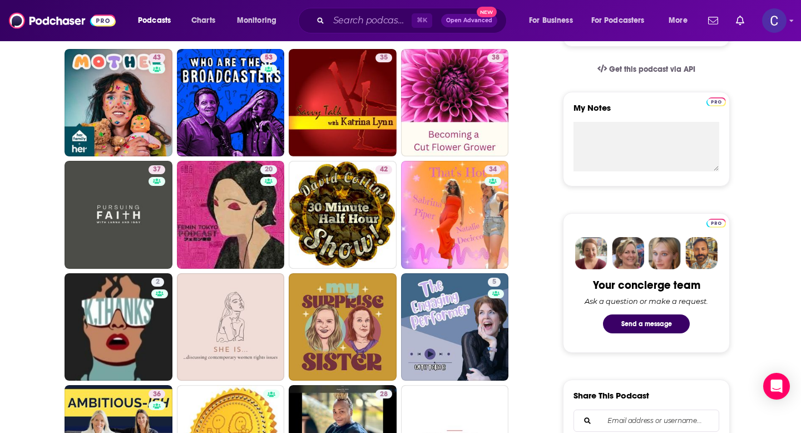
scroll to position [419, 0]
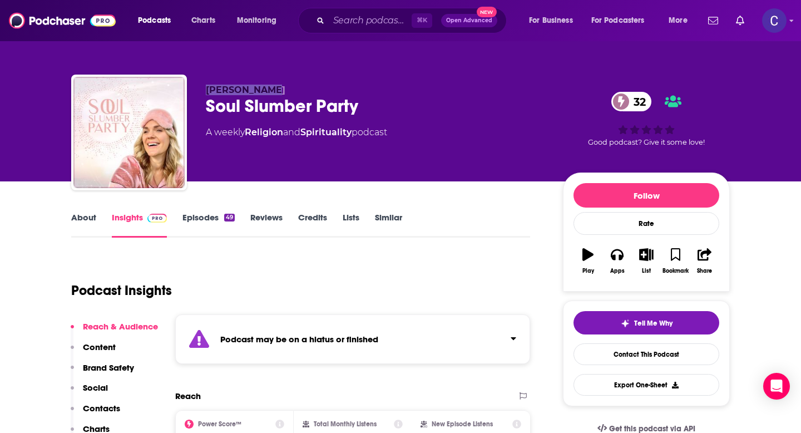
drag, startPoint x: 200, startPoint y: 83, endPoint x: 296, endPoint y: 89, distance: 95.8
click at [296, 89] on div "[PERSON_NAME] Soul Slumber Party 32 A weekly Religion and Spirituality podcast …" at bounding box center [400, 135] width 658 height 120
copy span "[PERSON_NAME]"
click at [388, 211] on div "About Insights Episodes 49 Reviews Credits Lists Similar" at bounding box center [300, 223] width 459 height 27
click at [393, 215] on link "Similar" at bounding box center [388, 225] width 27 height 26
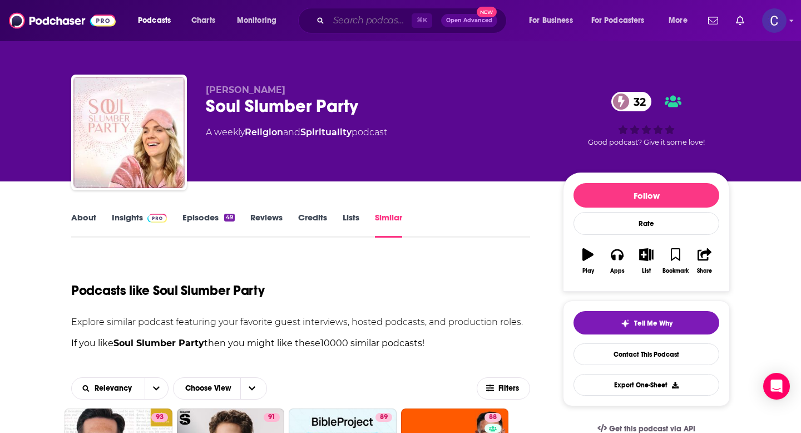
click at [382, 21] on input "Search podcasts, credits, & more..." at bounding box center [370, 21] width 83 height 18
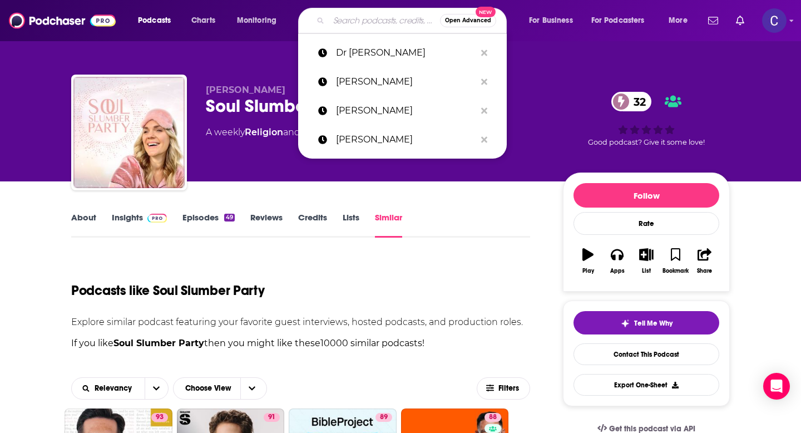
paste input "Chelsea Kunz"
type input "Chelsea Kunz"
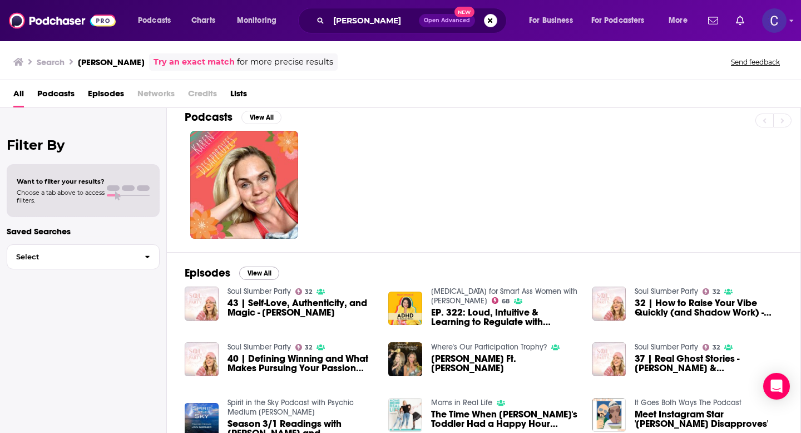
scroll to position [10, 0]
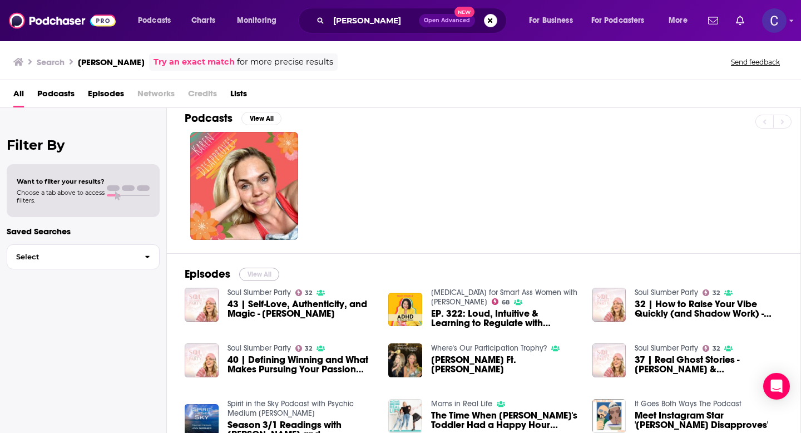
click at [255, 272] on button "View All" at bounding box center [259, 274] width 40 height 13
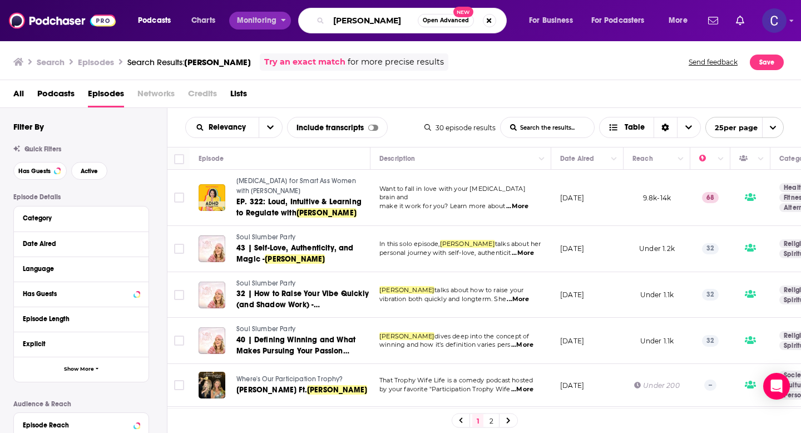
drag, startPoint x: 400, startPoint y: 24, endPoint x: 283, endPoint y: 26, distance: 117.4
click at [283, 25] on div "Podcasts Charts Monitoring Chelsea Kunz Open Advanced New For Business For Podc…" at bounding box center [414, 21] width 568 height 26
drag, startPoint x: 392, startPoint y: 17, endPoint x: 280, endPoint y: 18, distance: 111.2
click at [280, 18] on div "Podcasts Charts Monitoring Chelsea Kunz Open Advanced New For Business For Podc…" at bounding box center [414, 21] width 568 height 26
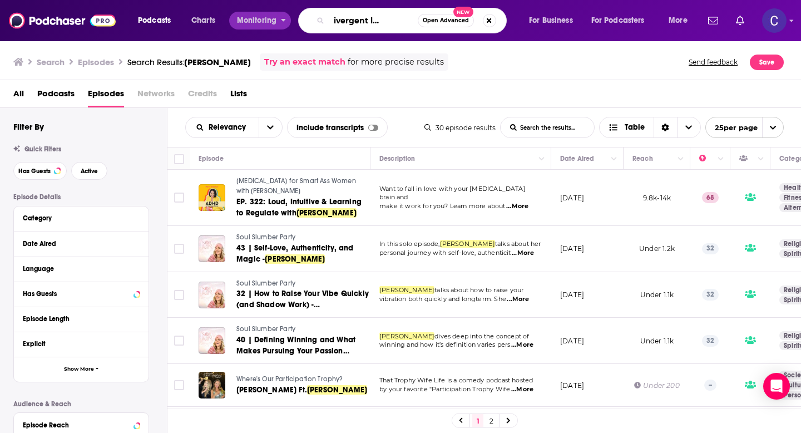
type input "neurodivergent leadership"
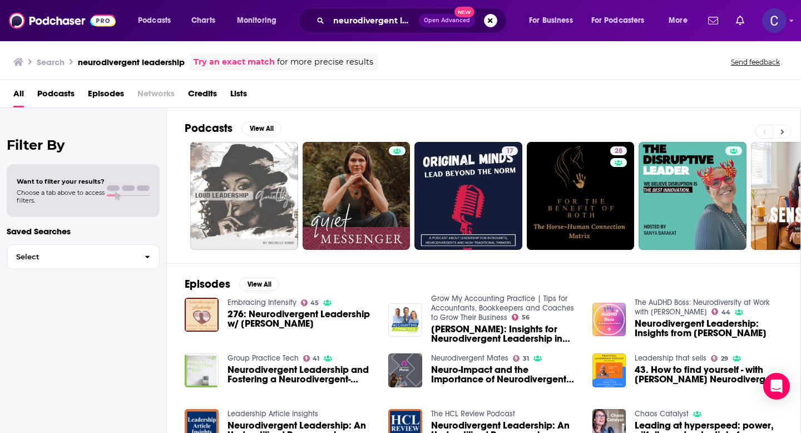
click at [783, 132] on icon at bounding box center [782, 131] width 3 height 5
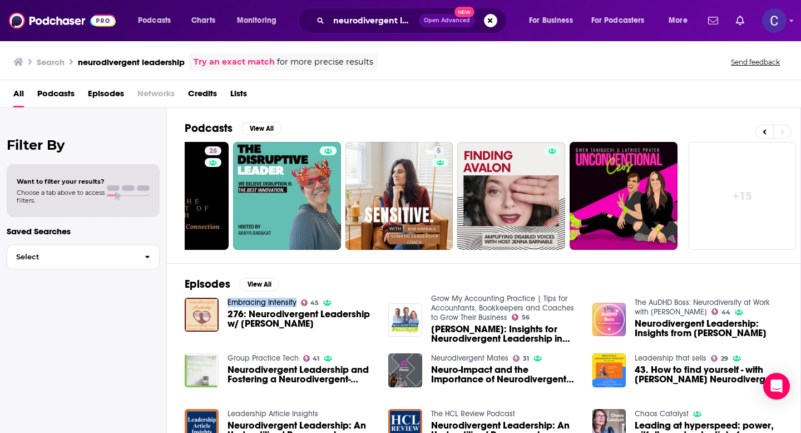
scroll to position [37, 0]
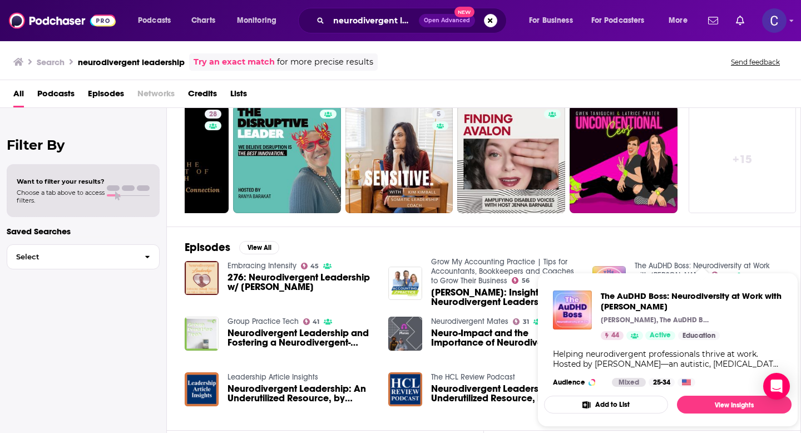
click at [695, 237] on div "Episodes View All Embracing Intensity 45 276: Neurodivergent Leadership w/ Marc…" at bounding box center [484, 328] width 634 height 204
click at [606, 293] on span "The AuDHD Boss: Neurodiversity at Work with Brett Whitmarsh" at bounding box center [692, 300] width 182 height 21
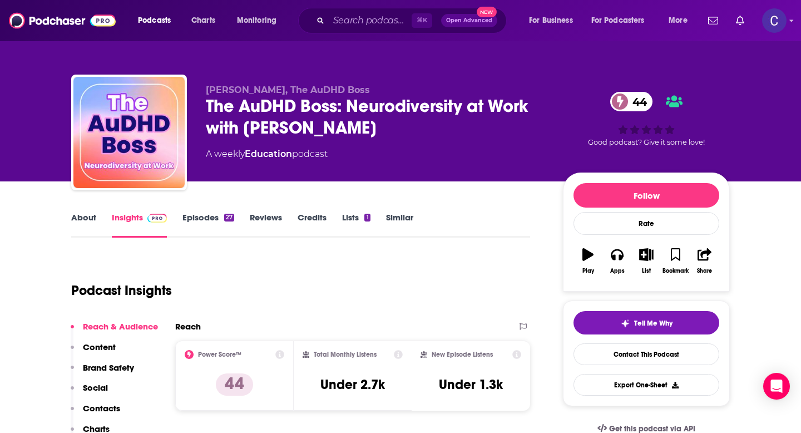
drag, startPoint x: 394, startPoint y: 134, endPoint x: 204, endPoint y: 103, distance: 192.7
click at [204, 103] on div "Brett, The AuDHD Boss The AuDHD Boss: Neurodiversity at Work with Brett Whitmar…" at bounding box center [400, 135] width 658 height 120
copy h2 "The AuDHD Boss: Neurodiversity at Work with Brett Whitmarsh"
drag, startPoint x: 201, startPoint y: 90, endPoint x: 228, endPoint y: 90, distance: 26.7
click at [229, 90] on div "Brett, The AuDHD Boss The AuDHD Boss: Neurodiversity at Work with Brett Whitmar…" at bounding box center [400, 135] width 658 height 120
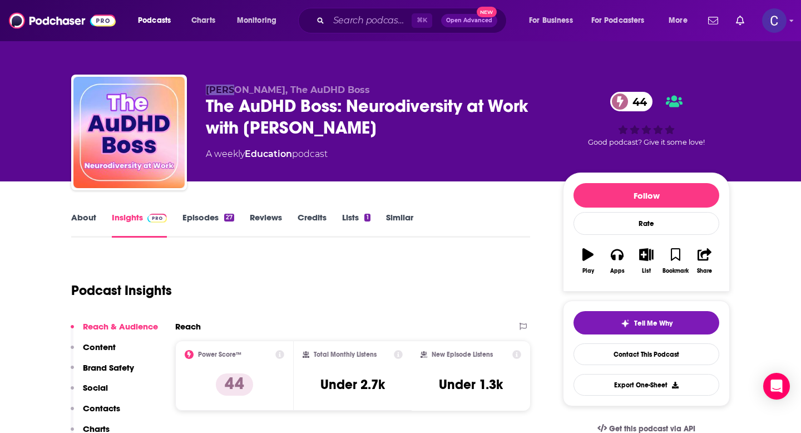
copy span "Brett"
click at [407, 212] on link "Similar" at bounding box center [399, 225] width 27 height 26
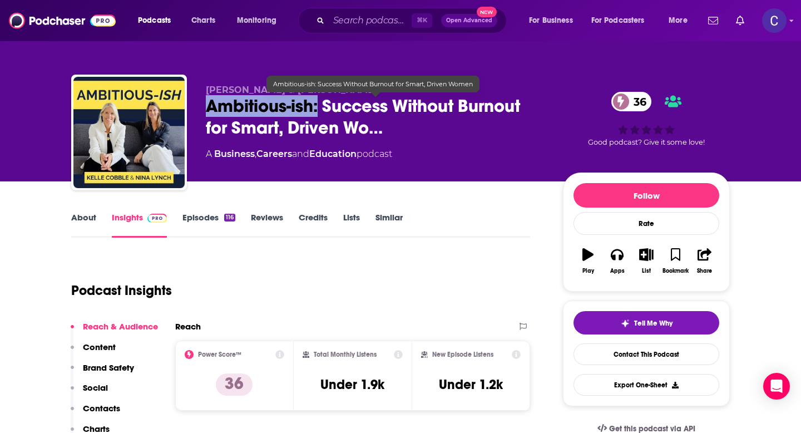
drag, startPoint x: 210, startPoint y: 103, endPoint x: 320, endPoint y: 111, distance: 110.9
click at [320, 111] on span "Ambitious-ish: Success Without Burnout for Smart, Driven Wo…" at bounding box center [375, 116] width 339 height 43
copy h2 "Ambitious-ish:"
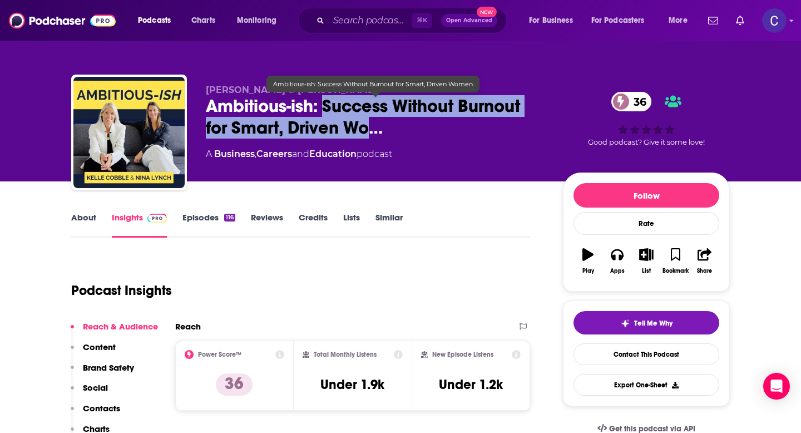
drag, startPoint x: 371, startPoint y: 129, endPoint x: 325, endPoint y: 102, distance: 52.8
click at [325, 102] on span "Ambitious-ish: Success Without Burnout for Smart, Driven Wo…" at bounding box center [375, 116] width 339 height 43
copy h2 "Success Without Burnout for Smart, Driven Wo"
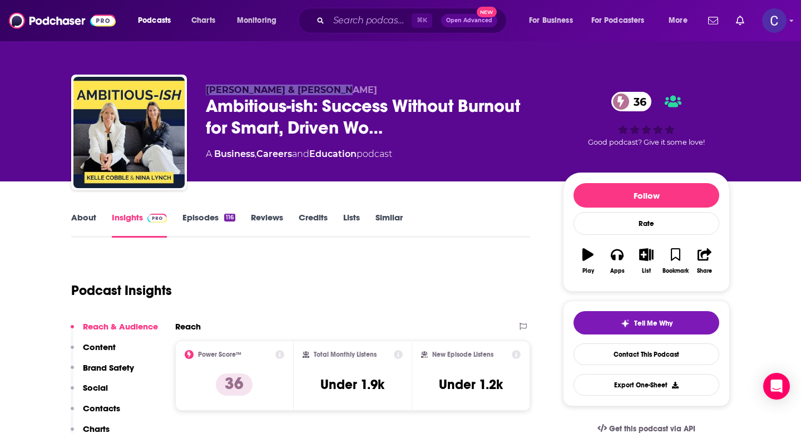
drag, startPoint x: 203, startPoint y: 93, endPoint x: 336, endPoint y: 93, distance: 132.9
click at [336, 93] on div "[PERSON_NAME] & [PERSON_NAME] Ambitious-ish: Success Without Burnout for Smart,…" at bounding box center [400, 135] width 658 height 120
copy span "[PERSON_NAME] & [PERSON_NAME]"
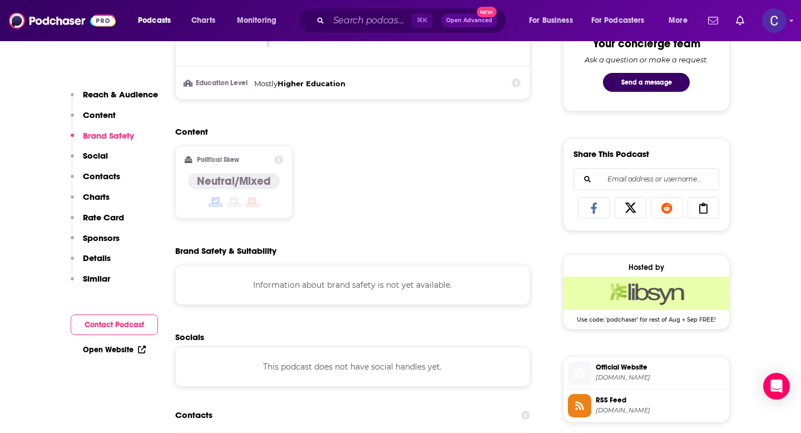
scroll to position [838, 0]
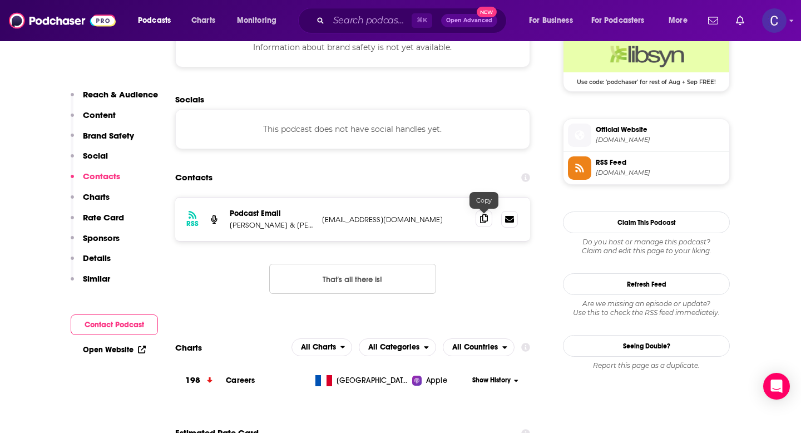
click at [484, 221] on icon at bounding box center [484, 218] width 8 height 9
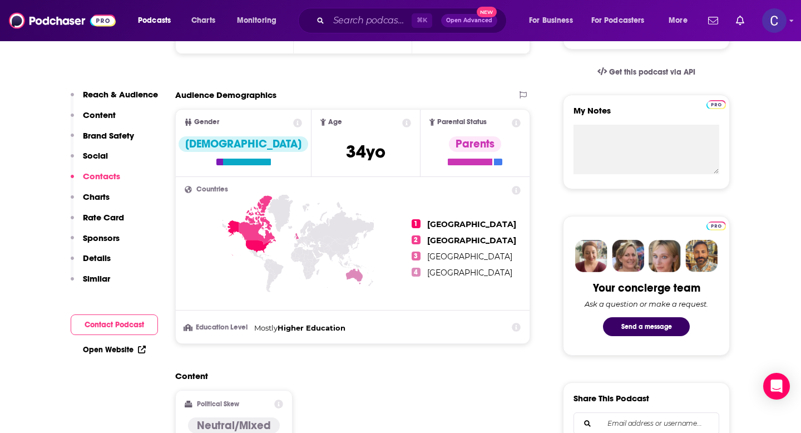
scroll to position [0, 0]
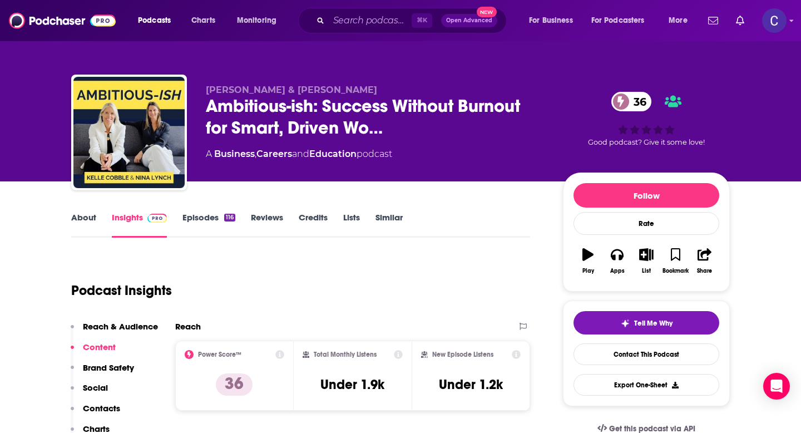
click at [388, 220] on link "Similar" at bounding box center [388, 225] width 27 height 26
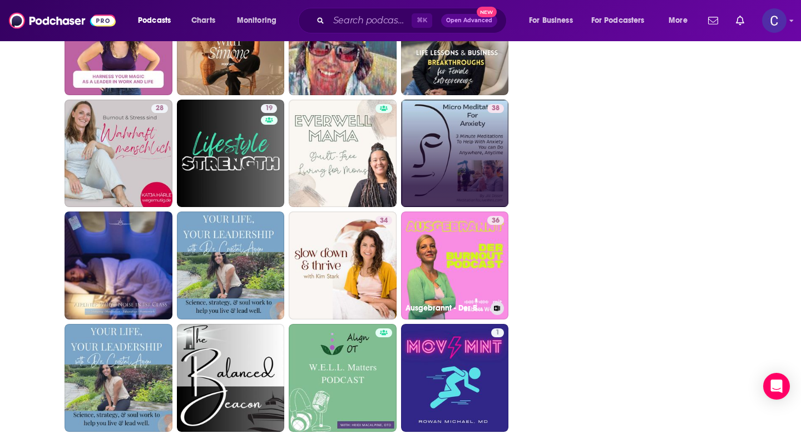
scroll to position [1461, 0]
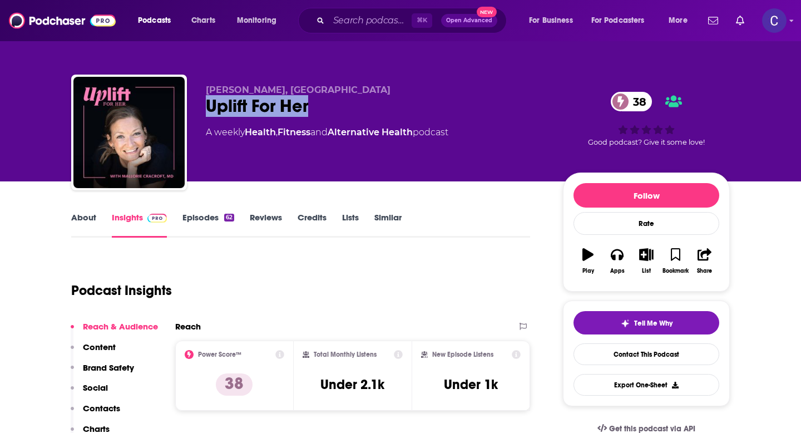
drag, startPoint x: 202, startPoint y: 106, endPoint x: 415, endPoint y: 106, distance: 212.4
click at [415, 106] on div "[PERSON_NAME], MD Uplift For Her 38 A weekly Health , Fitness and Alternative H…" at bounding box center [400, 135] width 658 height 120
copy h2 "Uplift For Her"
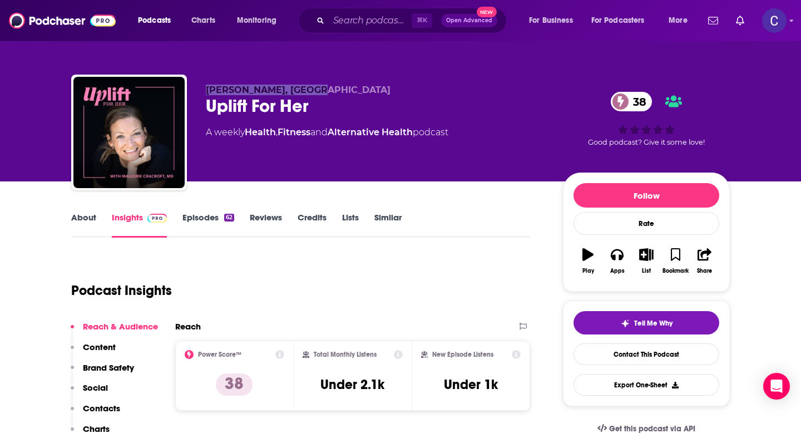
drag, startPoint x: 212, startPoint y: 82, endPoint x: 353, endPoint y: 89, distance: 140.9
click at [353, 89] on div "[PERSON_NAME], MD Uplift For Her 38 A weekly Health , Fitness and Alternative H…" at bounding box center [400, 135] width 658 height 120
copy span "[PERSON_NAME], [GEOGRAPHIC_DATA]"
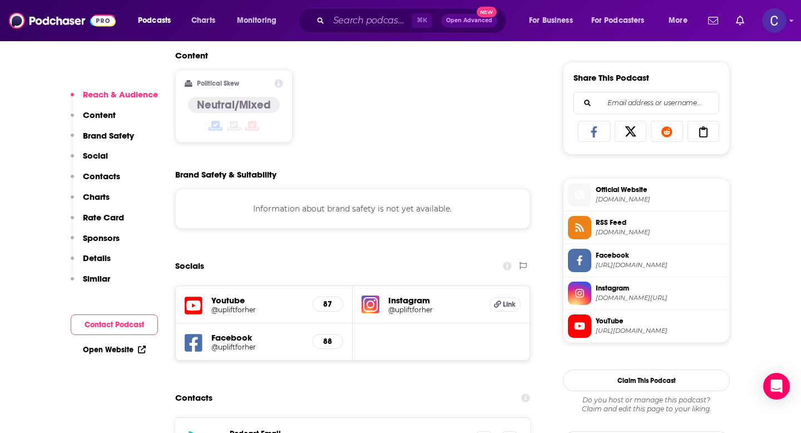
scroll to position [729, 0]
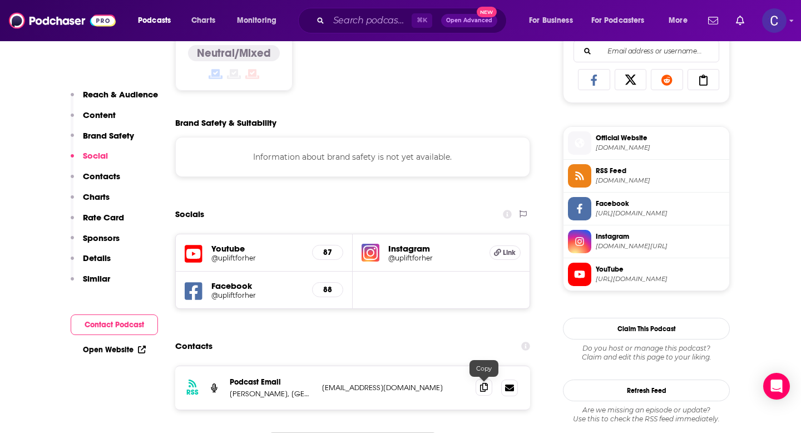
click at [484, 388] on icon at bounding box center [484, 387] width 8 height 9
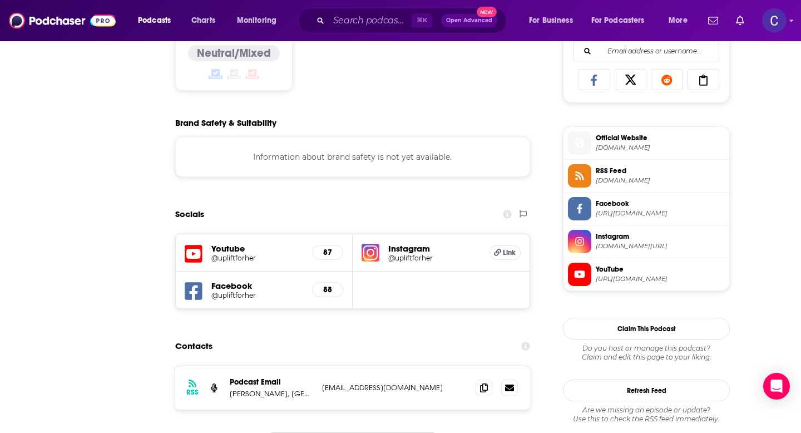
scroll to position [0, 0]
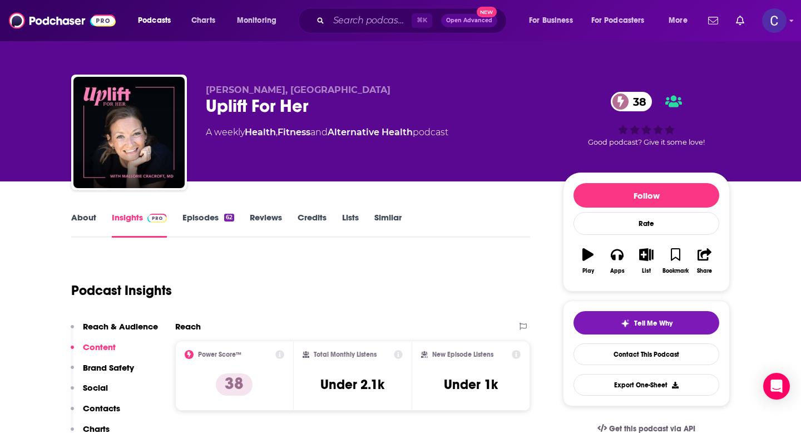
click at [387, 217] on link "Similar" at bounding box center [387, 225] width 27 height 26
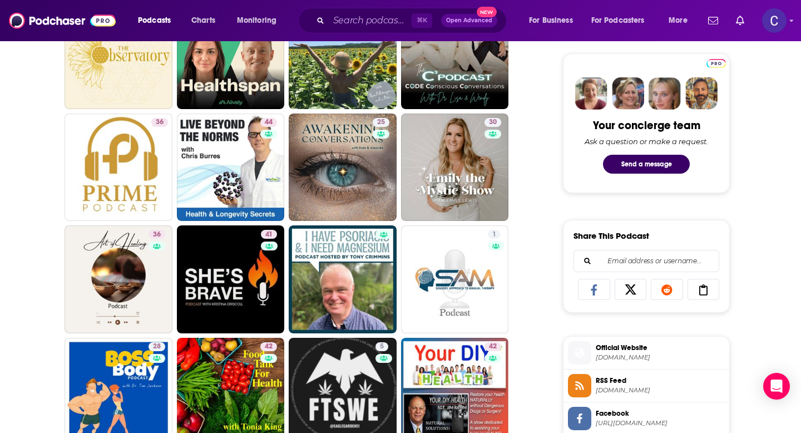
scroll to position [545, 0]
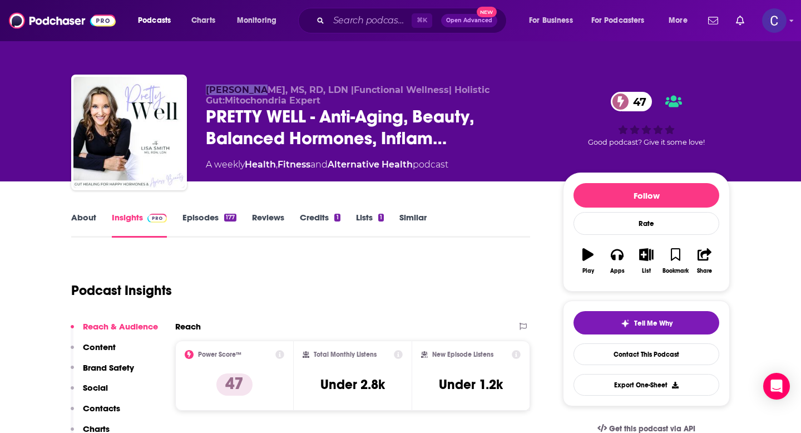
drag, startPoint x: 204, startPoint y: 89, endPoint x: 254, endPoint y: 89, distance: 50.6
click at [254, 89] on div "[PERSON_NAME], MS, RD, LDN |Functional Wellness| Holistic Gut:Mitochondria Expe…" at bounding box center [400, 135] width 658 height 120
copy span "[PERSON_NAME]"
click at [410, 221] on link "Similar" at bounding box center [412, 225] width 27 height 26
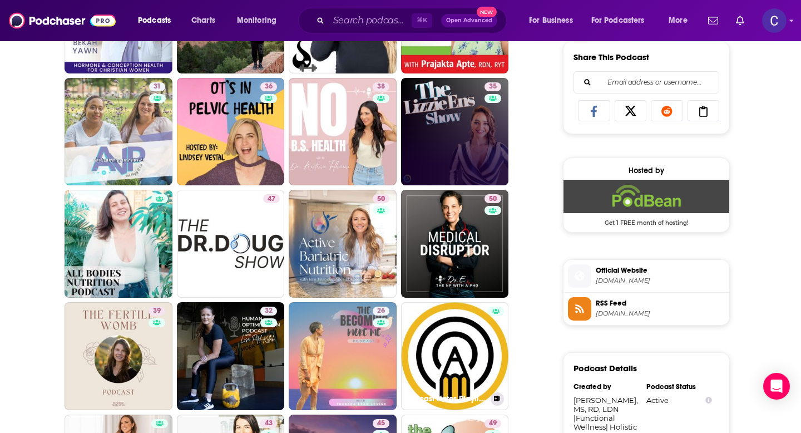
scroll to position [700, 0]
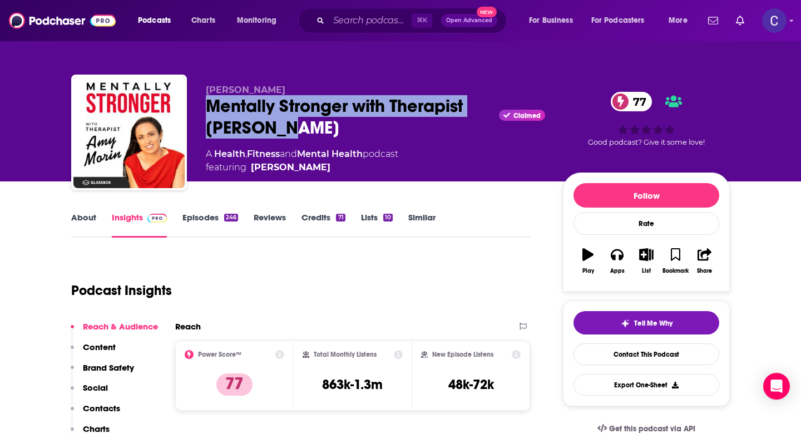
drag, startPoint x: 206, startPoint y: 101, endPoint x: 361, endPoint y: 124, distance: 156.4
click at [361, 124] on div "Mentally Stronger with Therapist [PERSON_NAME] Claimed 77" at bounding box center [375, 116] width 339 height 43
copy h2 "Mentally Stronger with Therapist [PERSON_NAME]"
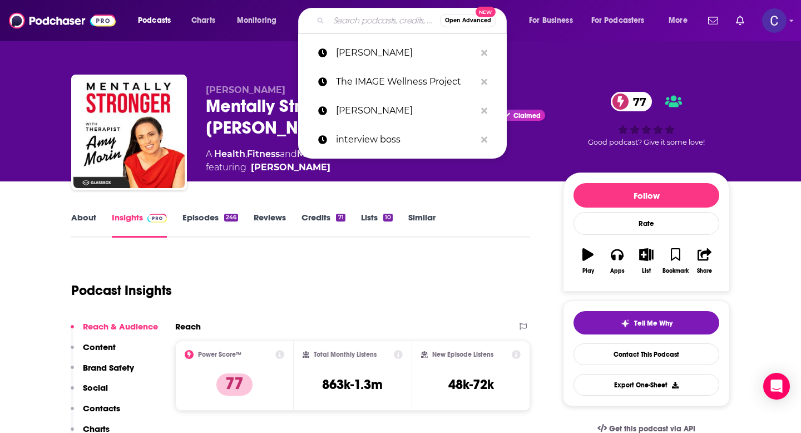
click at [364, 17] on input "Search podcasts, credits, & more..." at bounding box center [384, 21] width 111 height 18
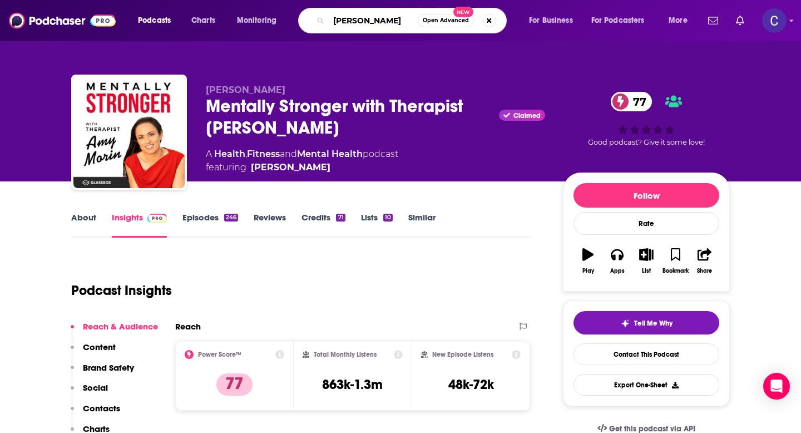
type input "[PERSON_NAME]"
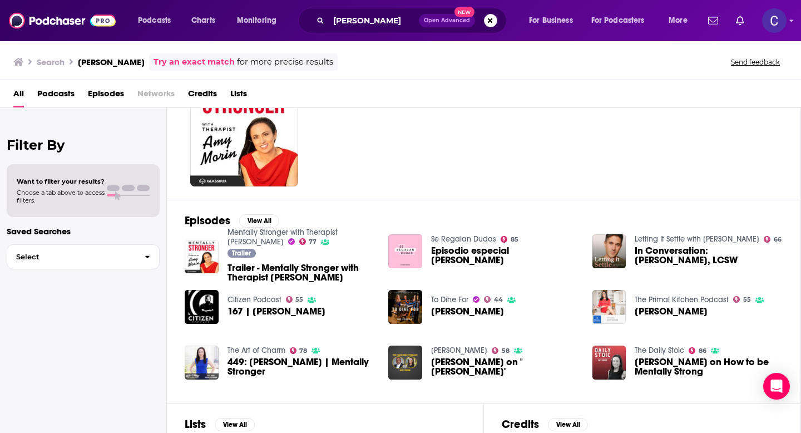
scroll to position [71, 0]
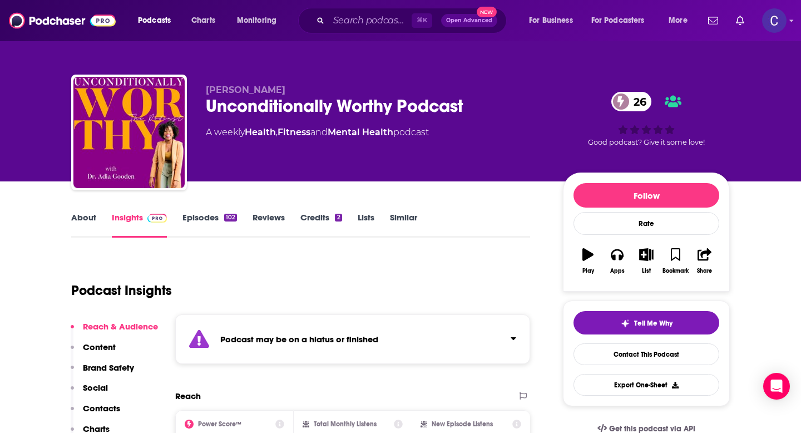
drag, startPoint x: 207, startPoint y: 85, endPoint x: 315, endPoint y: 87, distance: 107.9
click at [316, 87] on p "Dr. Adia Gooden" at bounding box center [375, 90] width 339 height 11
copy span "Dr. Adia Gooden"
click at [404, 221] on link "Similar" at bounding box center [403, 225] width 27 height 26
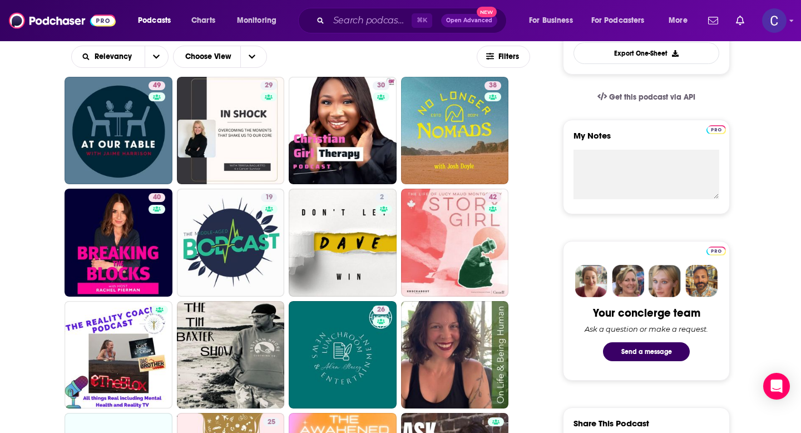
scroll to position [43, 0]
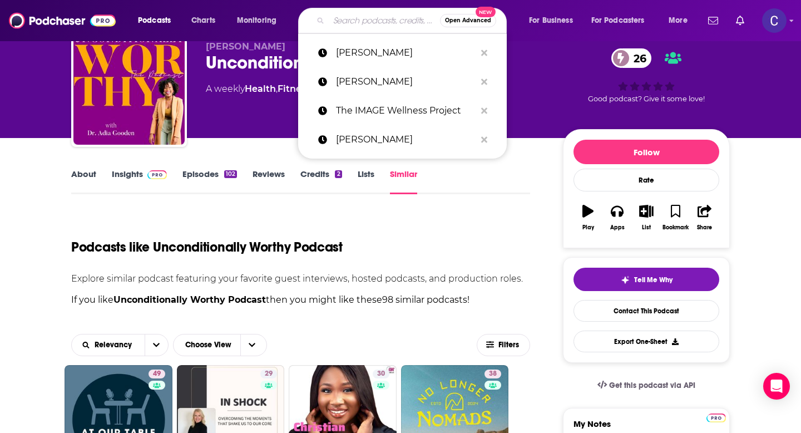
click at [360, 23] on input "Search podcasts, credits, & more..." at bounding box center [384, 21] width 111 height 18
paste input "Dr. Adia Gooden"
type input "Dr. Adia Gooden"
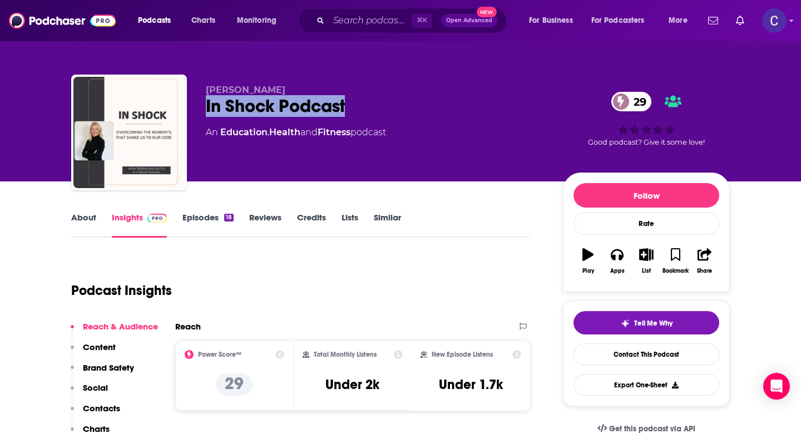
drag, startPoint x: 202, startPoint y: 104, endPoint x: 396, endPoint y: 104, distance: 193.5
click at [396, 104] on div "[PERSON_NAME] In Shock Podcast 29 An Education , Health and Fitness podcast 29 …" at bounding box center [400, 135] width 658 height 120
copy h2 "In Shock Podcast"
click at [105, 215] on div "About" at bounding box center [91, 225] width 41 height 26
click at [85, 222] on link "About" at bounding box center [83, 225] width 25 height 26
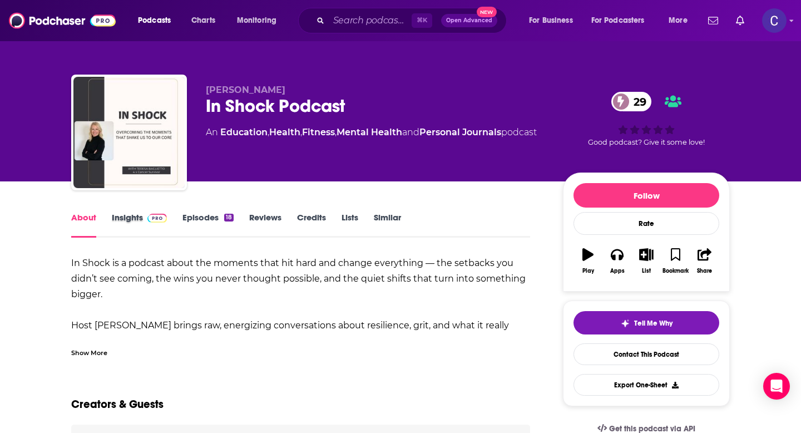
click at [176, 225] on div "Insights" at bounding box center [147, 225] width 71 height 26
drag, startPoint x: 212, startPoint y: 89, endPoint x: 304, endPoint y: 89, distance: 91.8
click at [304, 89] on p "Teresa Baglietto" at bounding box center [375, 90] width 339 height 11
drag, startPoint x: 200, startPoint y: 90, endPoint x: 292, endPoint y: 90, distance: 91.8
click at [292, 90] on div "Teresa Baglietto In Shock Podcast 29 An Education , Health , Fitness , Mental H…" at bounding box center [400, 135] width 658 height 120
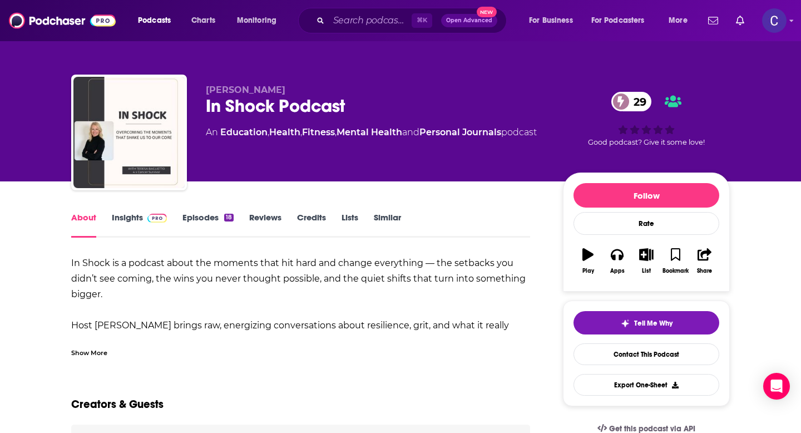
copy span "Teresa Baglietto"
drag, startPoint x: 125, startPoint y: 219, endPoint x: 506, endPoint y: 13, distance: 432.2
click at [125, 219] on link "Insights" at bounding box center [139, 225] width 55 height 26
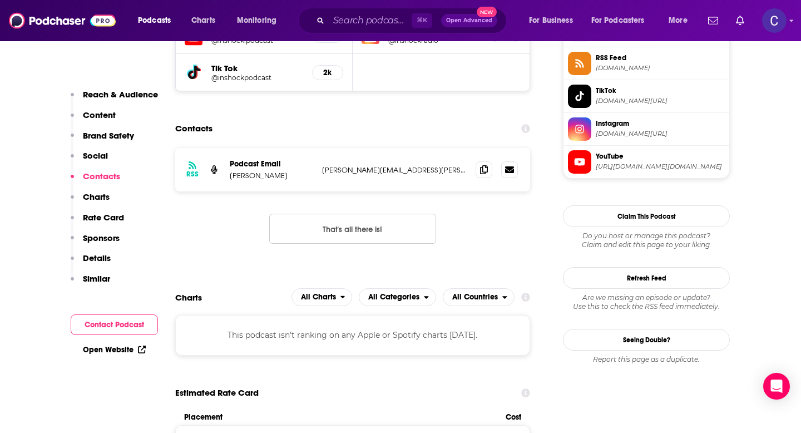
scroll to position [943, 0]
click at [484, 173] on icon at bounding box center [484, 168] width 8 height 9
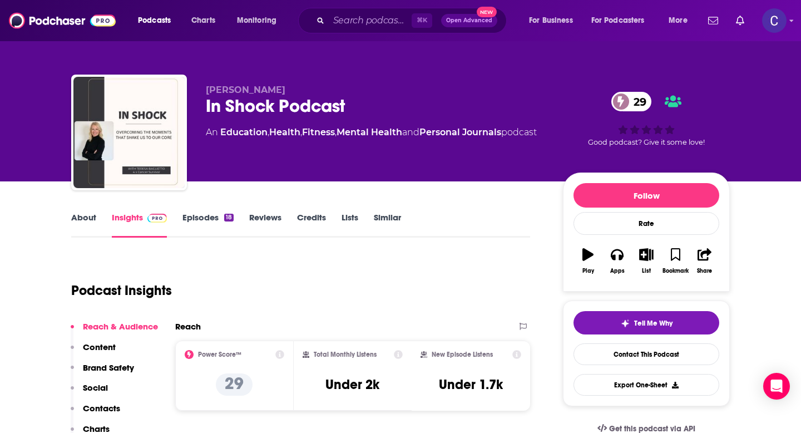
click at [387, 221] on link "Similar" at bounding box center [387, 225] width 27 height 26
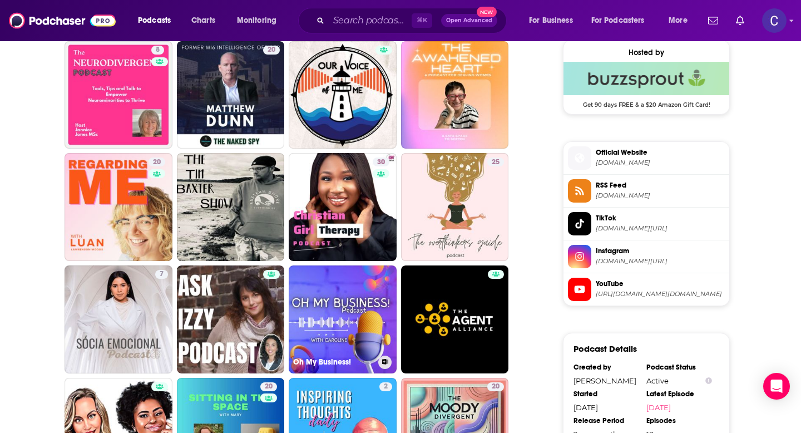
scroll to position [816, 0]
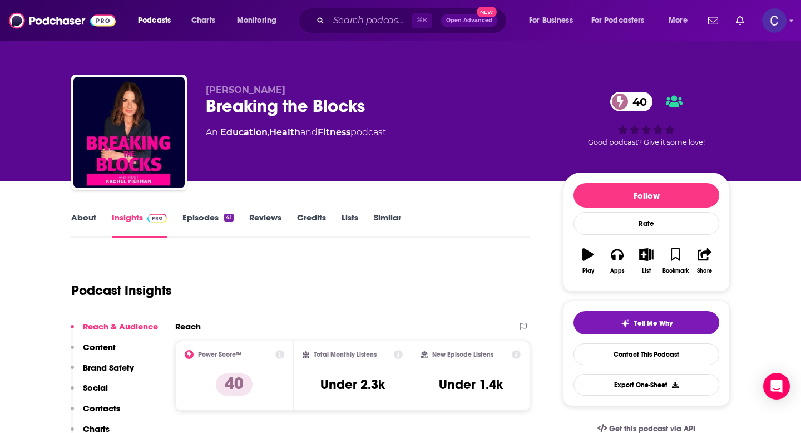
click at [93, 234] on link "About" at bounding box center [83, 225] width 25 height 26
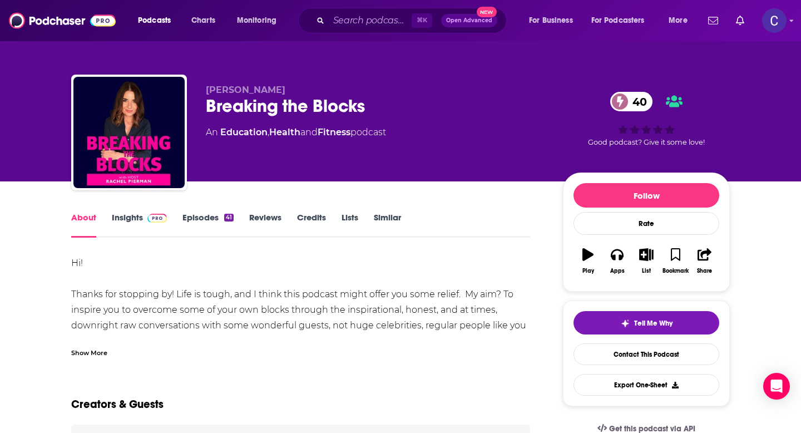
click at [86, 226] on link "About" at bounding box center [83, 225] width 25 height 26
click at [111, 350] on div "Show More" at bounding box center [300, 348] width 459 height 19
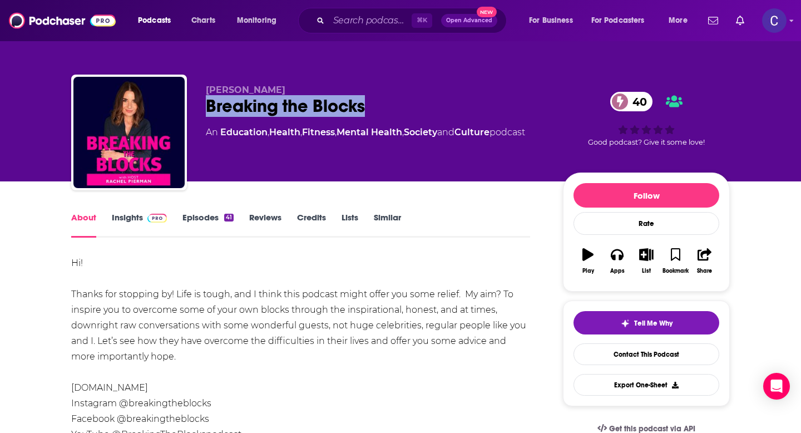
drag, startPoint x: 199, startPoint y: 105, endPoint x: 384, endPoint y: 105, distance: 185.2
click at [384, 105] on div "[PERSON_NAME] Breaking the Blocks 40 An Education , Health , Fitness , Mental H…" at bounding box center [400, 135] width 658 height 120
copy h1 "Breaking the Blocks"
click at [384, 219] on link "Similar" at bounding box center [387, 225] width 27 height 26
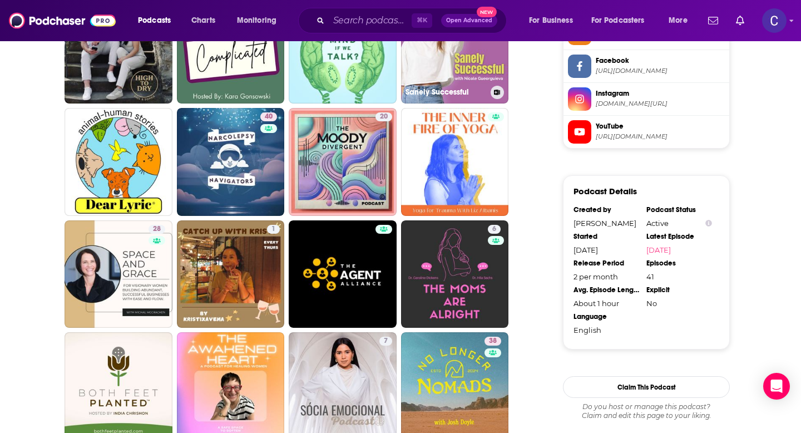
scroll to position [971, 0]
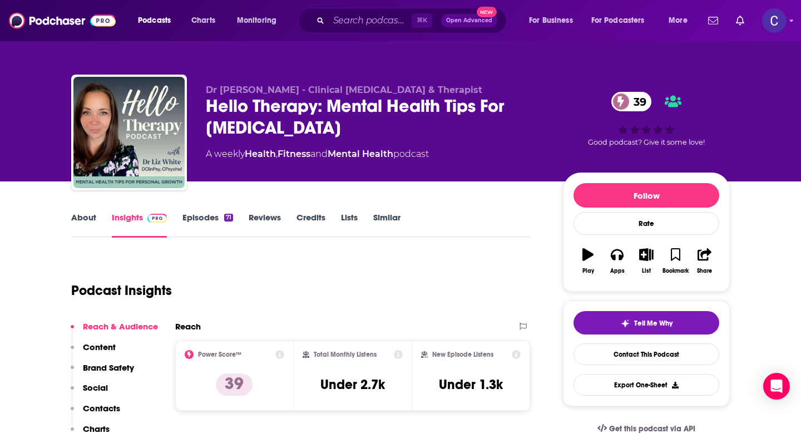
drag, startPoint x: 204, startPoint y: 106, endPoint x: 380, endPoint y: 125, distance: 177.9
click at [380, 125] on div "Dr [PERSON_NAME] - Clinical [MEDICAL_DATA] & Therapist Hello Therapy: Mental He…" at bounding box center [400, 135] width 658 height 120
copy h2 "Hello Therapy: Mental Health Tips For [MEDICAL_DATA]"
drag, startPoint x: 204, startPoint y: 83, endPoint x: 263, endPoint y: 93, distance: 59.7
click at [263, 93] on div "Dr [PERSON_NAME] - Clinical [MEDICAL_DATA] & Therapist Hello Therapy: Mental He…" at bounding box center [400, 135] width 658 height 120
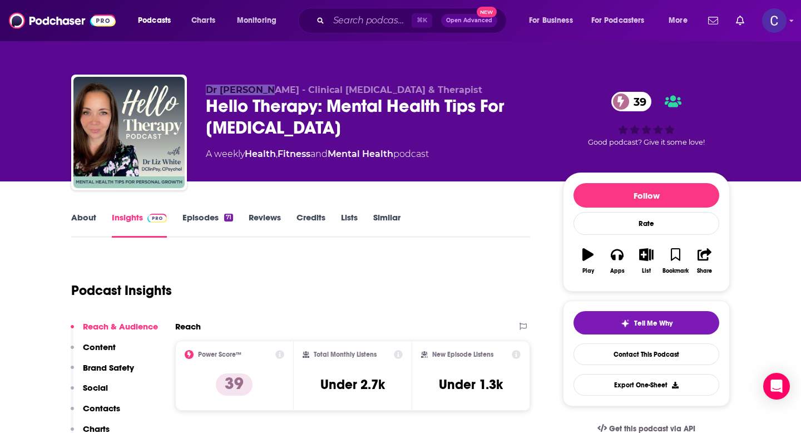
copy span "Dr [PERSON_NAME]"
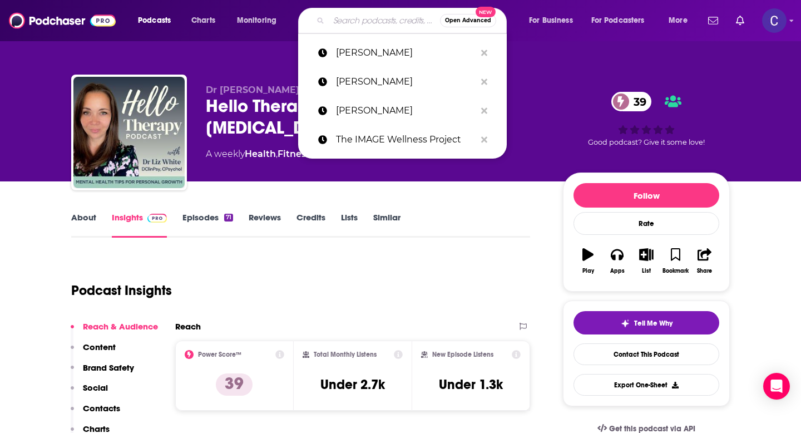
click at [374, 24] on input "Search podcasts, credits, & more..." at bounding box center [384, 21] width 111 height 18
paste input "Dr [PERSON_NAME]"
type input "Dr [PERSON_NAME]"
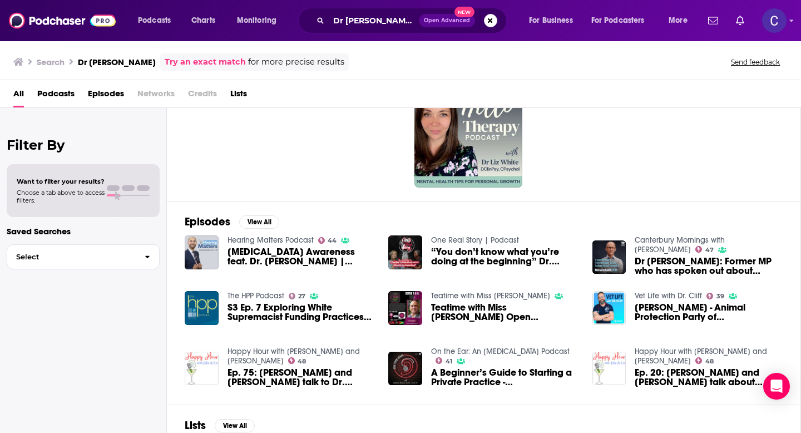
scroll to position [24, 0]
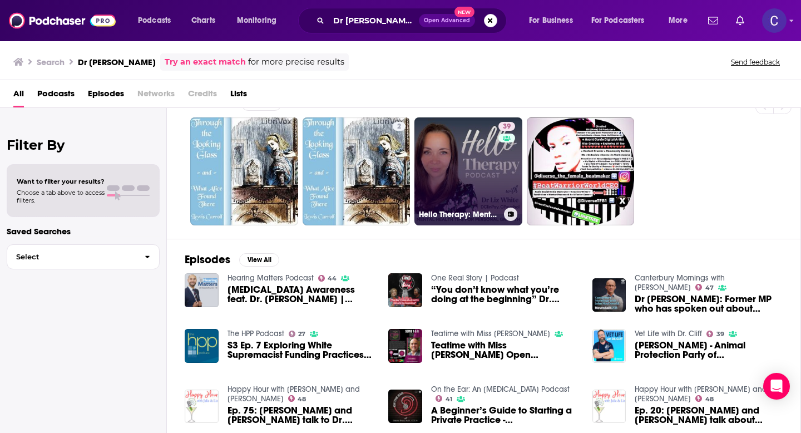
click at [488, 181] on link "39 Hello Therapy: Mental Health Tips For [MEDICAL_DATA]" at bounding box center [468, 171] width 108 height 108
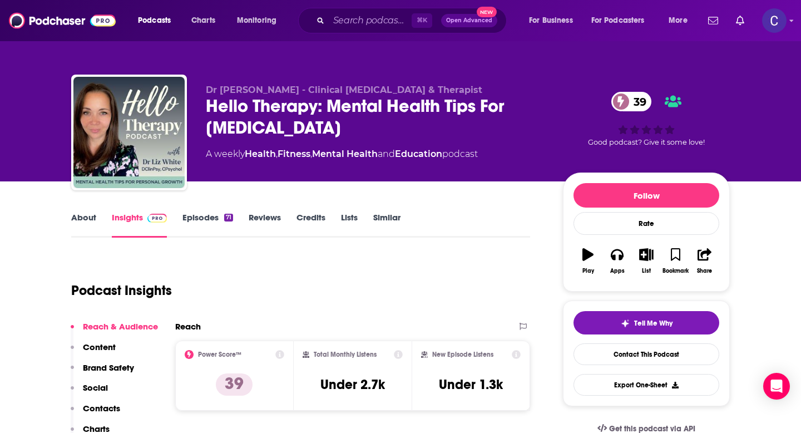
click at [387, 220] on link "Similar" at bounding box center [386, 225] width 27 height 26
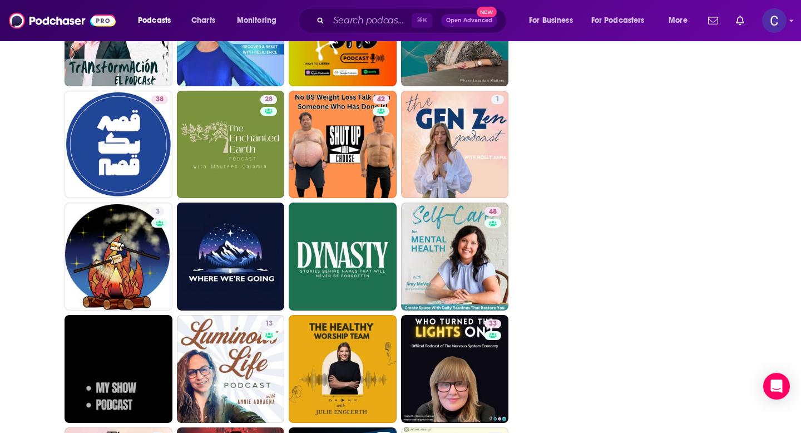
scroll to position [1491, 0]
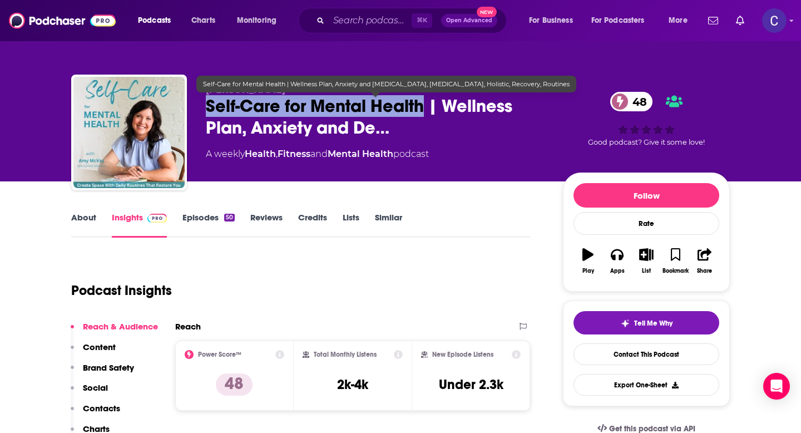
drag, startPoint x: 208, startPoint y: 102, endPoint x: 423, endPoint y: 106, distance: 215.3
click at [423, 106] on span "Self-Care for Mental Health | Wellness Plan, Anxiety and De…" at bounding box center [375, 116] width 339 height 43
copy h2 "Self-Care for Mental Health"
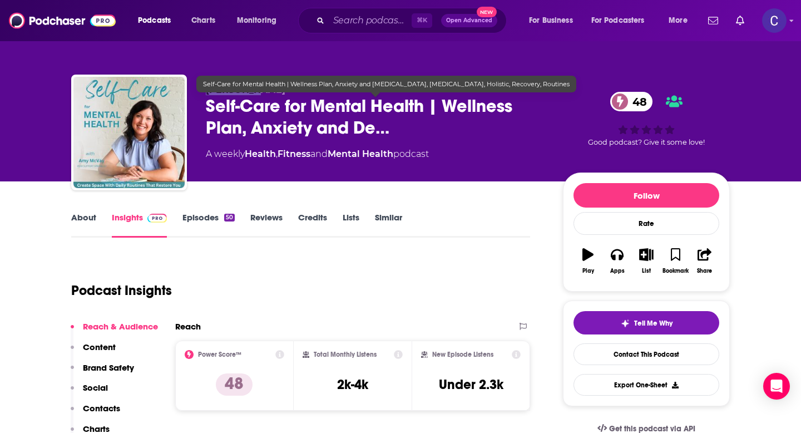
drag, startPoint x: 204, startPoint y: 76, endPoint x: 288, endPoint y: 87, distance: 84.2
click at [288, 87] on div "[PERSON_NAME] Self-Care for Mental Health | Wellness Plan, Anxiety and De… 48 A…" at bounding box center [400, 135] width 658 height 120
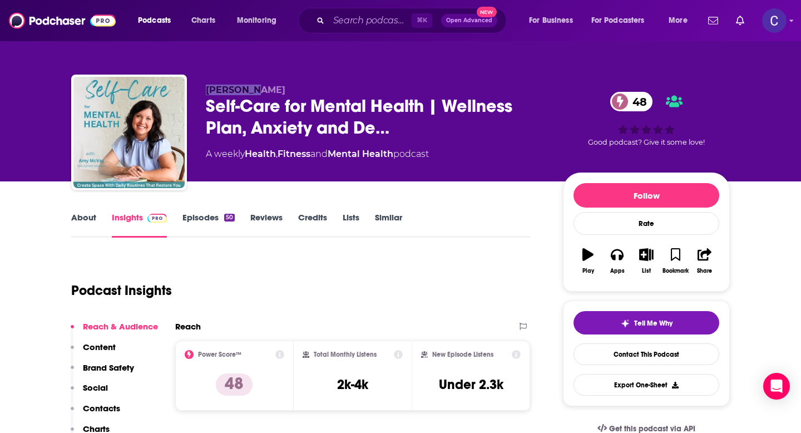
copy span "[PERSON_NAME]"
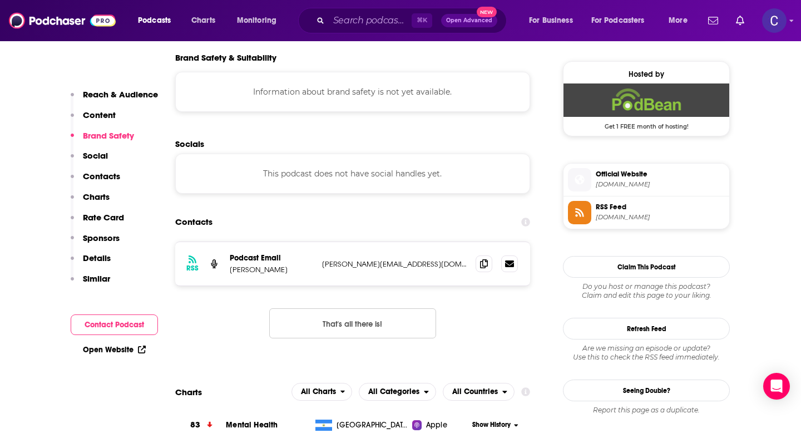
scroll to position [810, 0]
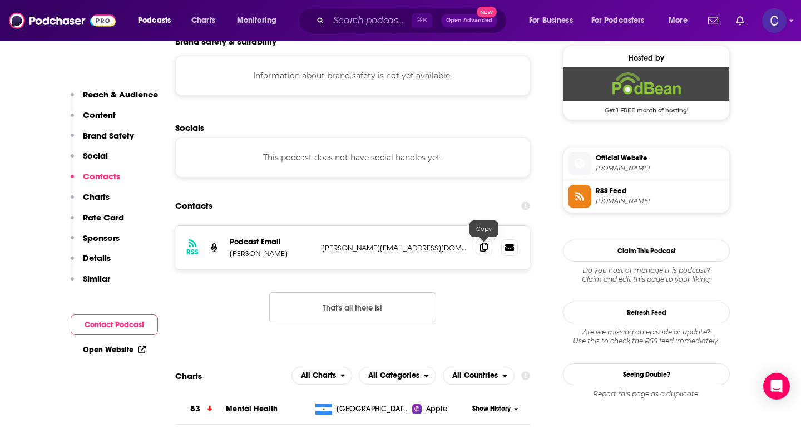
click at [479, 248] on span at bounding box center [484, 247] width 17 height 17
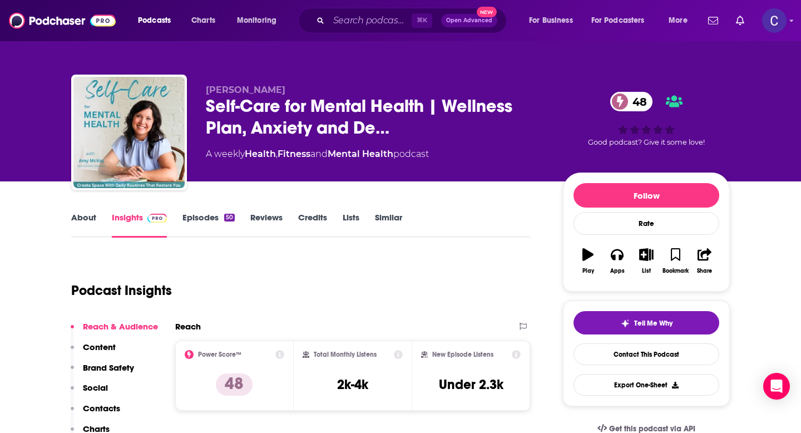
click at [388, 213] on link "Similar" at bounding box center [388, 225] width 27 height 26
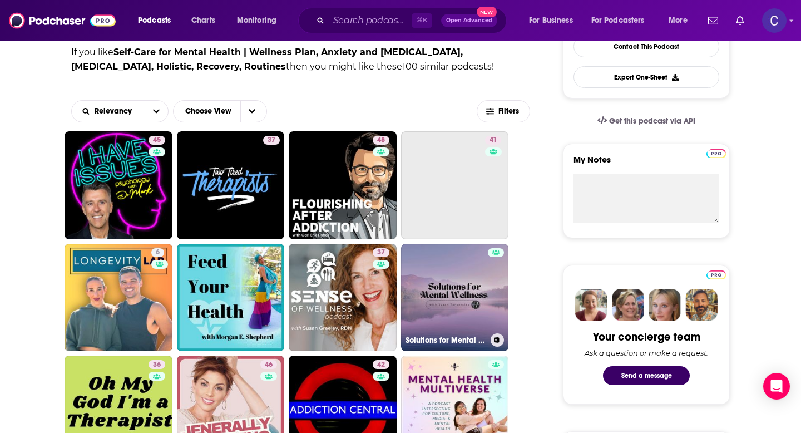
scroll to position [329, 0]
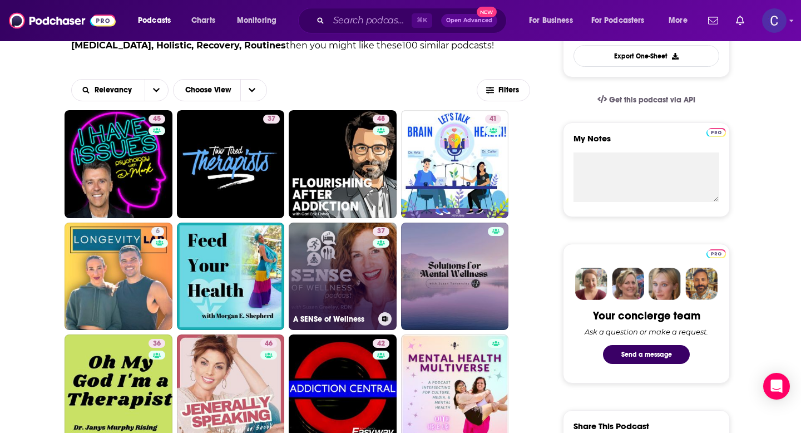
click at [344, 273] on link "37 A SENSe of Wellness" at bounding box center [343, 276] width 108 height 108
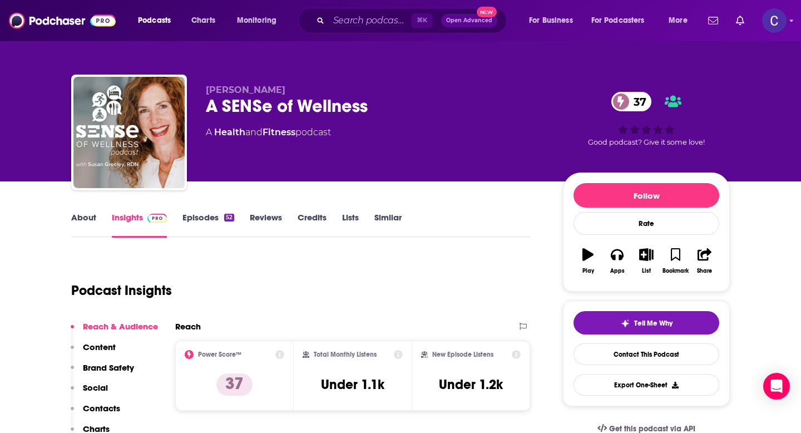
click at [90, 217] on link "About" at bounding box center [83, 225] width 25 height 26
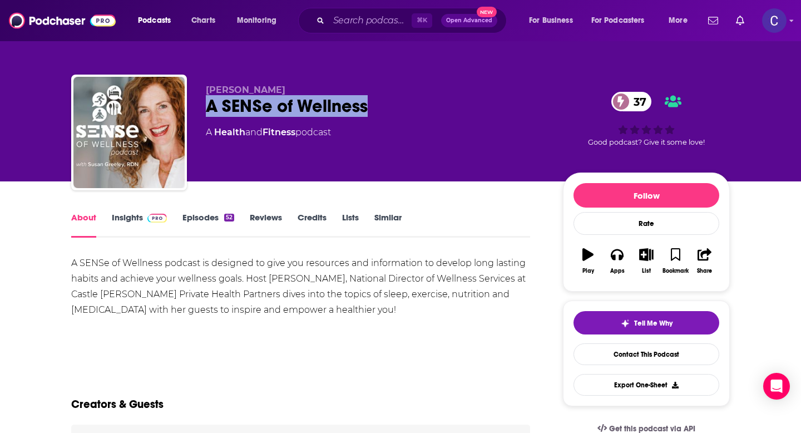
drag, startPoint x: 204, startPoint y: 106, endPoint x: 425, endPoint y: 106, distance: 221.9
click at [425, 106] on div "Susan Greeley A SENSe of Wellness 37 A Health and Fitness podcast 37 Good podca…" at bounding box center [400, 135] width 658 height 120
copy h1 "A SENSe of Wellness"
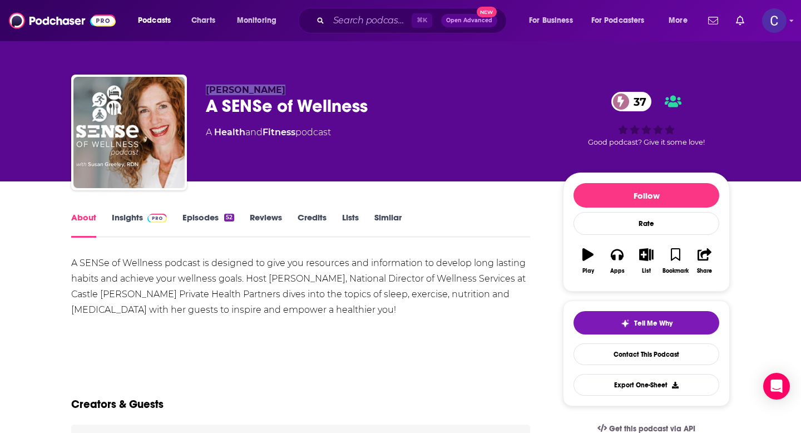
drag, startPoint x: 196, startPoint y: 80, endPoint x: 290, endPoint y: 90, distance: 95.0
click at [290, 90] on div "Susan Greeley A SENSe of Wellness 37 A Health and Fitness podcast 37 Good podca…" at bounding box center [400, 135] width 658 height 120
copy span "Susan Greeley"
click at [127, 223] on link "Insights" at bounding box center [139, 225] width 55 height 26
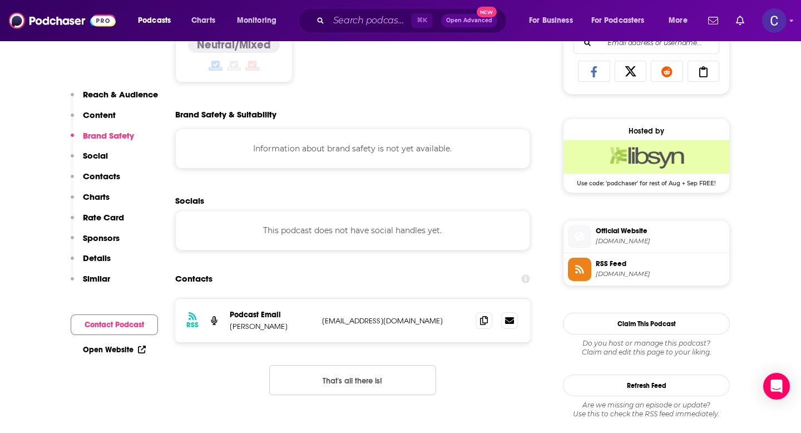
scroll to position [740, 0]
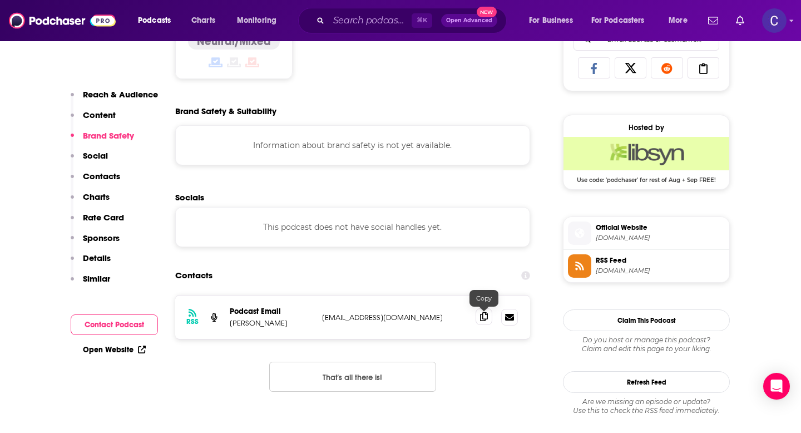
click at [487, 312] on span at bounding box center [484, 316] width 17 height 17
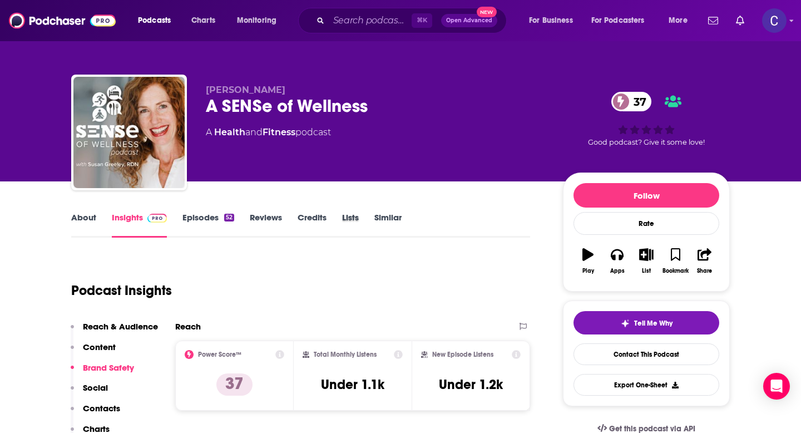
click at [371, 217] on div "Lists" at bounding box center [358, 225] width 32 height 26
click at [380, 218] on link "Similar" at bounding box center [387, 225] width 27 height 26
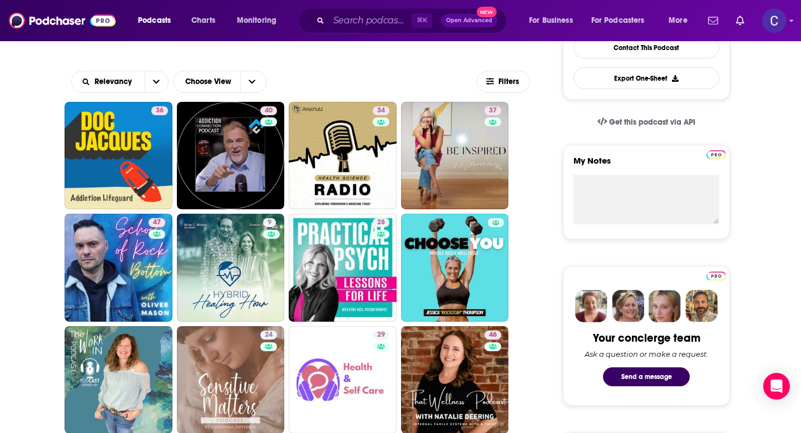
scroll to position [27, 0]
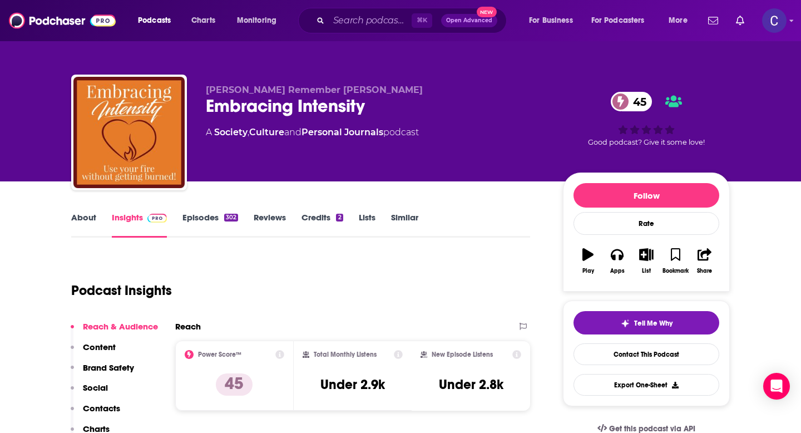
click at [83, 220] on link "About" at bounding box center [83, 225] width 25 height 26
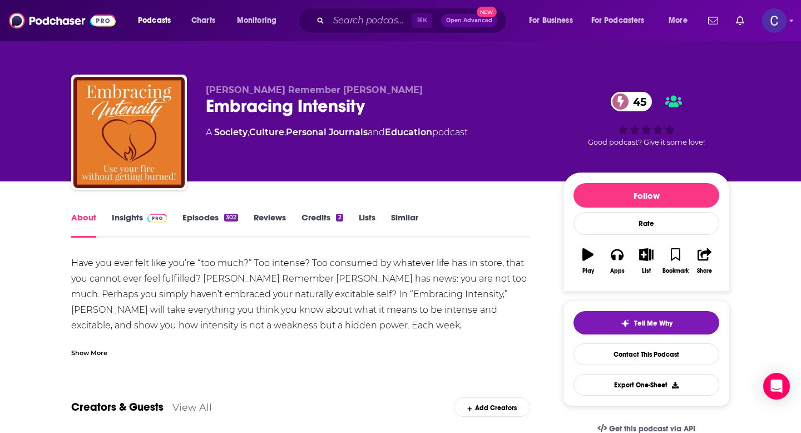
click at [97, 347] on div "Show More" at bounding box center [89, 351] width 36 height 11
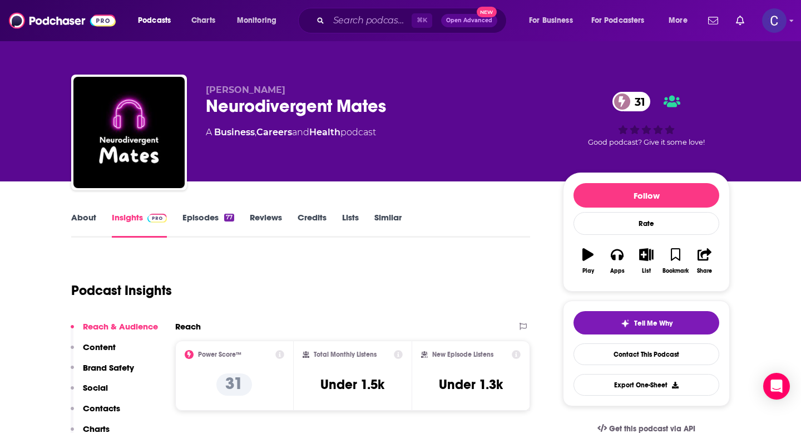
click at [83, 221] on link "About" at bounding box center [83, 225] width 25 height 26
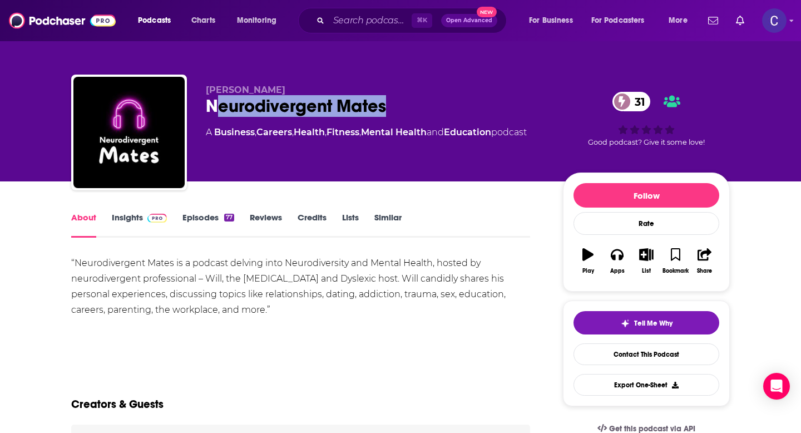
drag, startPoint x: 212, startPoint y: 112, endPoint x: 447, endPoint y: 113, distance: 234.7
click at [447, 113] on div "Neurodivergent Mates 31" at bounding box center [375, 106] width 339 height 22
drag, startPoint x: 200, startPoint y: 108, endPoint x: 472, endPoint y: 108, distance: 271.4
click at [472, 108] on div "[PERSON_NAME] Neurodivergent Mates 31 A Business , Careers , Health , Fitness ,…" at bounding box center [400, 135] width 658 height 120
copy h1 "Neurodivergent Mates"
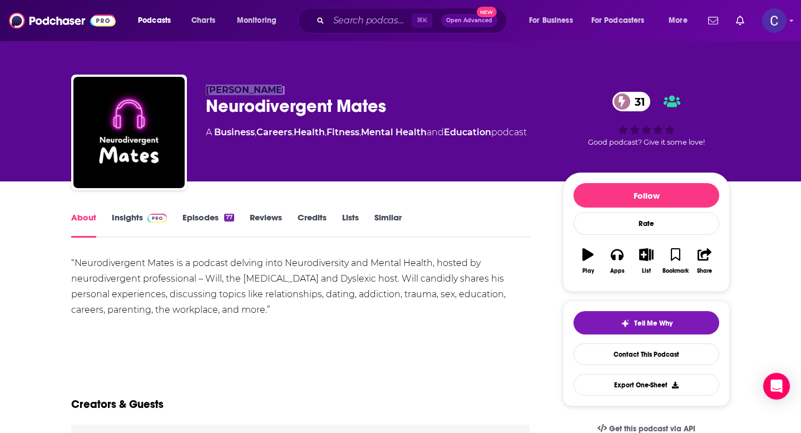
drag, startPoint x: 207, startPoint y: 85, endPoint x: 283, endPoint y: 85, distance: 75.6
click at [283, 85] on p "[PERSON_NAME]" at bounding box center [375, 90] width 339 height 11
copy span "[PERSON_NAME]"
